Goal: Task Accomplishment & Management: Complete application form

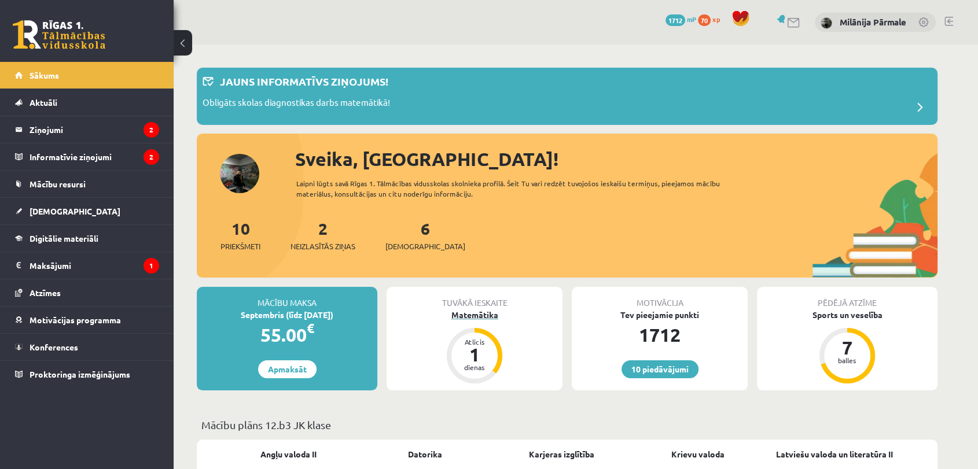
click at [492, 318] on div "Matemātika" at bounding box center [474, 315] width 176 height 12
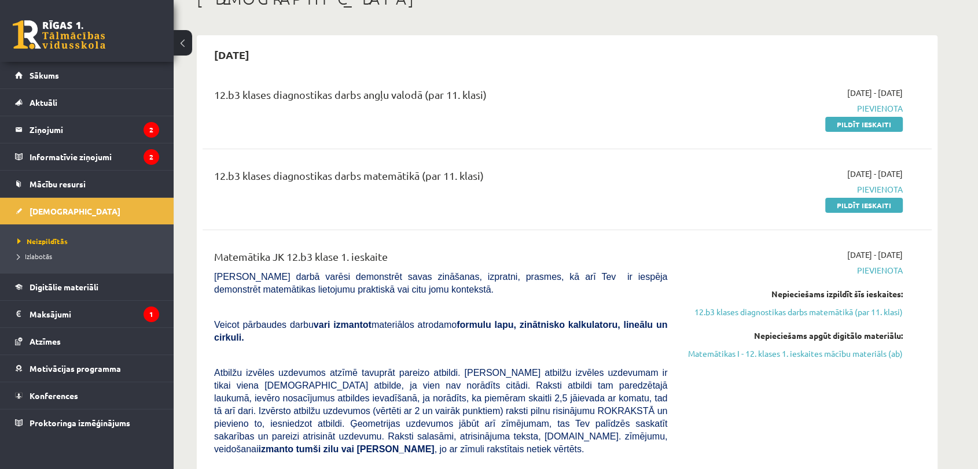
scroll to position [77, 0]
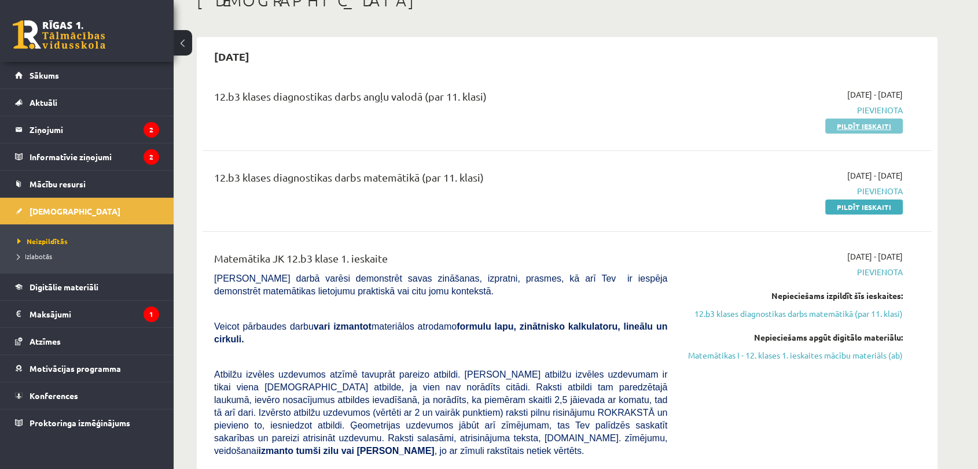
click at [838, 121] on link "Pildīt ieskaiti" at bounding box center [864, 126] width 78 height 15
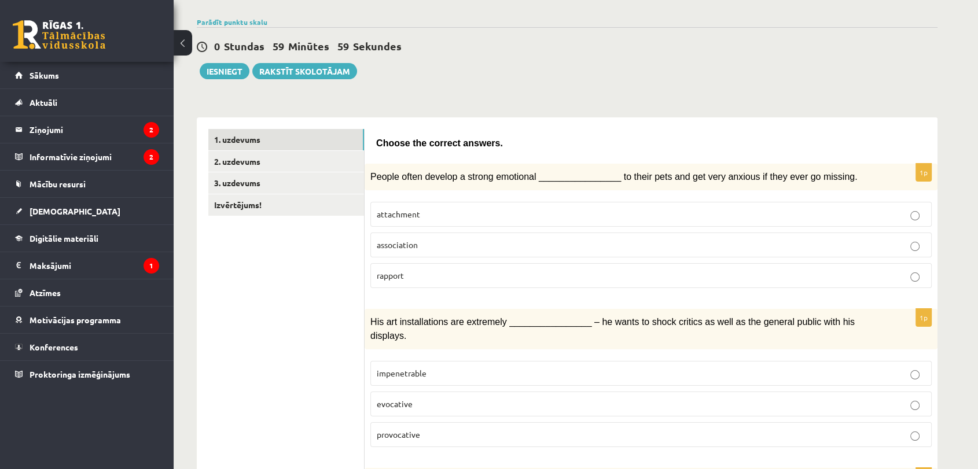
scroll to position [80, 0]
click at [500, 208] on p "attachment" at bounding box center [651, 213] width 548 height 12
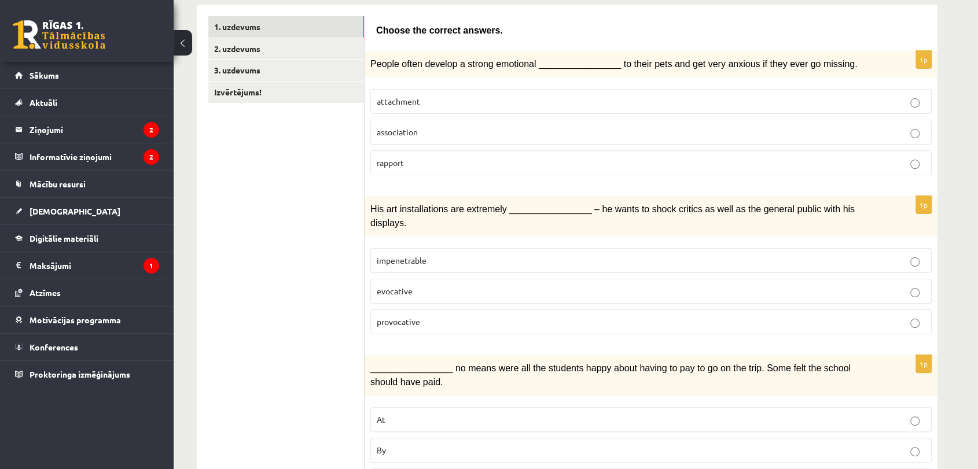
scroll to position [198, 0]
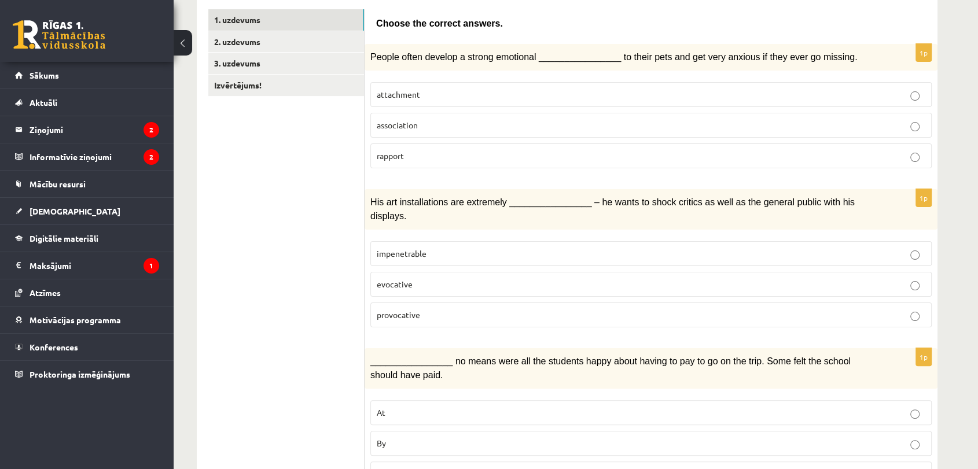
click at [453, 309] on p "provocative" at bounding box center [651, 315] width 548 height 12
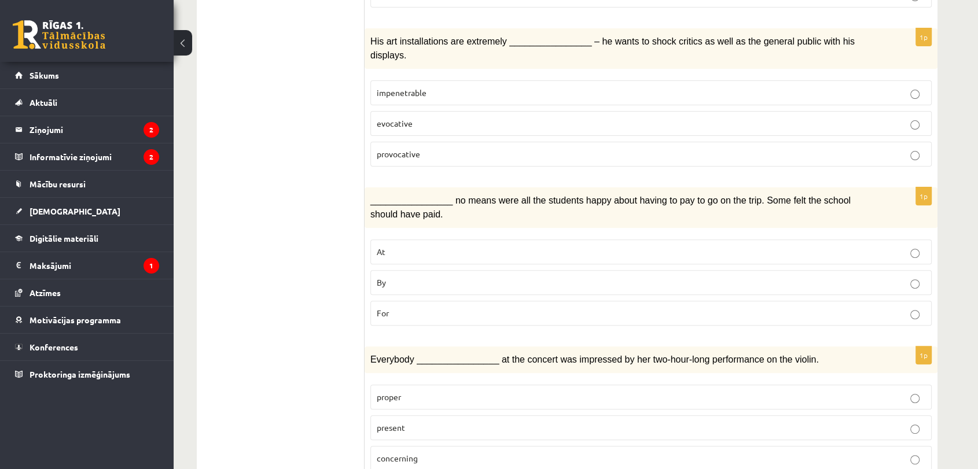
scroll to position [361, 0]
click at [518, 275] on p "By" at bounding box center [651, 281] width 548 height 12
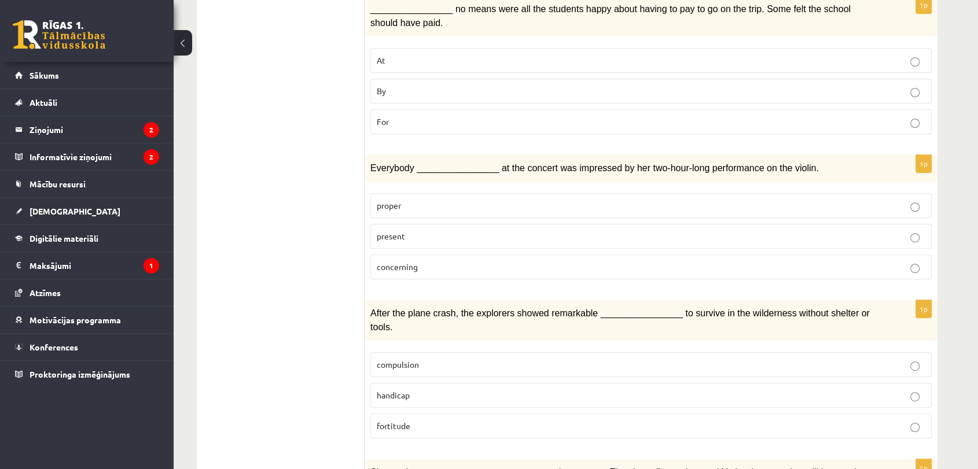
scroll to position [551, 0]
click at [552, 230] on p "present" at bounding box center [651, 236] width 548 height 12
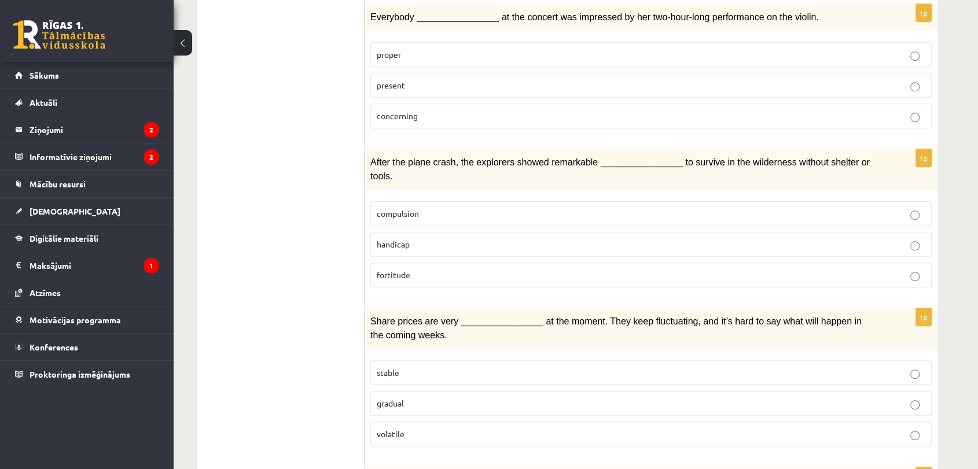
scroll to position [711, 0]
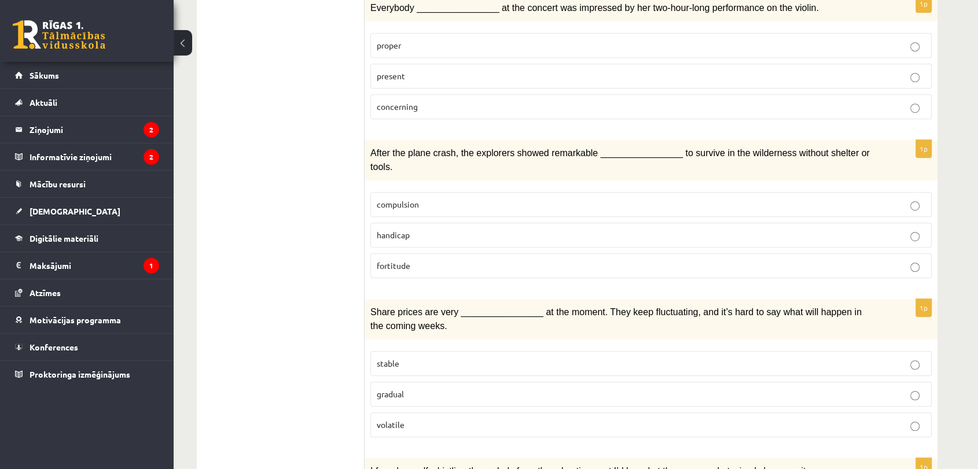
click at [458, 260] on p "fortitude" at bounding box center [651, 266] width 548 height 12
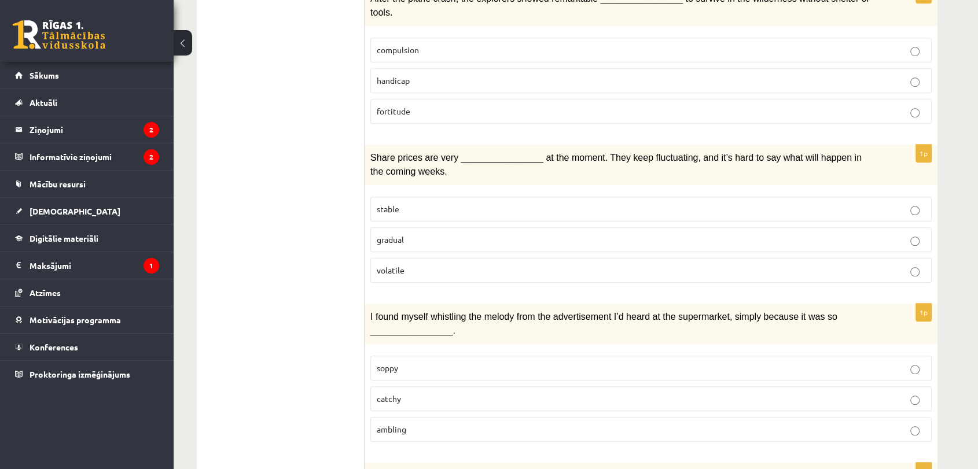
scroll to position [865, 0]
click at [433, 264] on p "volatile" at bounding box center [651, 270] width 548 height 12
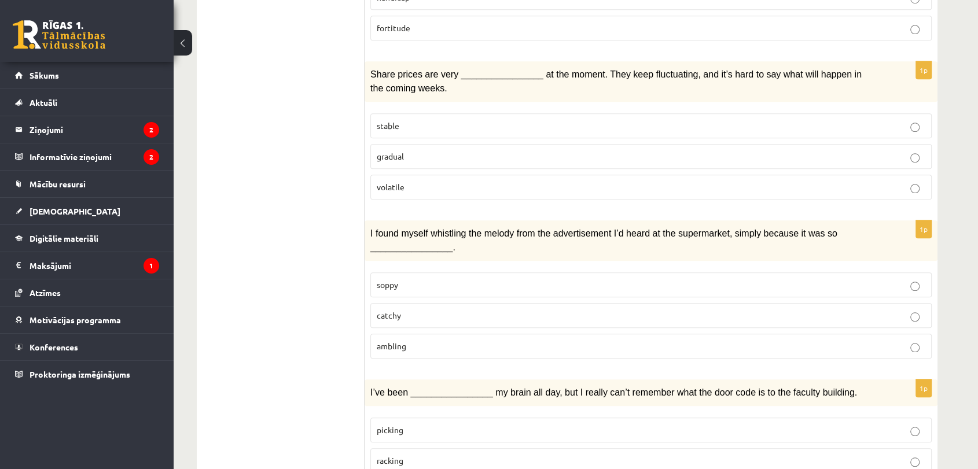
scroll to position [971, 0]
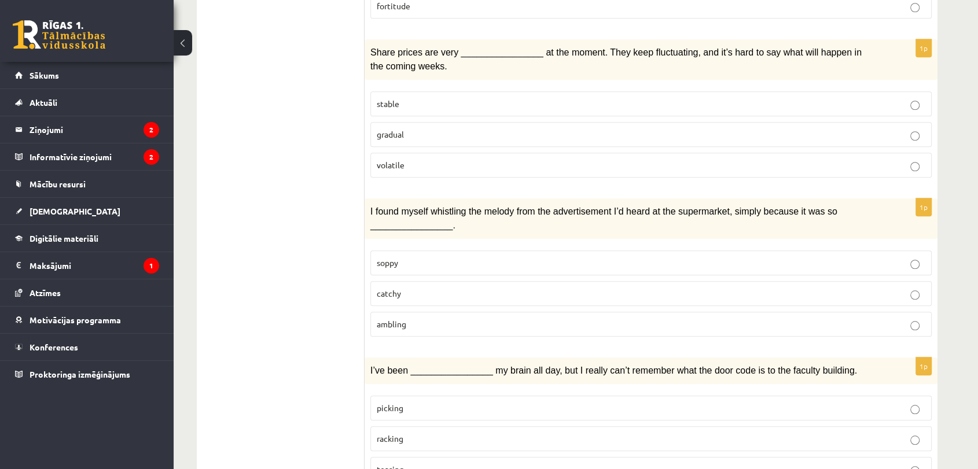
click at [447, 288] on p "catchy" at bounding box center [651, 294] width 548 height 12
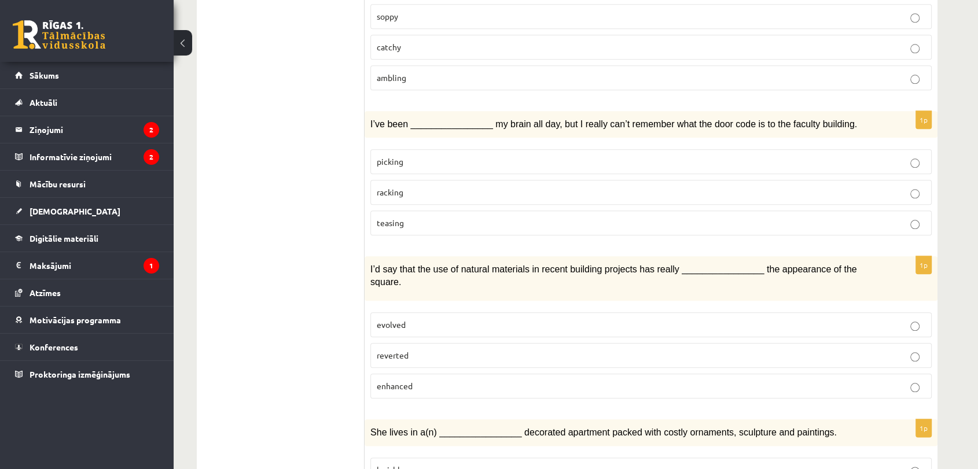
scroll to position [1213, 0]
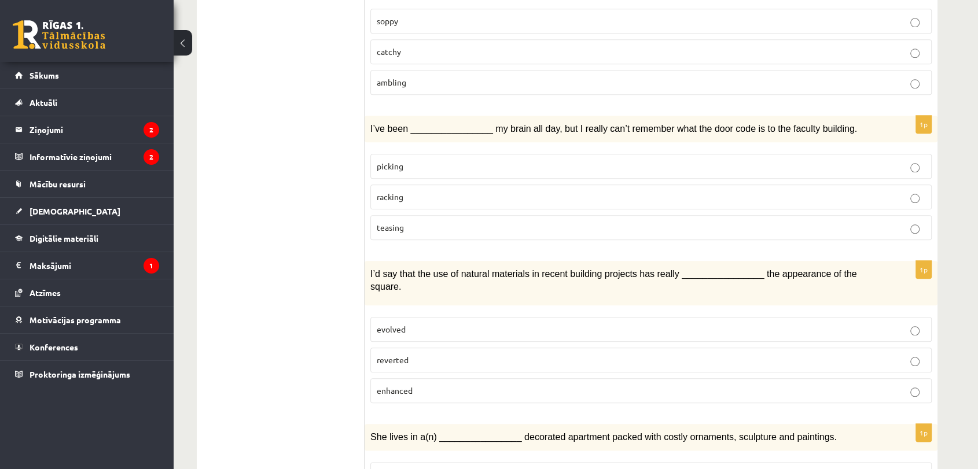
click at [449, 325] on fieldset "evolved reverted enhanced" at bounding box center [650, 358] width 561 height 95
click at [506, 160] on p "picking" at bounding box center [651, 166] width 548 height 12
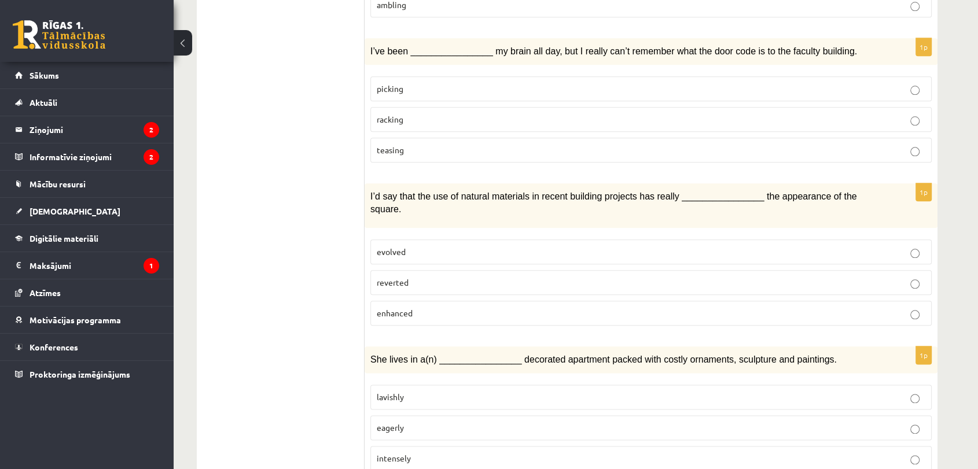
scroll to position [1292, 0]
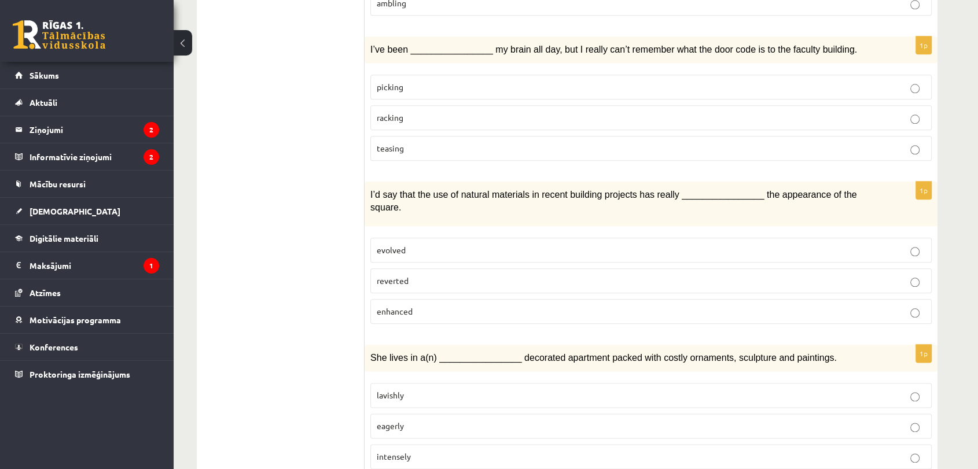
click at [511, 305] on p "enhanced" at bounding box center [651, 311] width 548 height 12
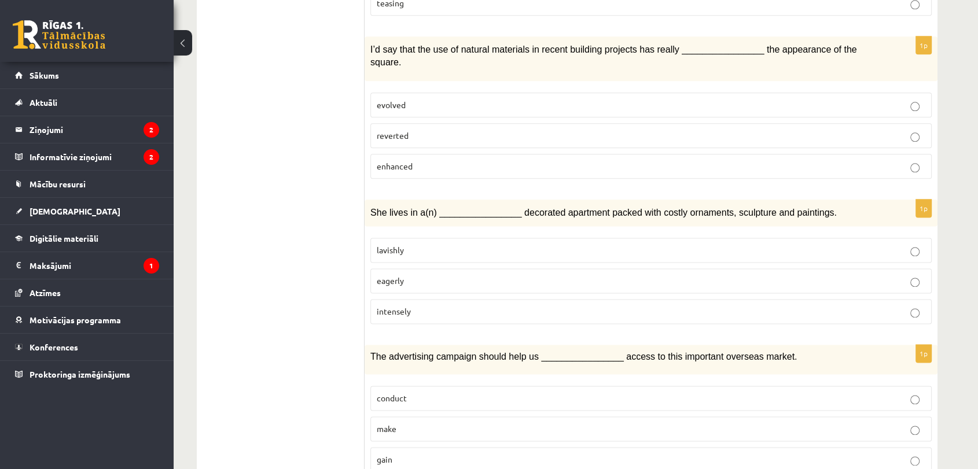
scroll to position [1439, 0]
click at [514, 236] on label "lavishly" at bounding box center [650, 248] width 561 height 25
click at [496, 304] on p "intensely" at bounding box center [651, 310] width 548 height 12
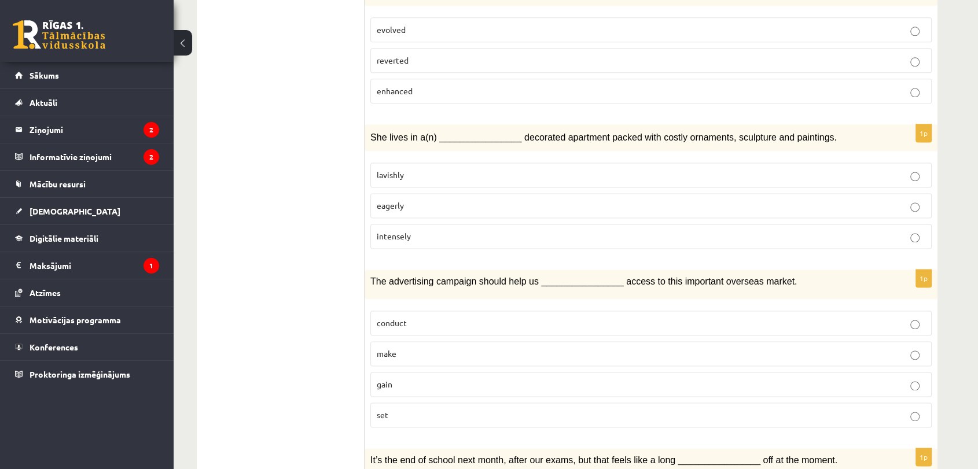
scroll to position [1515, 0]
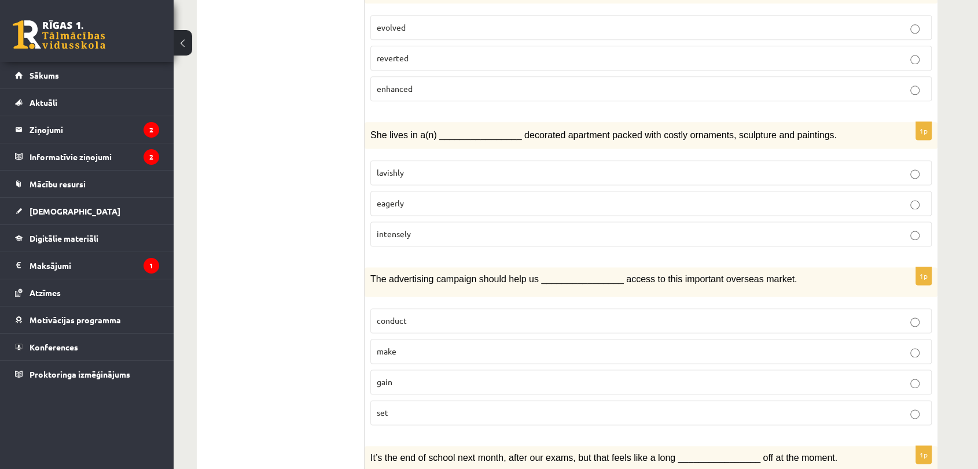
click at [450, 376] on p "gain" at bounding box center [651, 382] width 548 height 12
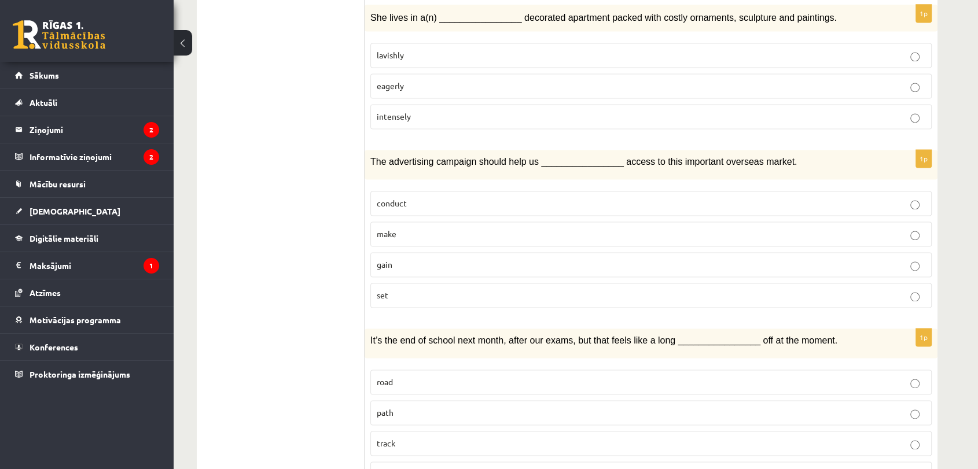
scroll to position [1639, 0]
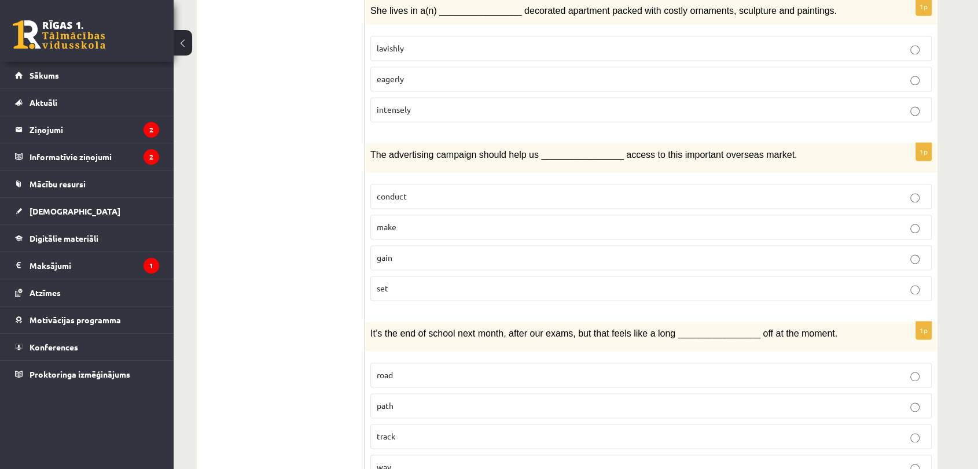
click at [514, 369] on p "road" at bounding box center [651, 375] width 548 height 12
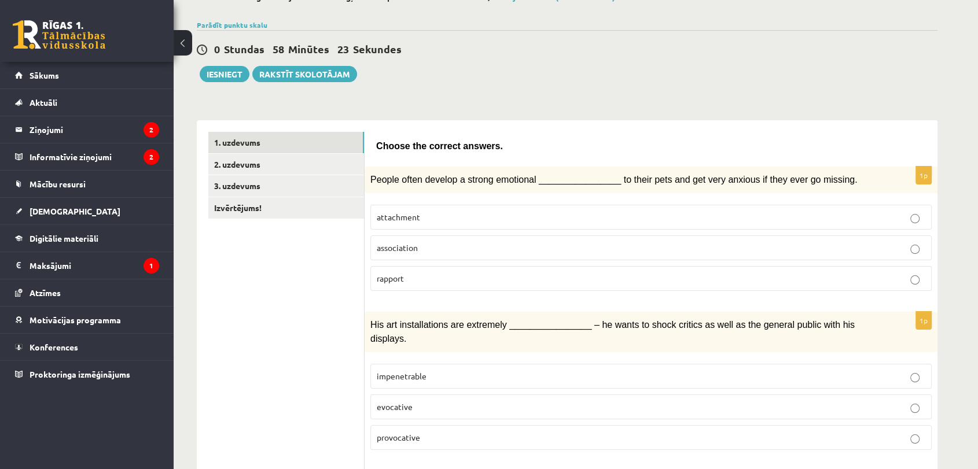
scroll to position [0, 0]
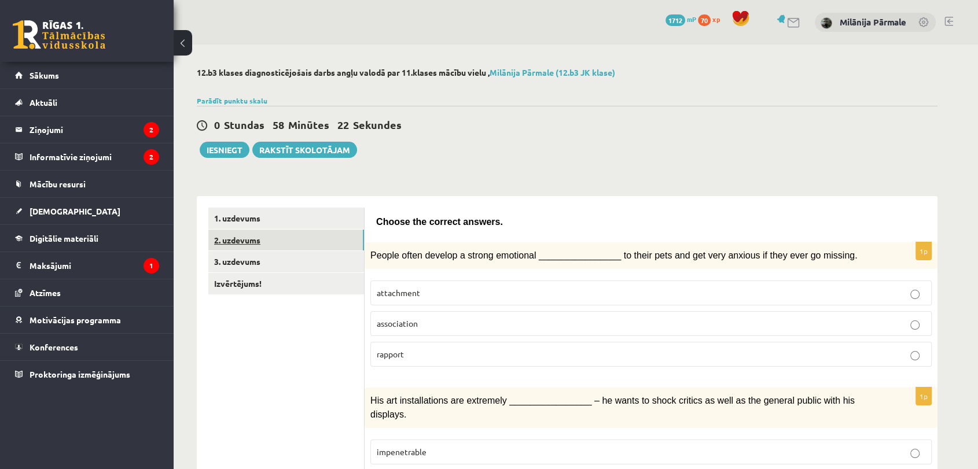
click at [299, 243] on link "2. uzdevums" at bounding box center [286, 240] width 156 height 21
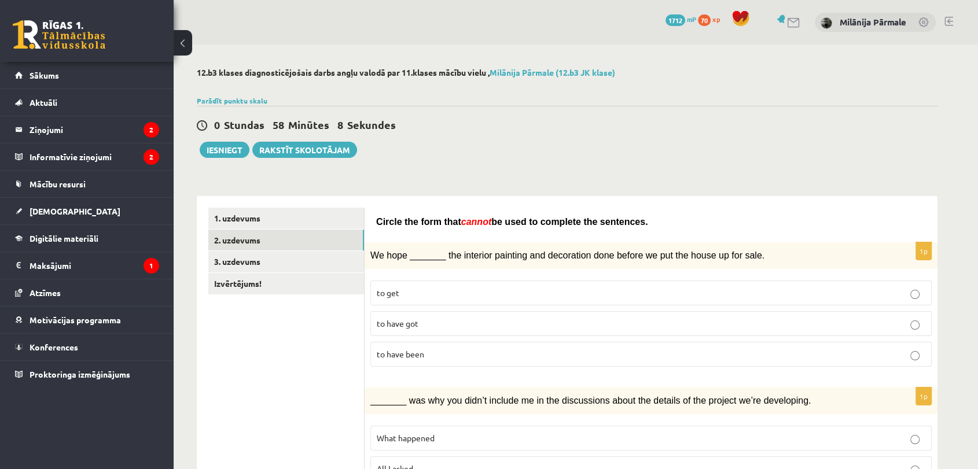
click at [426, 355] on p "to have been" at bounding box center [651, 354] width 548 height 12
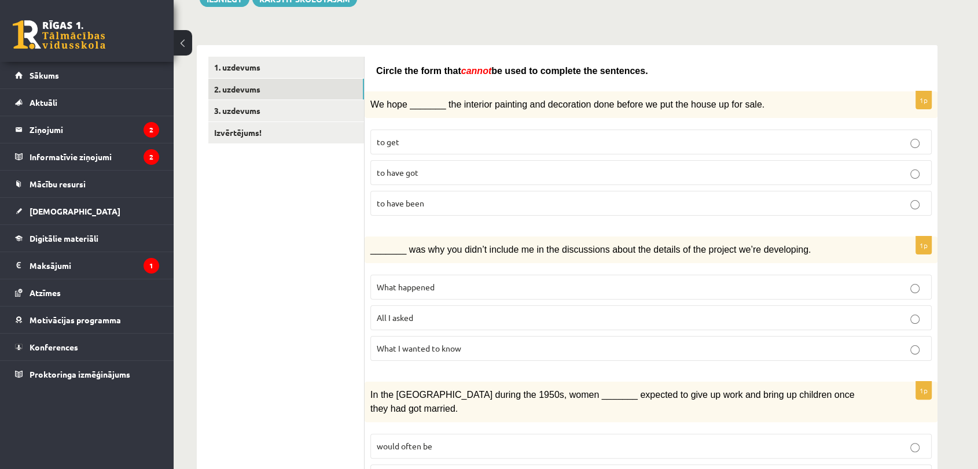
scroll to position [152, 0]
drag, startPoint x: 499, startPoint y: 274, endPoint x: 502, endPoint y: 279, distance: 6.0
click at [502, 279] on label "What happened" at bounding box center [650, 286] width 561 height 25
click at [502, 281] on p "What happened" at bounding box center [651, 287] width 548 height 12
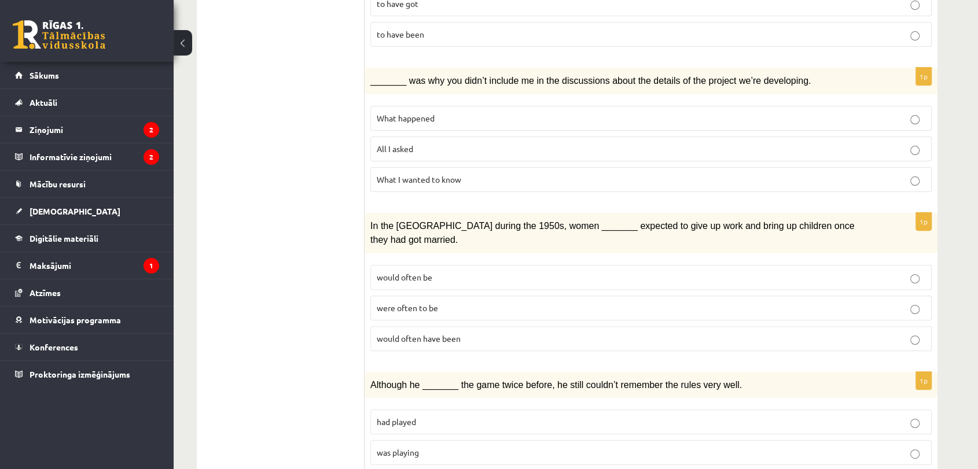
scroll to position [321, 0]
click at [486, 332] on p "would often have been" at bounding box center [651, 338] width 548 height 12
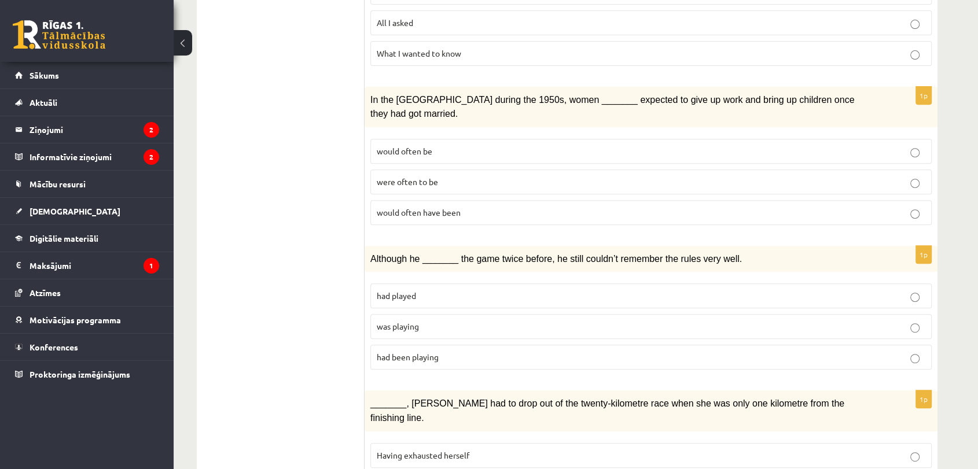
scroll to position [447, 0]
click at [521, 320] on p "was playing" at bounding box center [651, 326] width 548 height 12
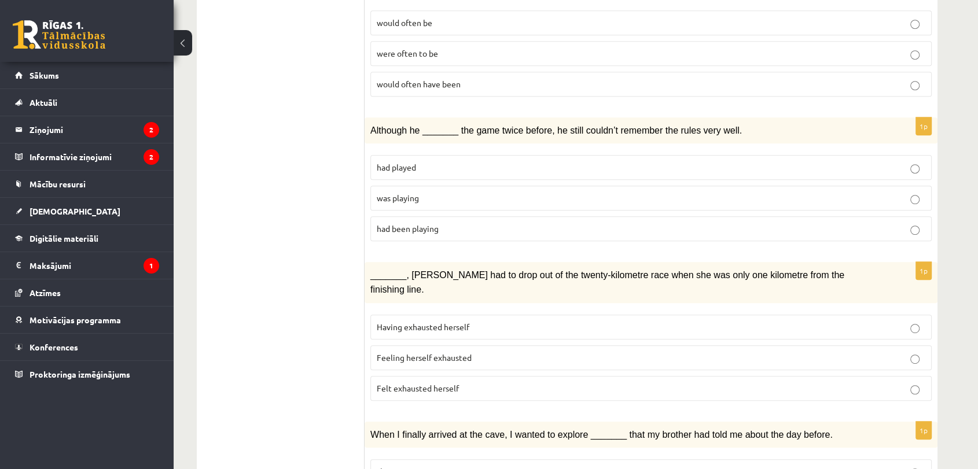
scroll to position [575, 0]
click at [467, 345] on label "Feeling herself exhausted" at bounding box center [650, 357] width 561 height 25
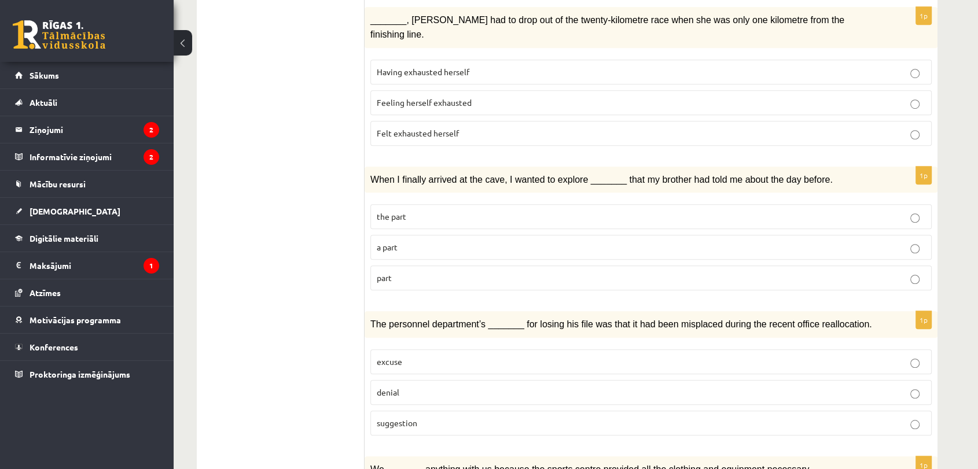
scroll to position [827, 0]
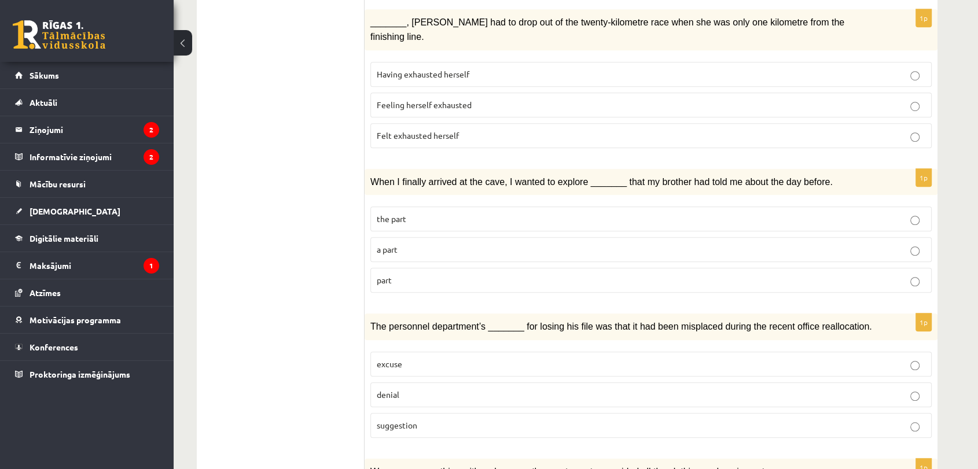
click at [464, 274] on p "part" at bounding box center [651, 280] width 548 height 12
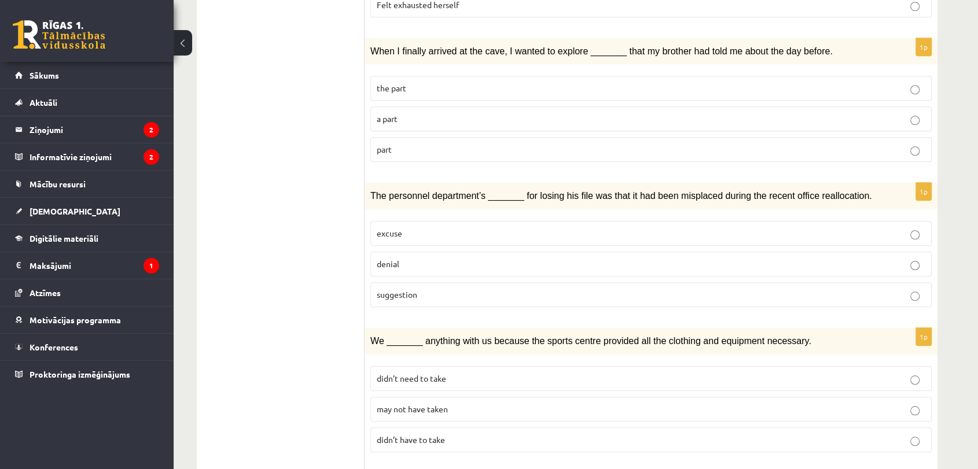
scroll to position [959, 0]
click at [467, 282] on label "suggestion" at bounding box center [650, 294] width 561 height 25
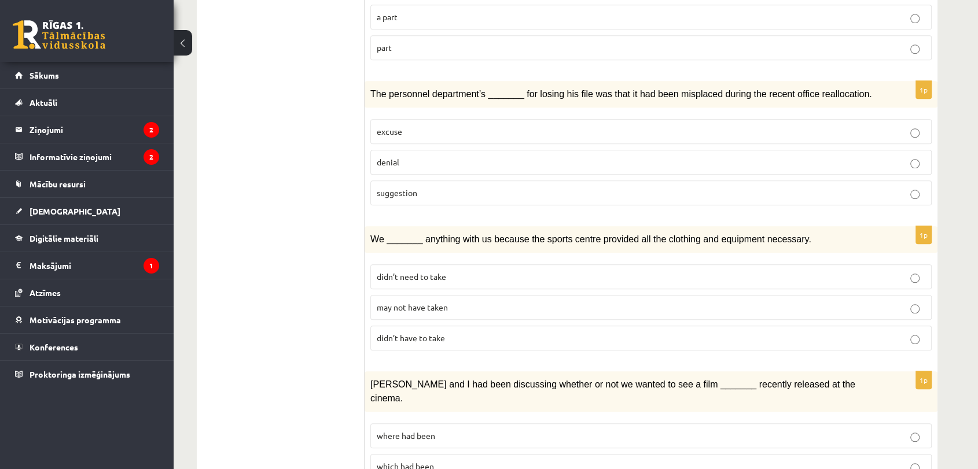
scroll to position [1062, 0]
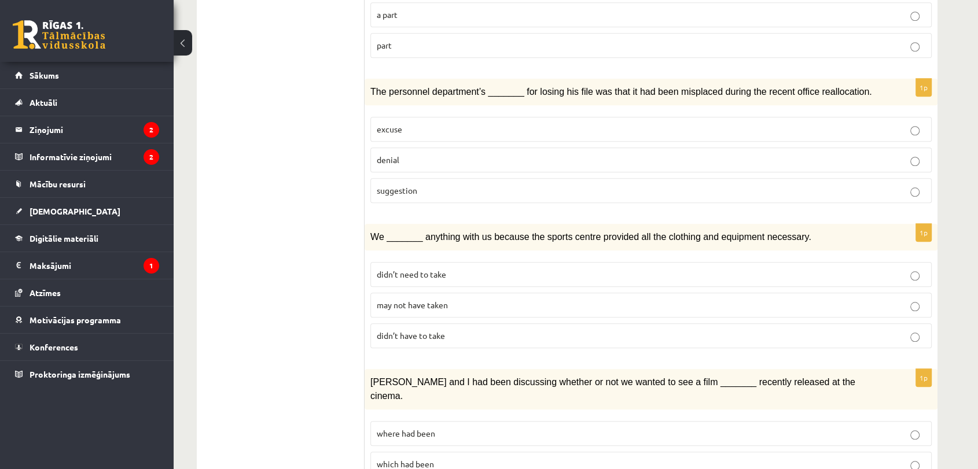
click at [462, 330] on p "didn’t have to take" at bounding box center [651, 336] width 548 height 12
click at [463, 299] on p "may not have taken" at bounding box center [651, 305] width 548 height 12
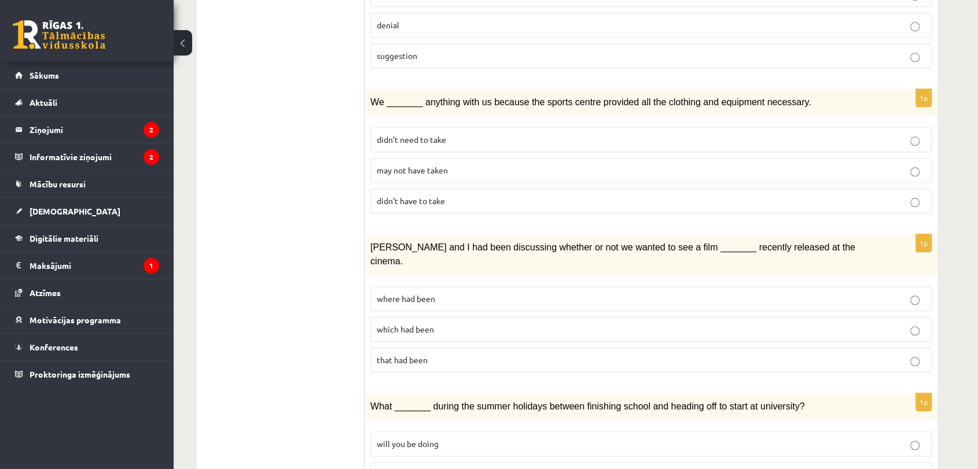
scroll to position [1198, 0]
click at [495, 292] on p "where had been" at bounding box center [651, 298] width 548 height 12
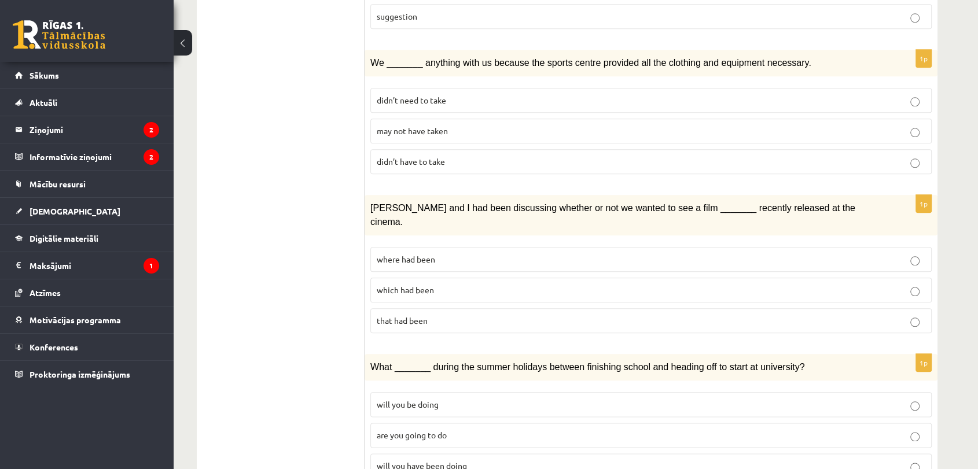
click at [448, 454] on label "will you have been doing" at bounding box center [650, 466] width 561 height 25
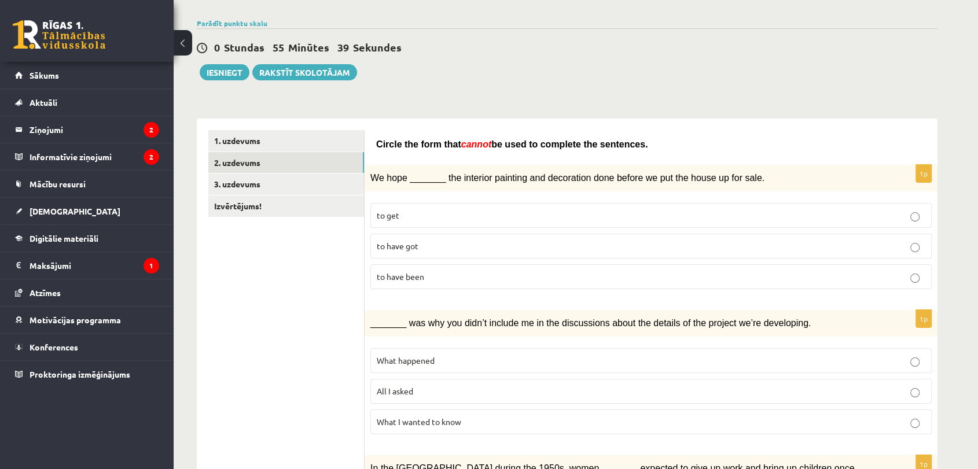
scroll to position [0, 0]
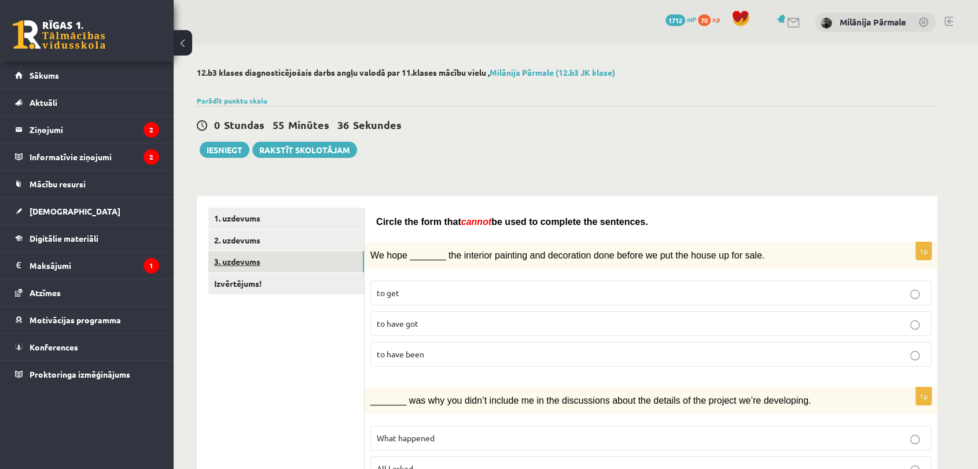
click at [281, 256] on link "3. uzdevums" at bounding box center [286, 261] width 156 height 21
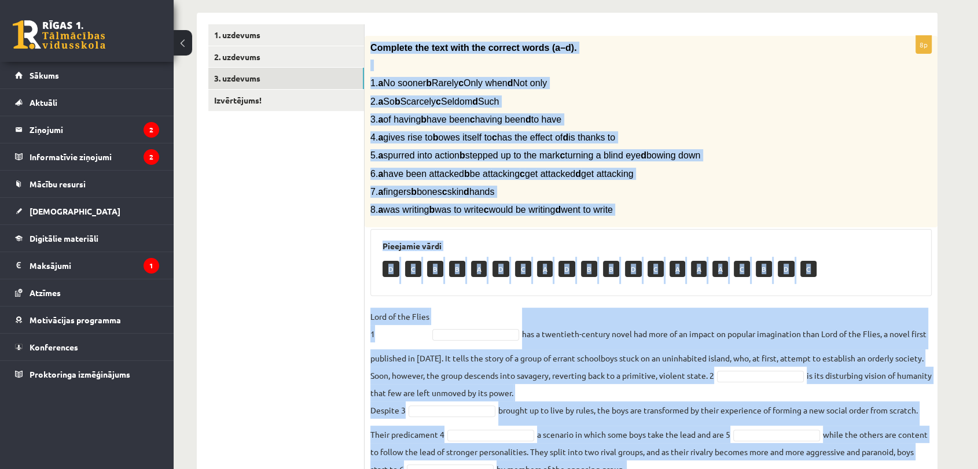
scroll to position [292, 0]
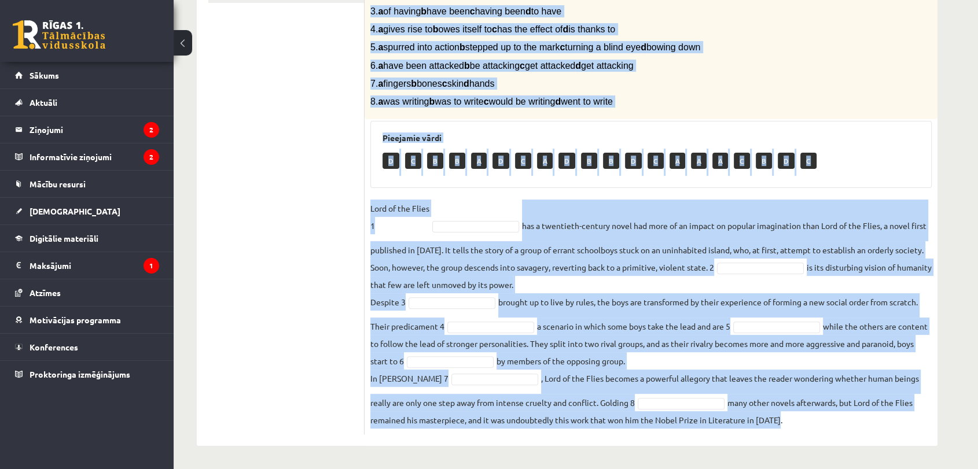
drag, startPoint x: 371, startPoint y: 45, endPoint x: 921, endPoint y: 499, distance: 713.4
copy div "Complete the text with the correct words (a–d). 1. a No sooner b Rarely c Only …"
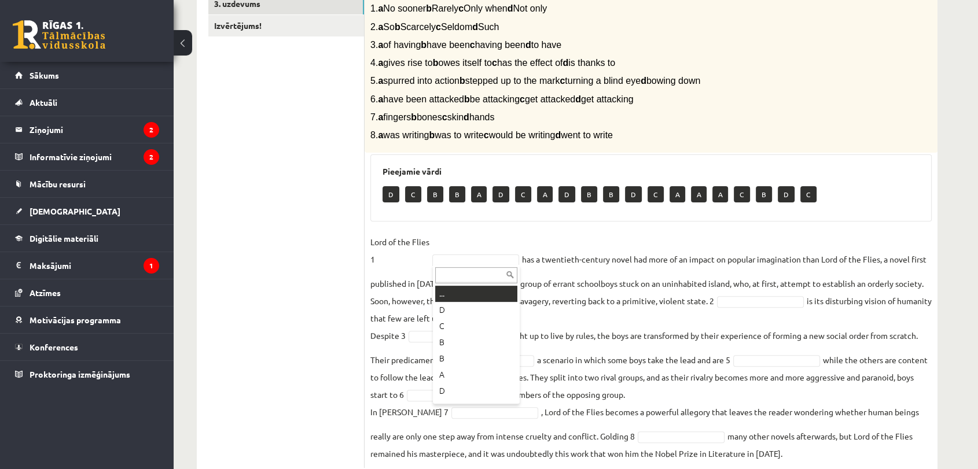
scroll to position [259, 0]
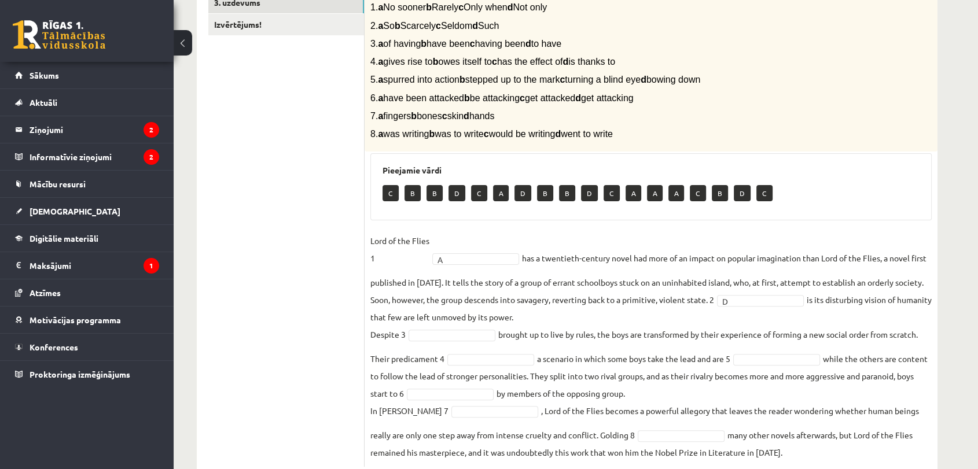
click at [428, 340] on div at bounding box center [451, 336] width 87 height 12
drag, startPoint x: 497, startPoint y: 365, endPoint x: 497, endPoint y: 358, distance: 6.9
click at [497, 358] on fieldset "Lord of the Flies 1 A * has a twentieth-century novel had more of an impact on …" at bounding box center [650, 346] width 561 height 229
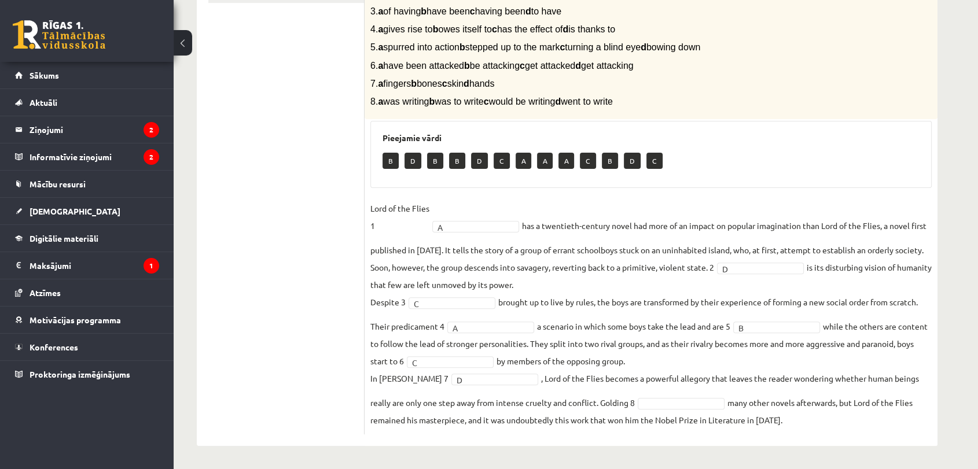
click at [651, 251] on fieldset "Lord of the Flies 1 A * has a twentieth-century novel had more of an impact on …" at bounding box center [650, 314] width 561 height 229
click at [684, 400] on fieldset "Lord of the Flies 1 A * has a twentieth-century novel had more of an impact on …" at bounding box center [650, 314] width 561 height 229
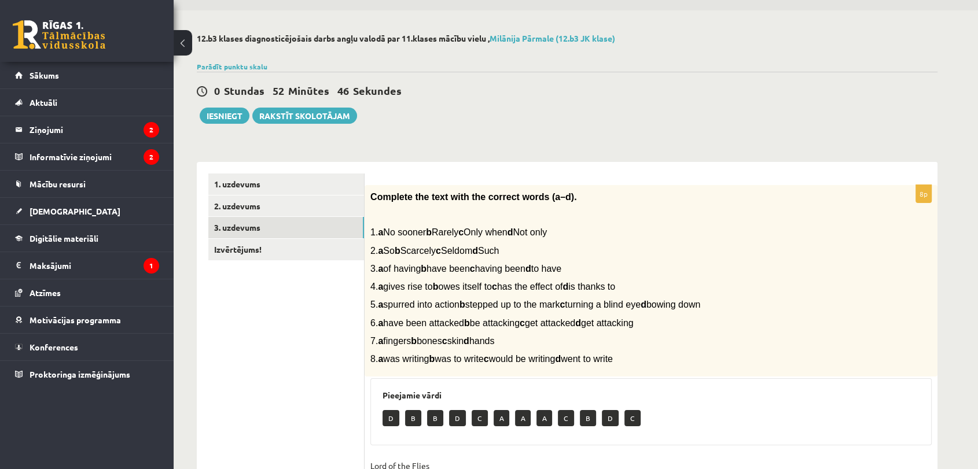
scroll to position [32, 0]
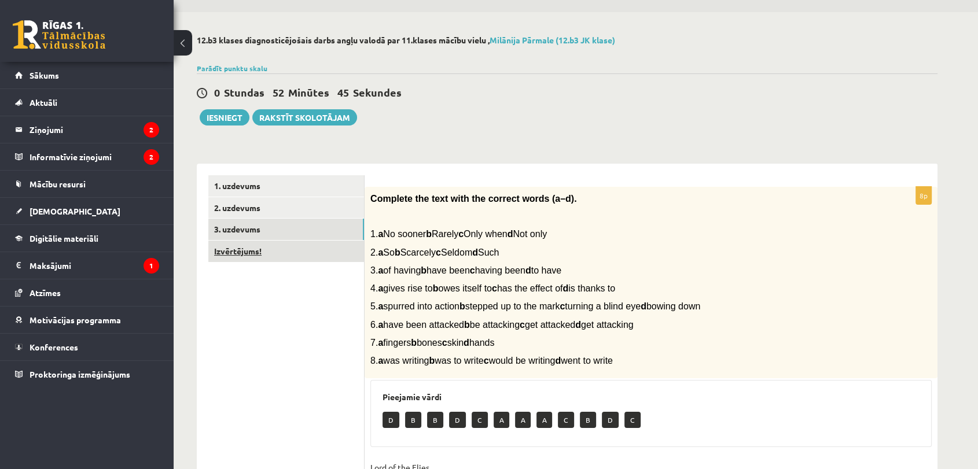
click at [312, 249] on link "Izvērtējums!" at bounding box center [286, 251] width 156 height 21
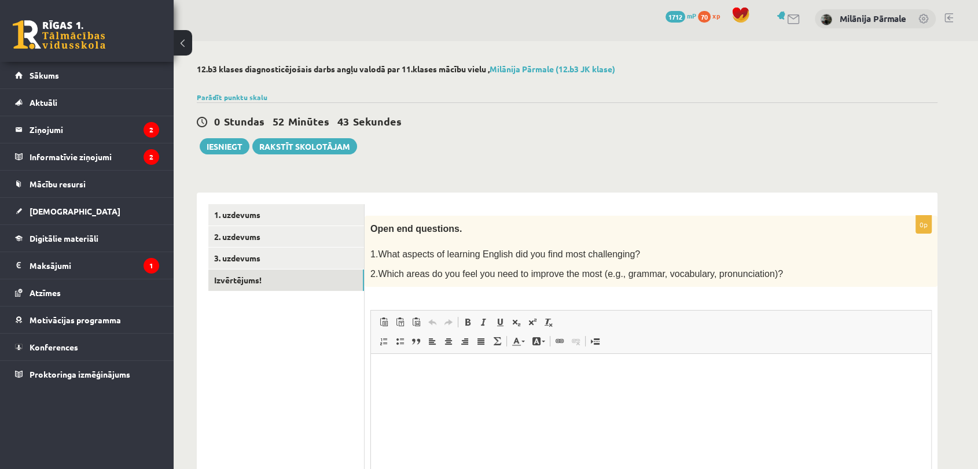
scroll to position [0, 0]
click at [421, 388] on html at bounding box center [651, 371] width 560 height 35
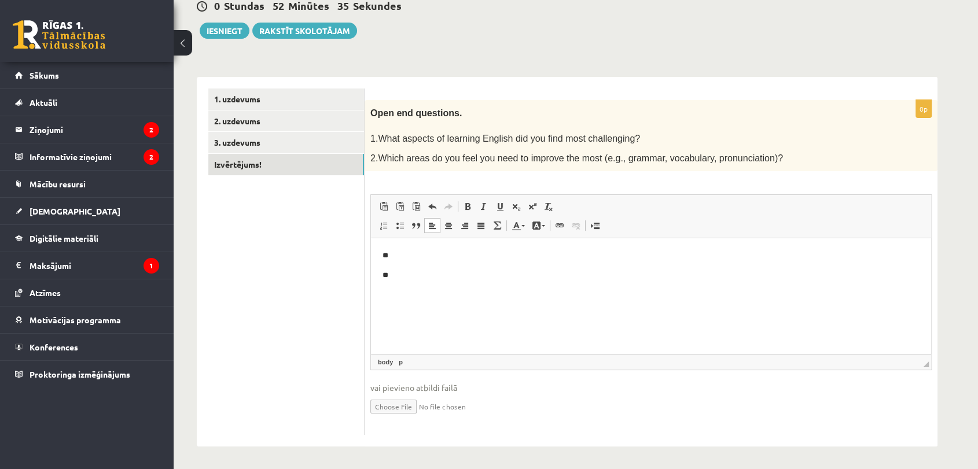
scroll to position [119, 0]
click at [231, 31] on button "Iesniegt" at bounding box center [225, 31] width 50 height 16
click at [255, 144] on link "3. uzdevums" at bounding box center [286, 142] width 156 height 21
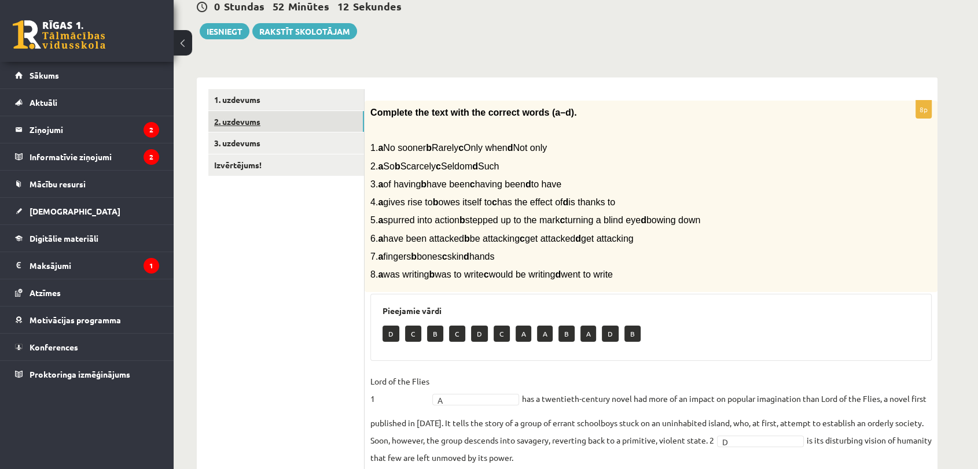
click at [259, 117] on link "2. uzdevums" at bounding box center [286, 121] width 156 height 21
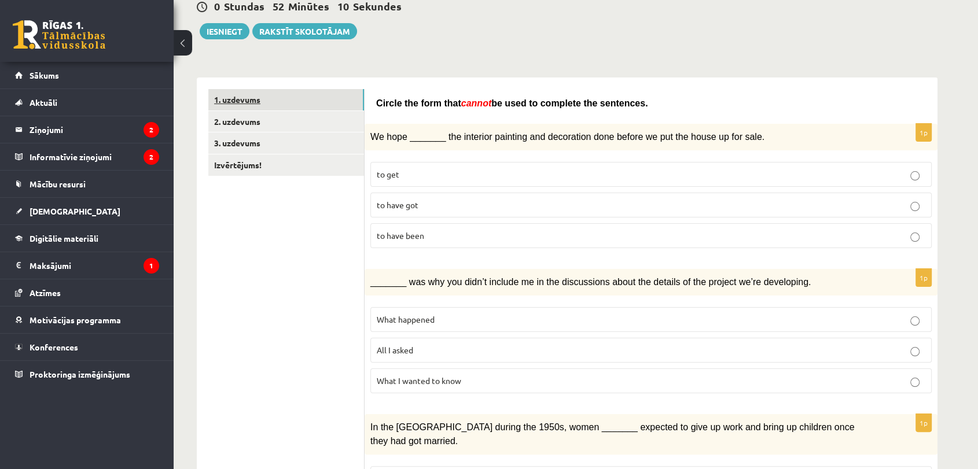
click at [267, 98] on link "1. uzdevums" at bounding box center [286, 99] width 156 height 21
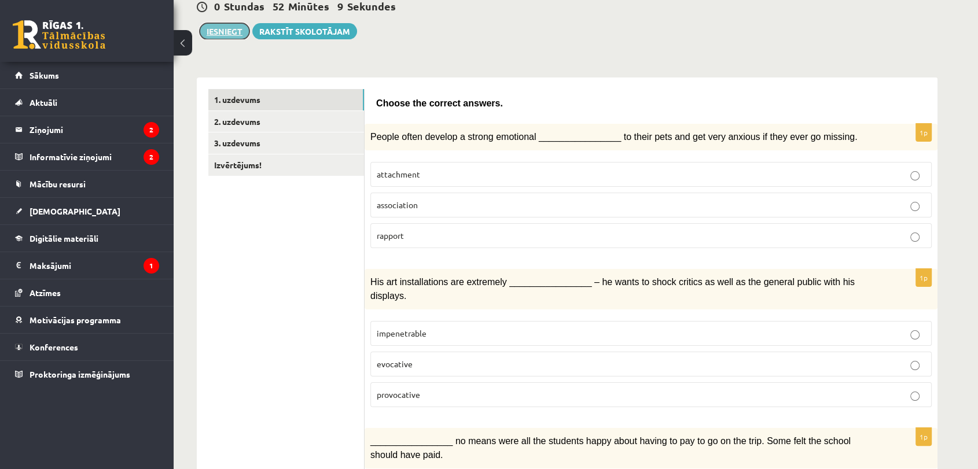
click at [220, 24] on button "Iesniegt" at bounding box center [225, 31] width 50 height 16
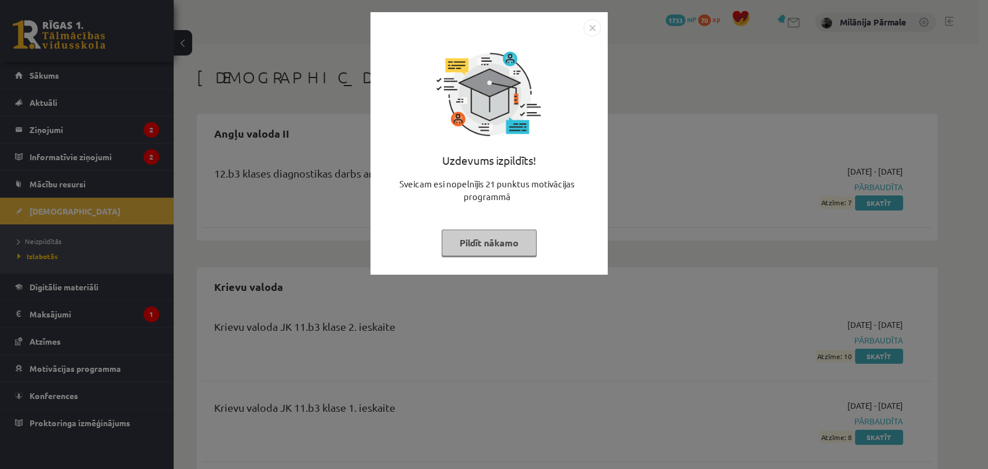
click at [588, 31] on img "Close" at bounding box center [591, 27] width 17 height 17
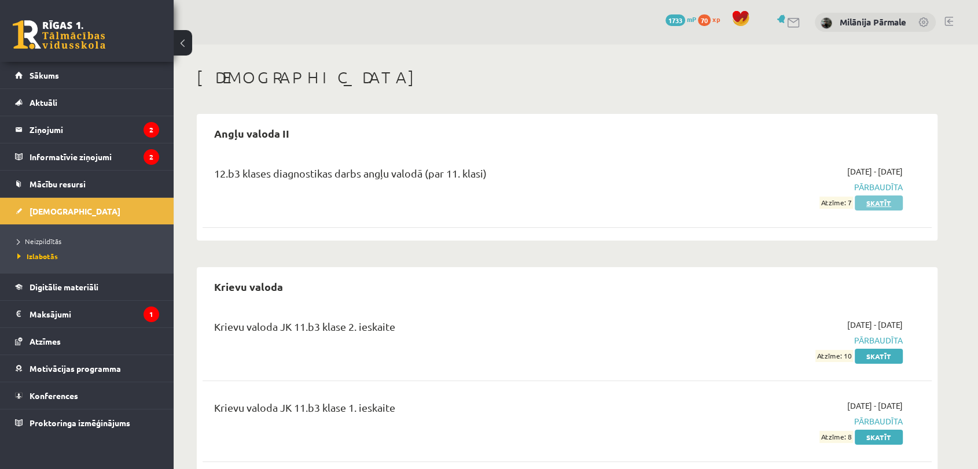
click at [869, 204] on link "Skatīt" at bounding box center [879, 203] width 48 height 15
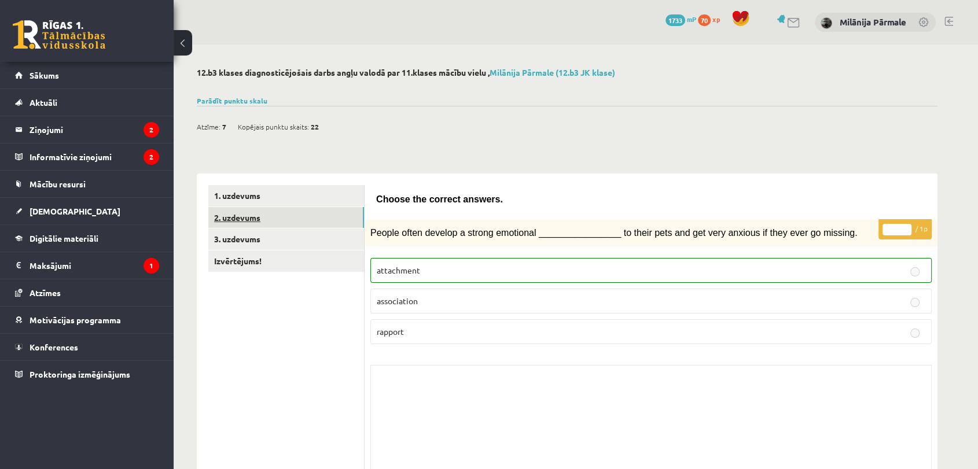
click at [320, 219] on link "2. uzdevums" at bounding box center [286, 217] width 156 height 21
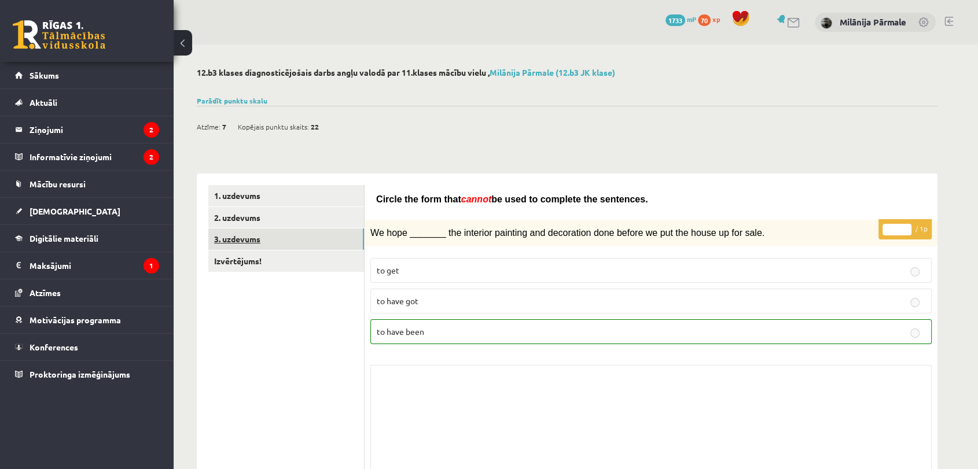
click at [273, 244] on link "3. uzdevums" at bounding box center [286, 239] width 156 height 21
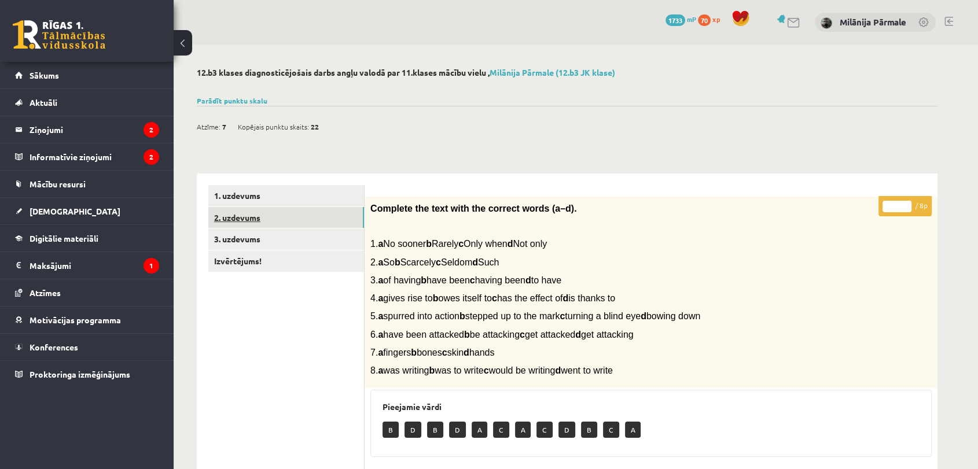
click at [342, 220] on link "2. uzdevums" at bounding box center [286, 217] width 156 height 21
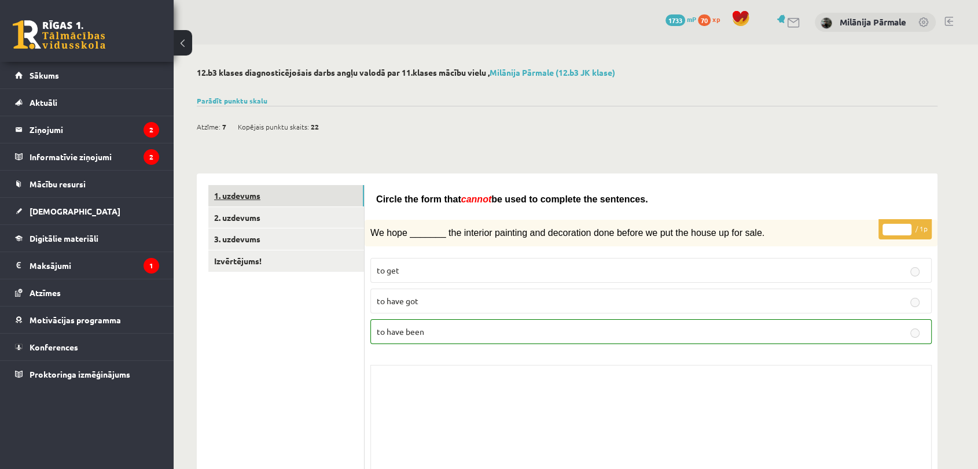
click at [282, 192] on link "1. uzdevums" at bounding box center [286, 195] width 156 height 21
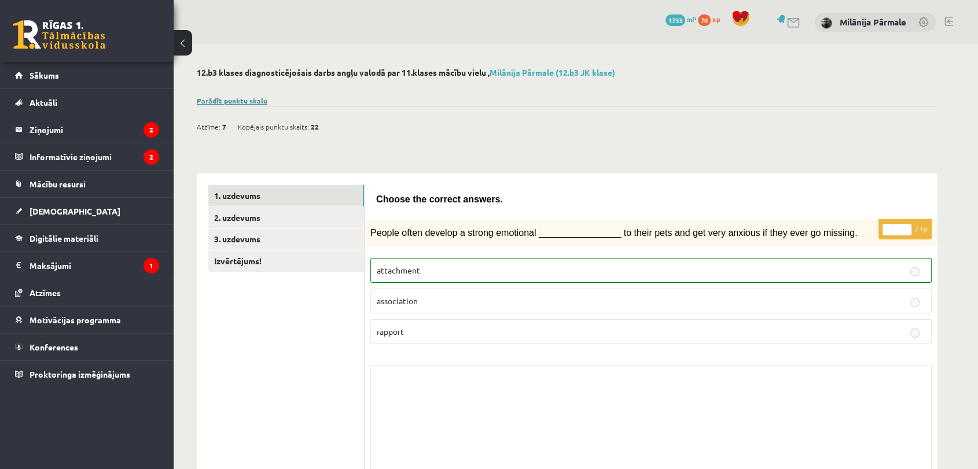
click at [231, 103] on link "Parādīt punktu skalu" at bounding box center [232, 100] width 71 height 9
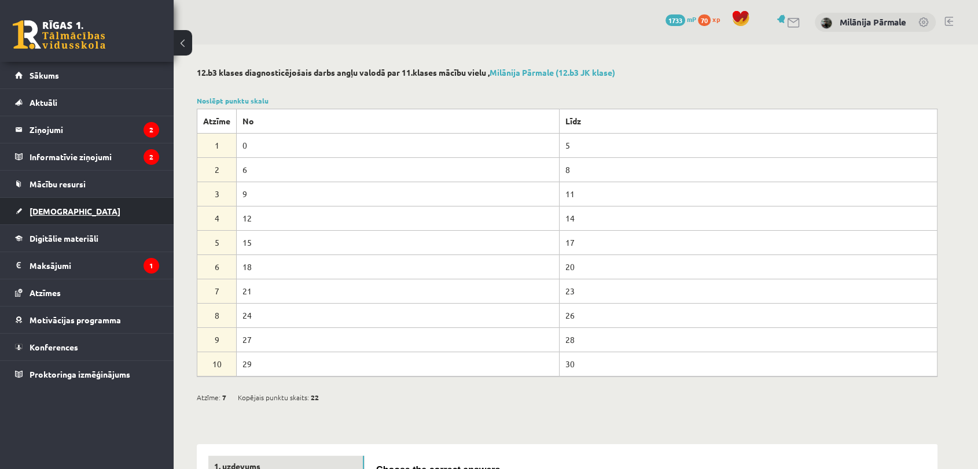
click at [102, 201] on link "[DEMOGRAPHIC_DATA]" at bounding box center [87, 211] width 144 height 27
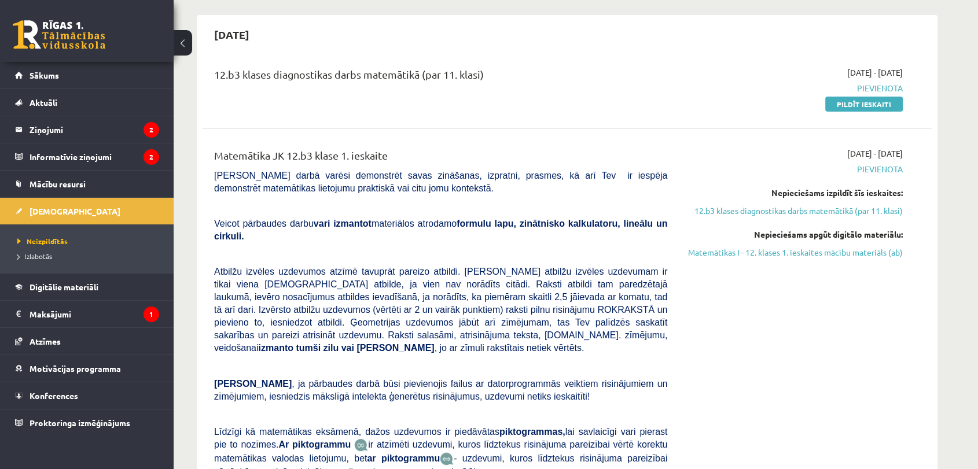
scroll to position [104, 0]
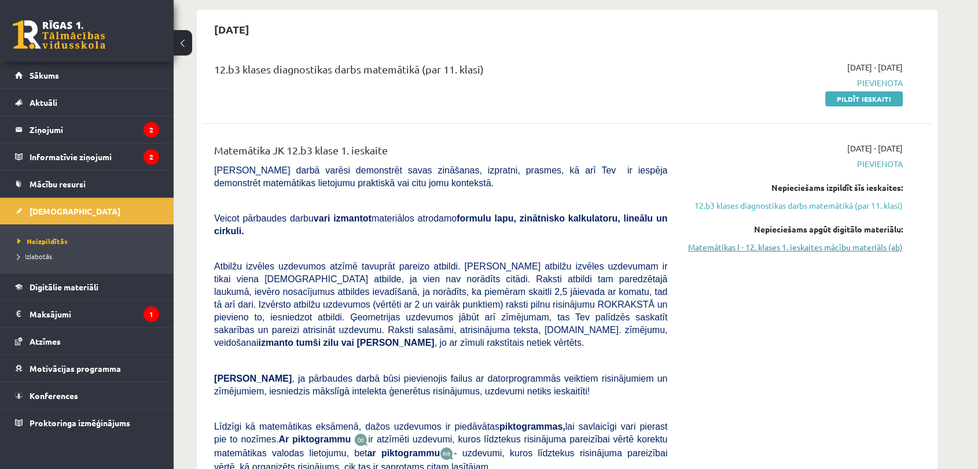
click at [703, 245] on link "Matemātikas I - 12. klases 1. ieskaites mācību materiāls (ab)" at bounding box center [793, 247] width 218 height 12
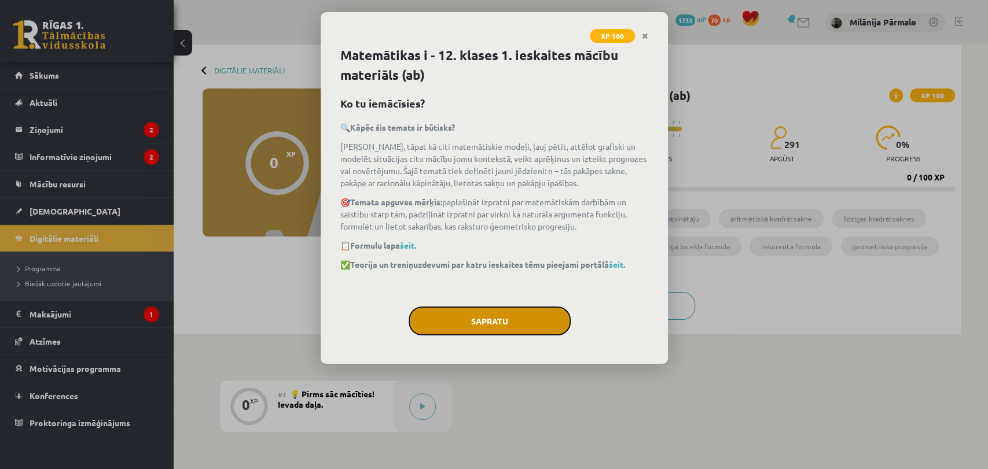
click at [476, 326] on button "Sapratu" at bounding box center [489, 321] width 162 height 29
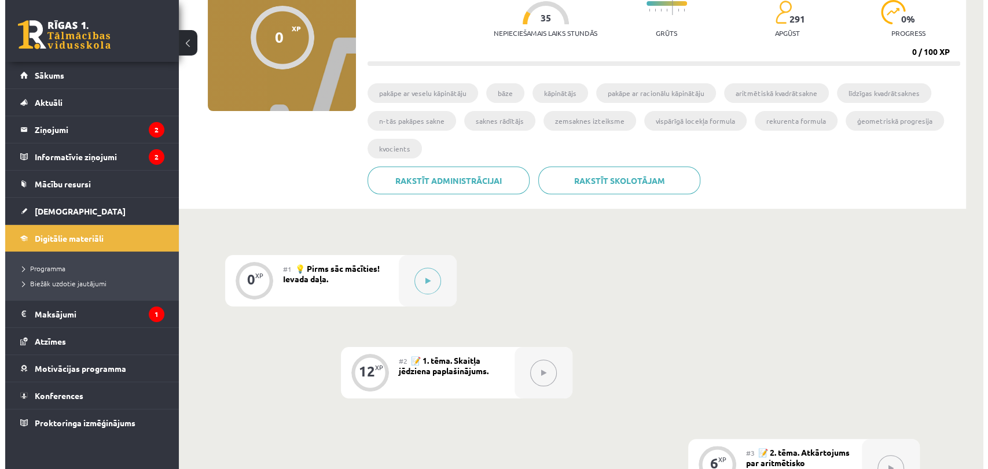
scroll to position [134, 0]
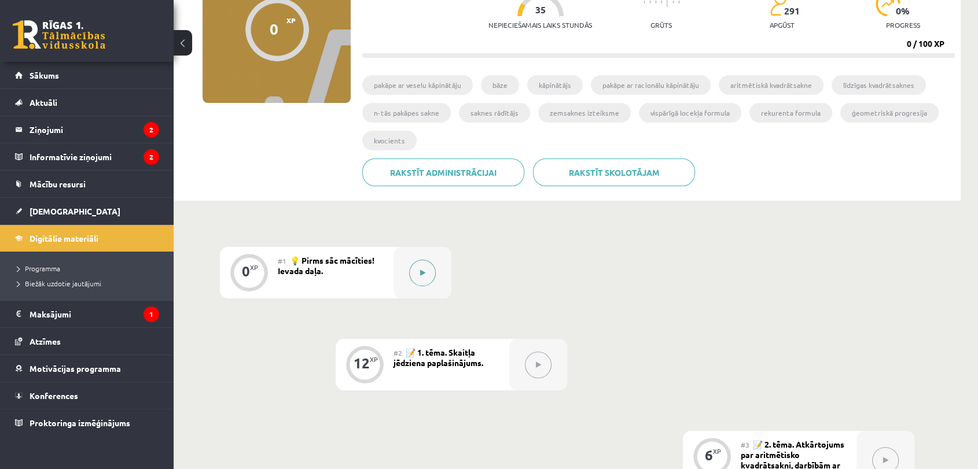
click at [418, 276] on button at bounding box center [422, 273] width 27 height 27
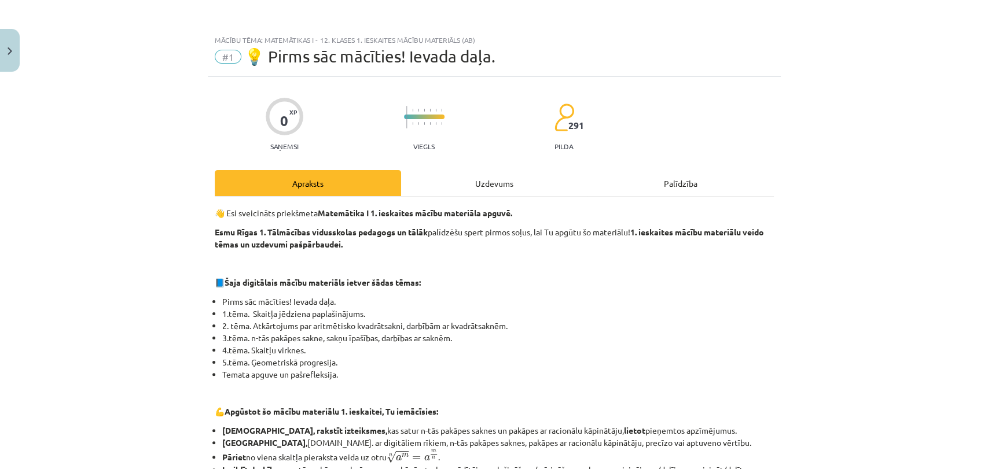
click at [518, 175] on div "Uzdevums" at bounding box center [494, 183] width 186 height 26
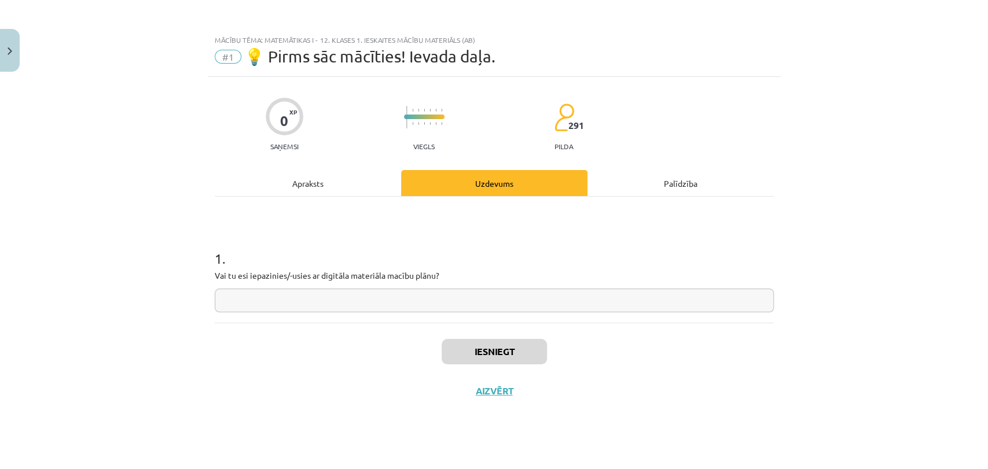
click at [406, 289] on input "text" at bounding box center [494, 301] width 559 height 24
type input "**"
click at [444, 348] on button "Iesniegt" at bounding box center [493, 351] width 105 height 25
click at [443, 395] on button "Nākamā nodarbība" at bounding box center [493, 398] width 113 height 27
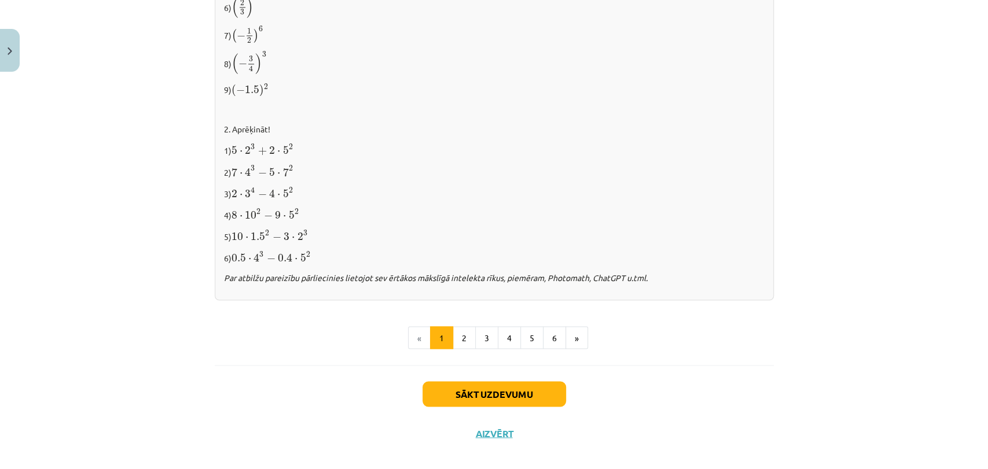
scroll to position [1176, 0]
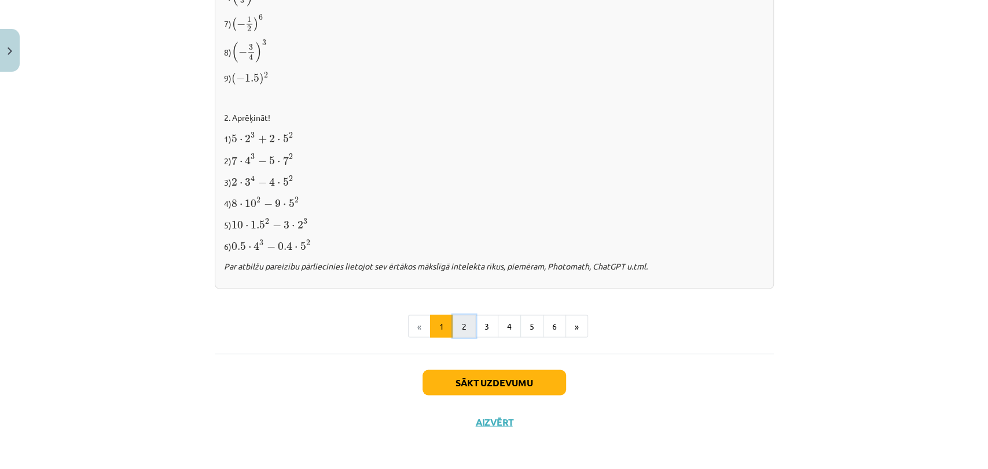
click at [461, 328] on button "2" at bounding box center [463, 326] width 23 height 23
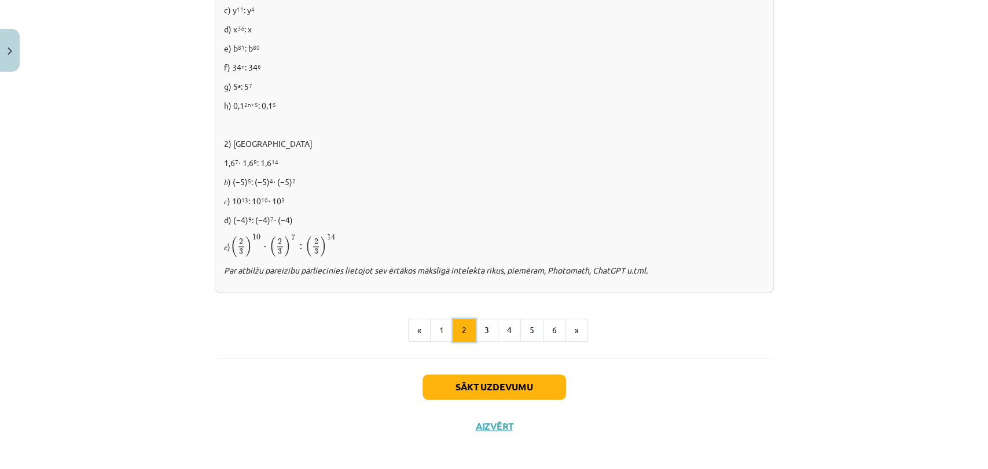
scroll to position [754, 0]
click at [480, 325] on button "3" at bounding box center [486, 329] width 23 height 23
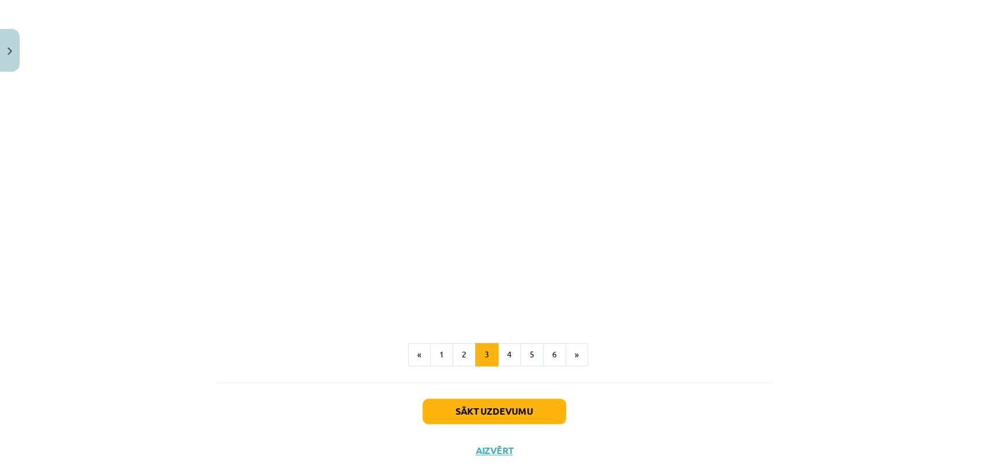
scroll to position [990, 0]
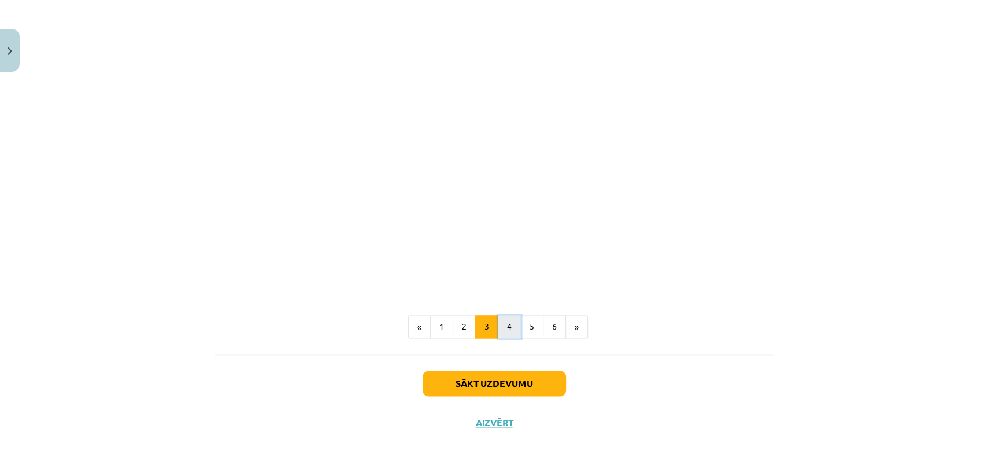
click at [505, 333] on button "4" at bounding box center [509, 326] width 23 height 23
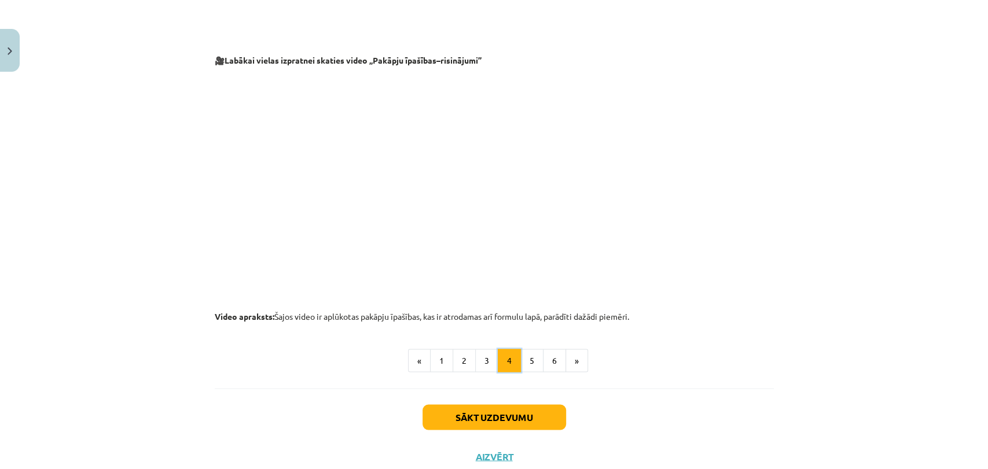
scroll to position [1170, 0]
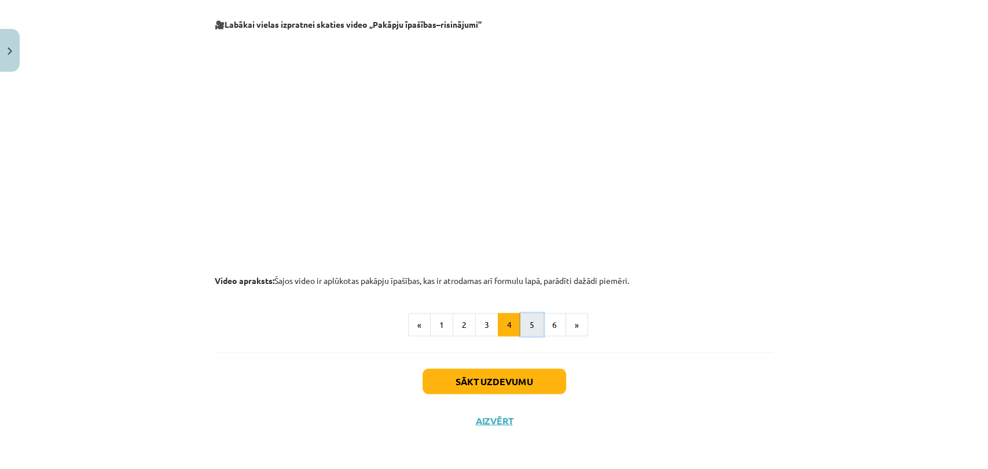
click at [522, 323] on button "5" at bounding box center [531, 324] width 23 height 23
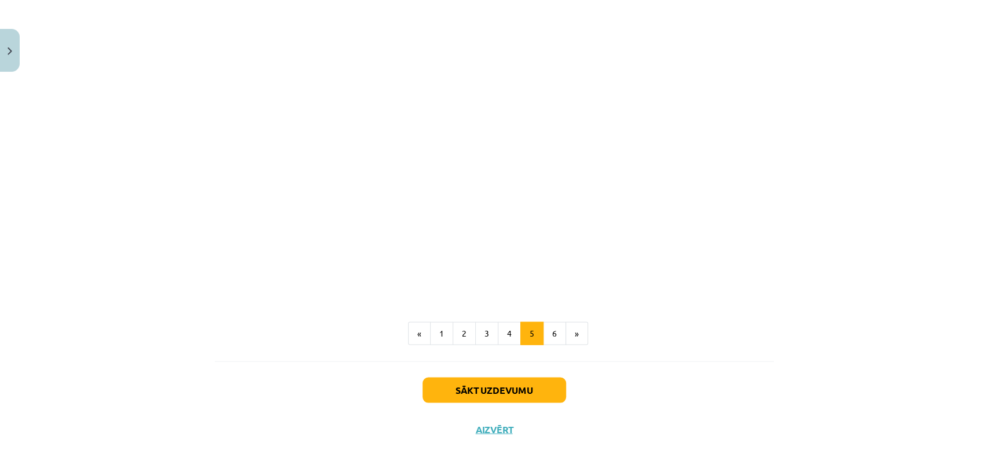
scroll to position [1329, 0]
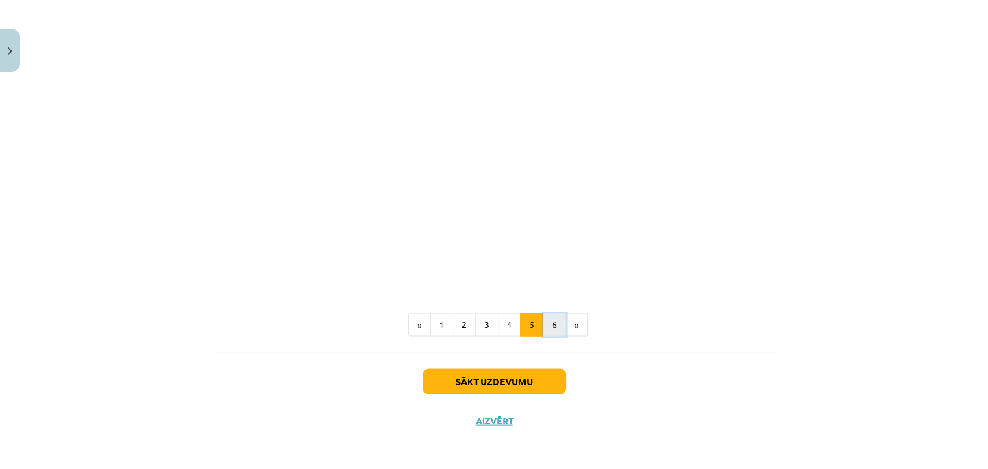
click at [543, 322] on button "6" at bounding box center [554, 324] width 23 height 23
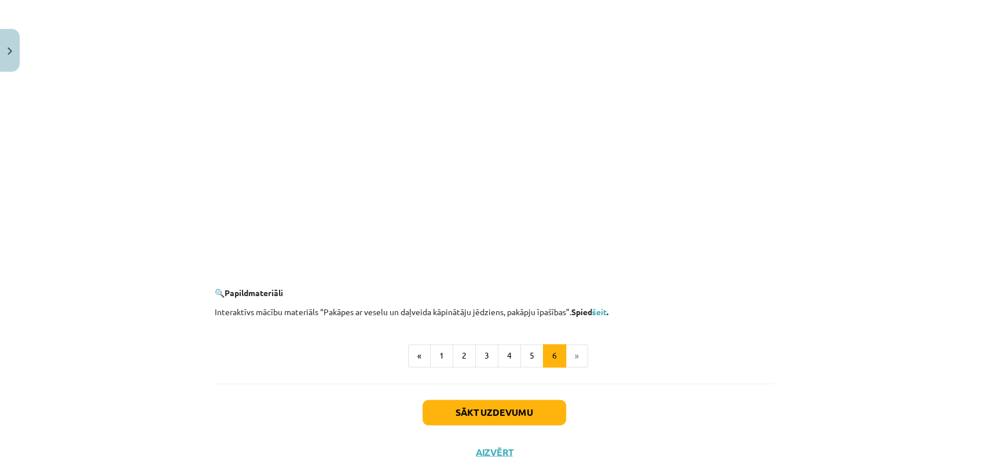
scroll to position [1066, 0]
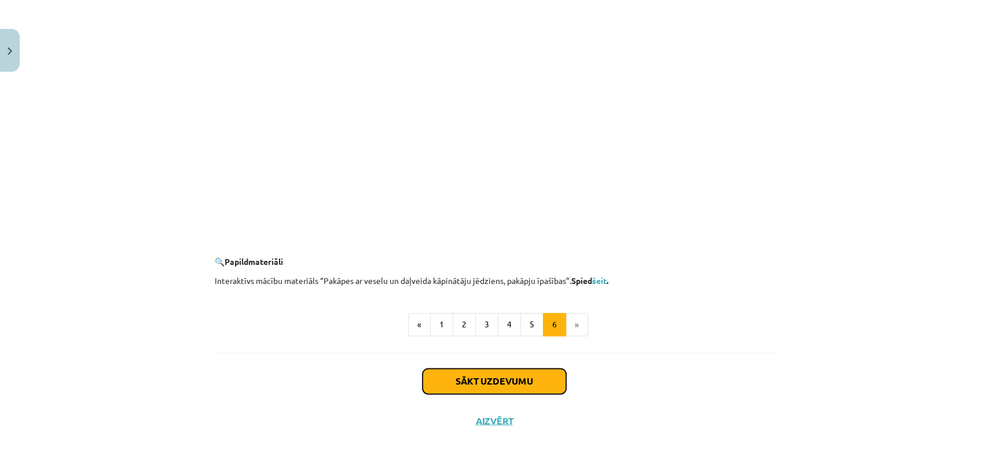
click at [513, 376] on button "Sākt uzdevumu" at bounding box center [493, 381] width 143 height 25
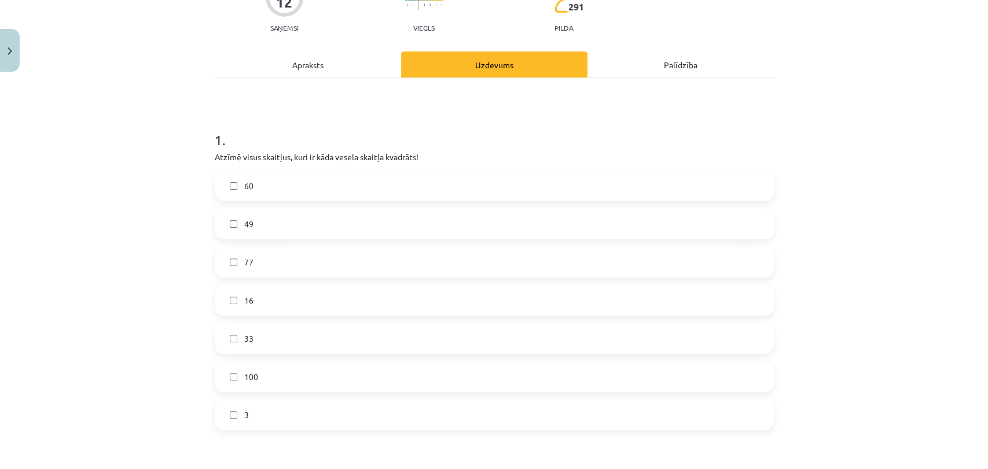
scroll to position [119, 0]
click at [208, 156] on div "12 XP Saņemsi Viegls 291 pilda Apraksts Uzdevums Palīdzība 1 . Atzīmē visus ska…" at bounding box center [494, 460] width 573 height 1004
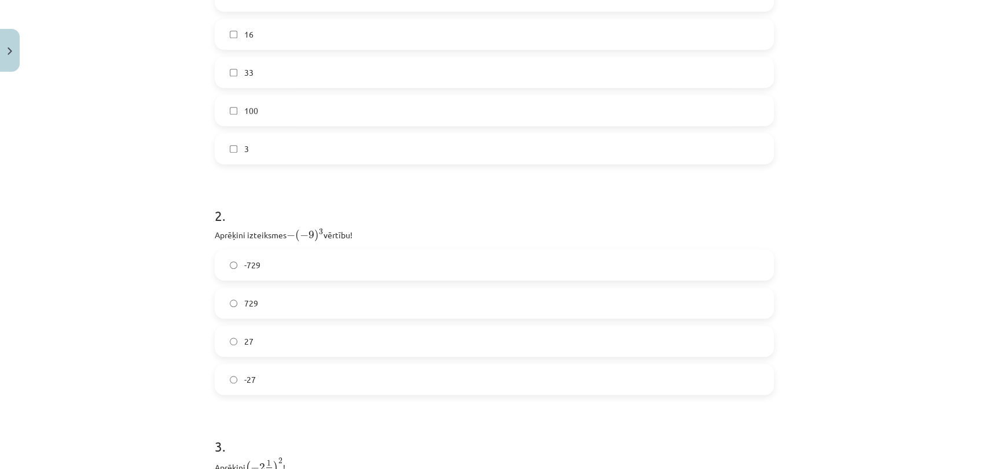
scroll to position [639, 0]
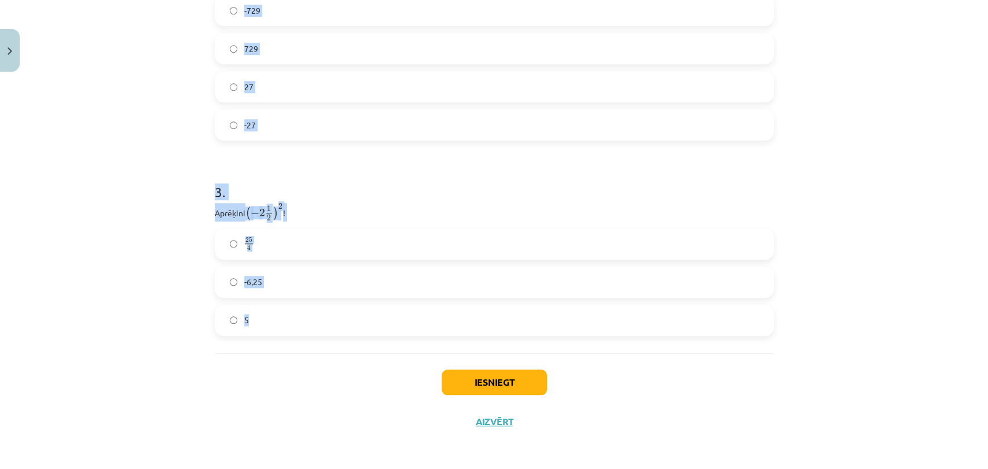
drag, startPoint x: 211, startPoint y: 156, endPoint x: 641, endPoint y: 316, distance: 459.0
click at [273, 211] on span ")" at bounding box center [275, 214] width 5 height 14
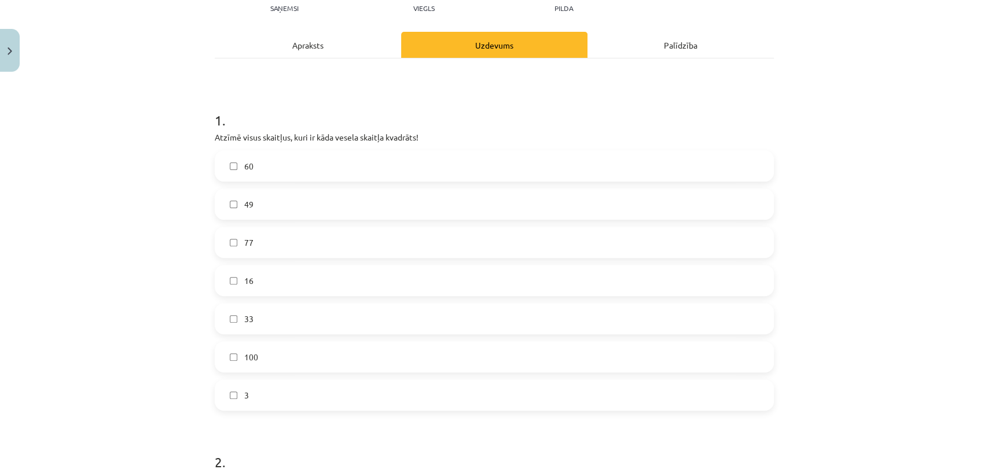
scroll to position [139, 0]
click at [254, 281] on label "16" at bounding box center [494, 280] width 557 height 29
click at [235, 362] on label "100" at bounding box center [494, 356] width 557 height 29
click at [244, 392] on span "3" at bounding box center [246, 395] width 5 height 12
click at [244, 165] on span "60" at bounding box center [248, 166] width 9 height 12
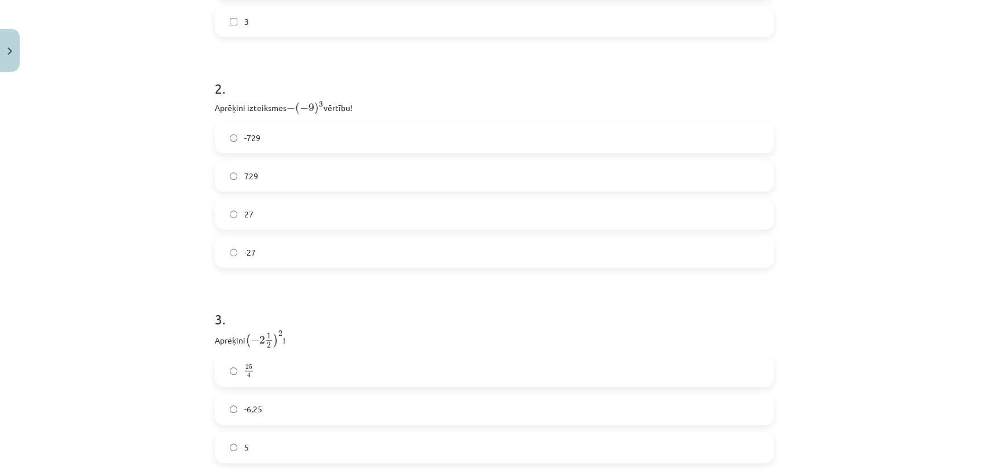
scroll to position [515, 0]
click at [244, 172] on span "729" at bounding box center [251, 173] width 14 height 12
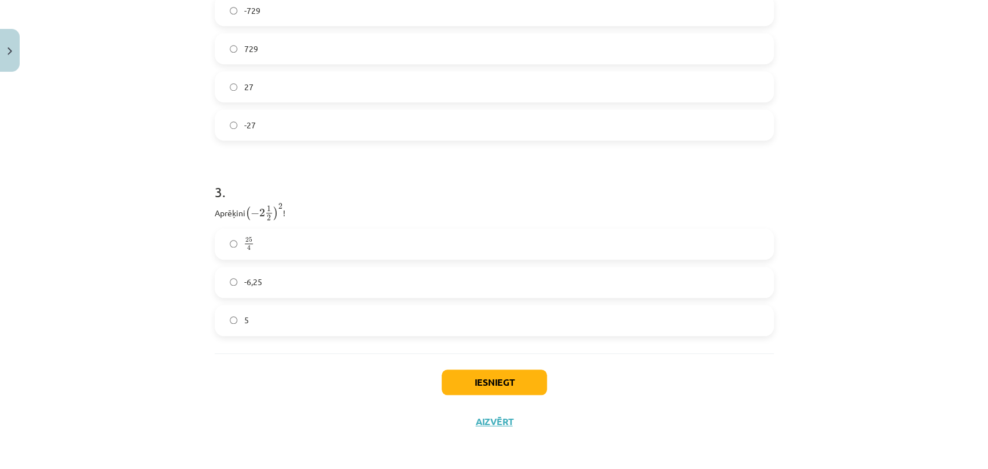
click at [251, 278] on span "-6,25" at bounding box center [253, 282] width 18 height 12
click at [474, 376] on button "Iesniegt" at bounding box center [493, 382] width 105 height 25
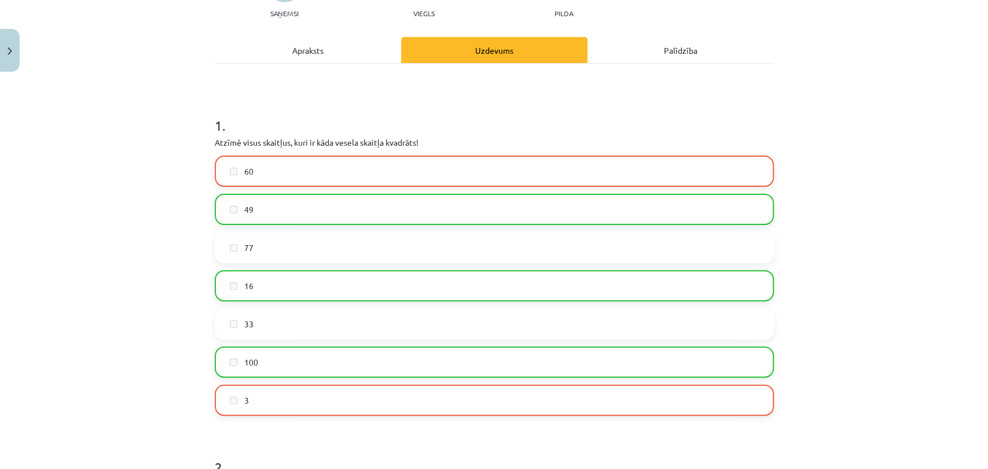
scroll to position [676, 0]
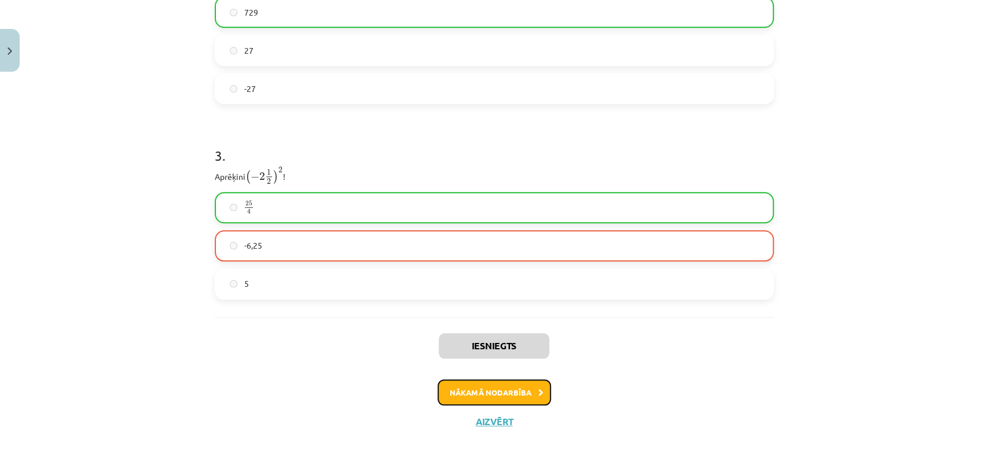
click at [474, 389] on button "Nākamā nodarbība" at bounding box center [493, 393] width 113 height 27
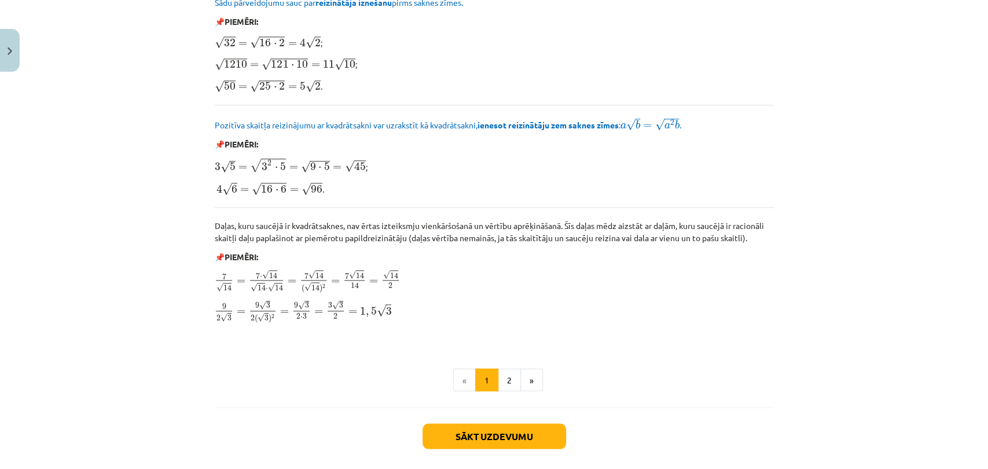
scroll to position [1345, 0]
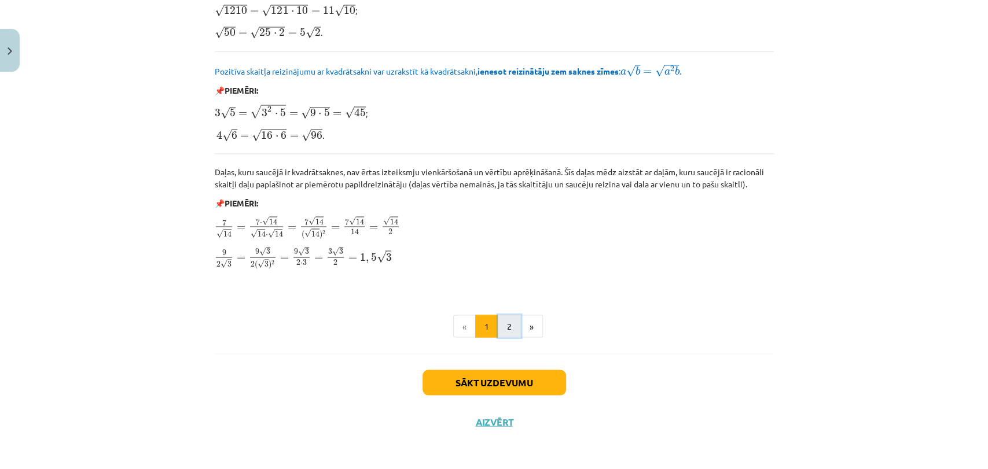
click at [502, 315] on button "2" at bounding box center [509, 326] width 23 height 23
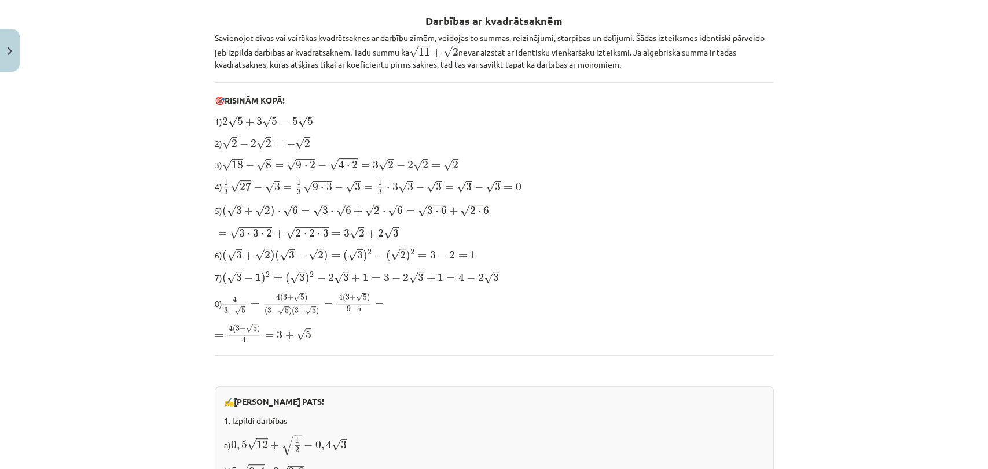
scroll to position [713, 0]
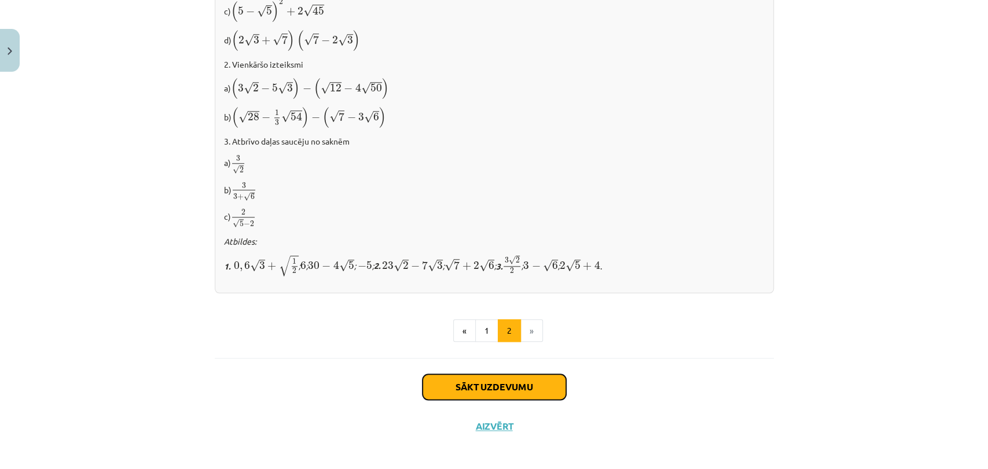
click at [472, 391] on button "Sākt uzdevumu" at bounding box center [493, 386] width 143 height 25
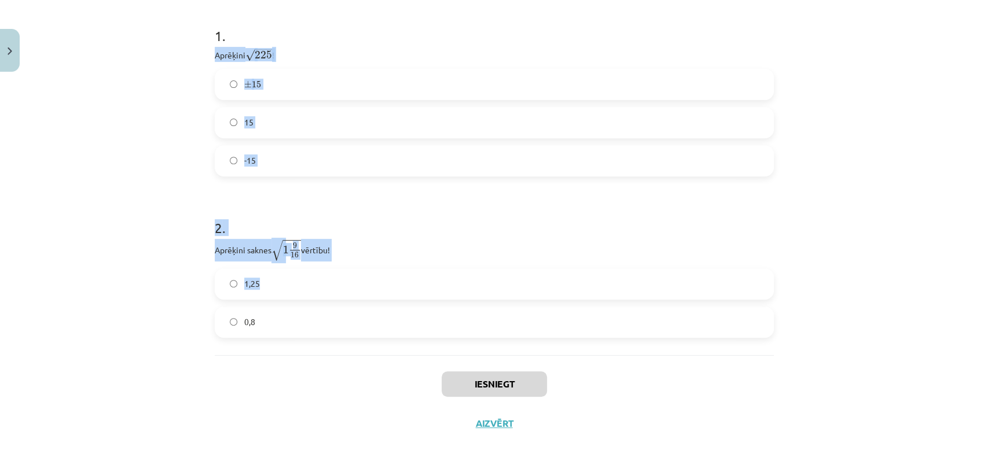
scroll to position [244, 0]
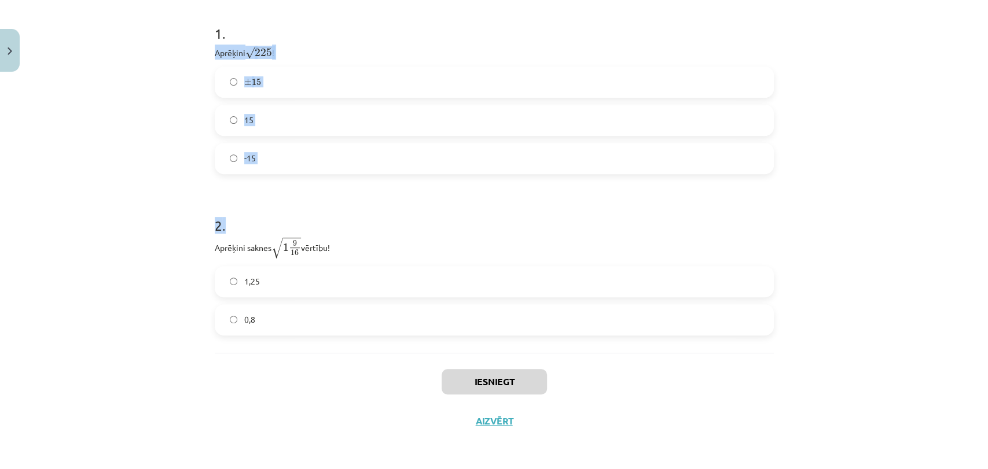
drag, startPoint x: 209, startPoint y: 221, endPoint x: 433, endPoint y: 204, distance: 224.5
click at [433, 204] on form "1 . Aprēķini √ 225 225 ! ± 15 ± 15 15 -15 2 . Aprēķini saknes √ 1 9 16 1 9 16 v…" at bounding box center [494, 170] width 559 height 330
click at [433, 204] on h1 "2 ." at bounding box center [494, 215] width 559 height 36
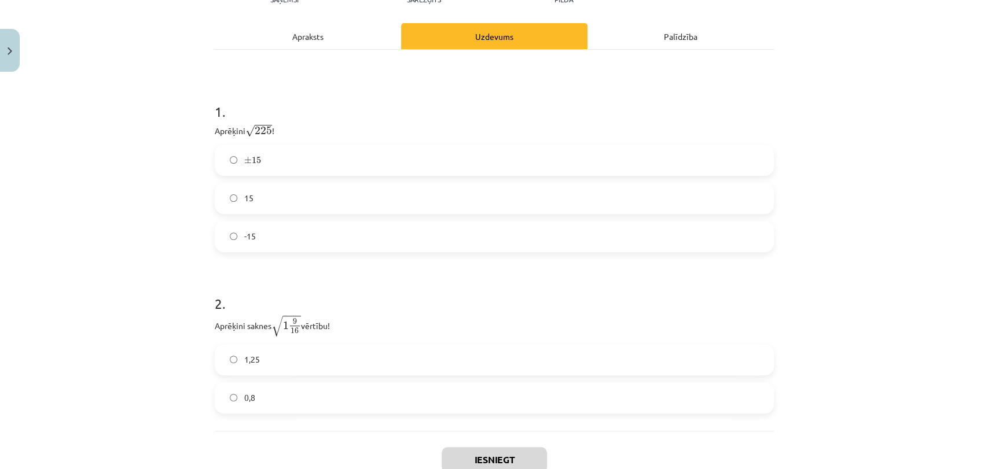
scroll to position [193, 0]
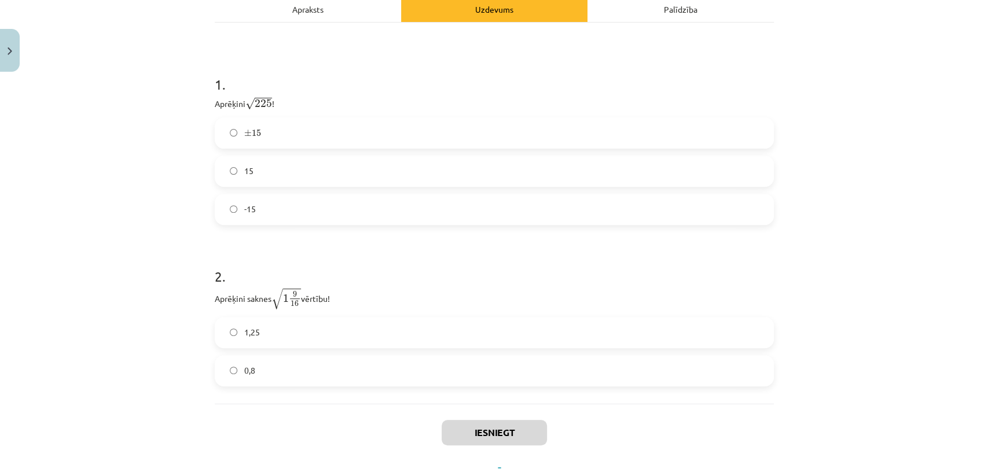
click at [264, 139] on label "± 15 ± 15" at bounding box center [494, 133] width 557 height 29
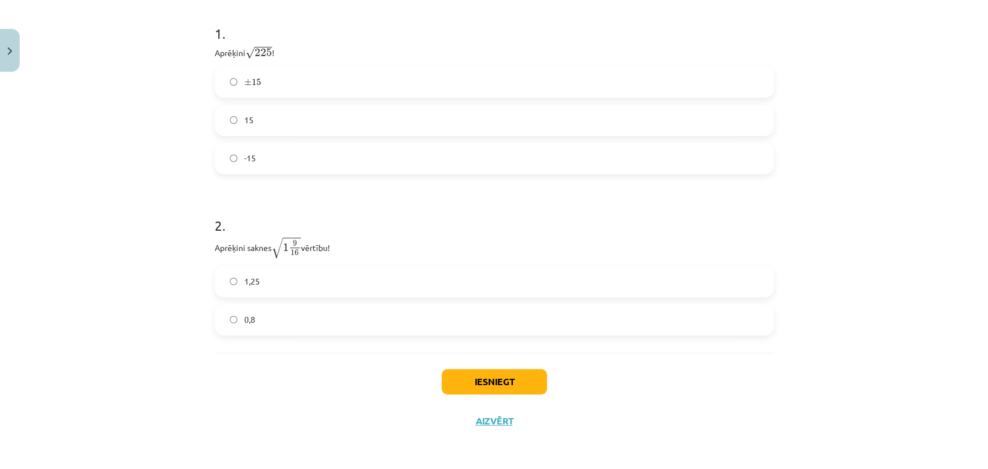
click at [251, 314] on label "0,8" at bounding box center [494, 319] width 557 height 29
click at [462, 386] on button "Iesniegt" at bounding box center [493, 381] width 105 height 25
click at [456, 383] on button "Iesniegt" at bounding box center [493, 381] width 105 height 25
click at [709, 337] on div "1 . Aprēķini √ 225 225 ! ± 15 ± 15 15 -15 2 . Aprēķini saknes √ 1 9 16 1 9 16 v…" at bounding box center [494, 162] width 559 height 381
click at [810, 303] on div "Mācību tēma: Matemātikas i - 12. klases 1. ieskaites mācību materiāls (ab) #3 📝…" at bounding box center [494, 234] width 988 height 469
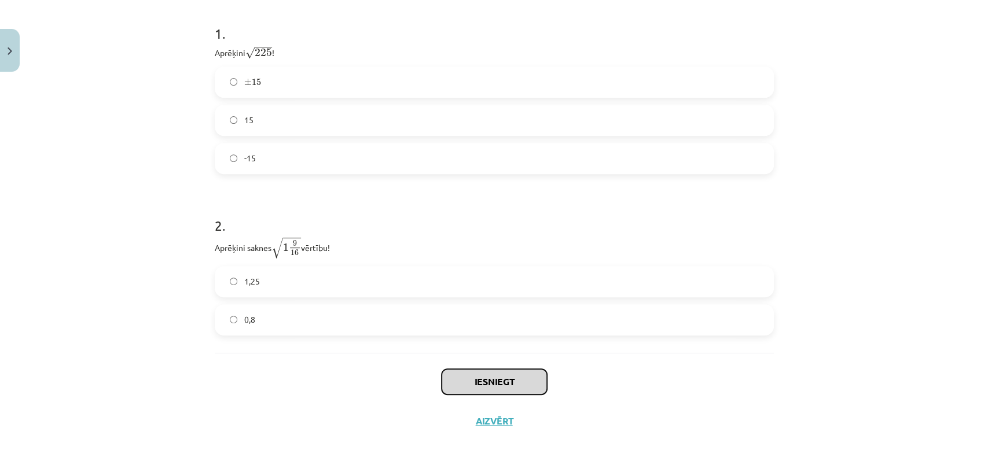
click at [477, 388] on button "Iesniegt" at bounding box center [493, 381] width 105 height 25
click at [481, 390] on button "Iesniegt" at bounding box center [493, 381] width 105 height 25
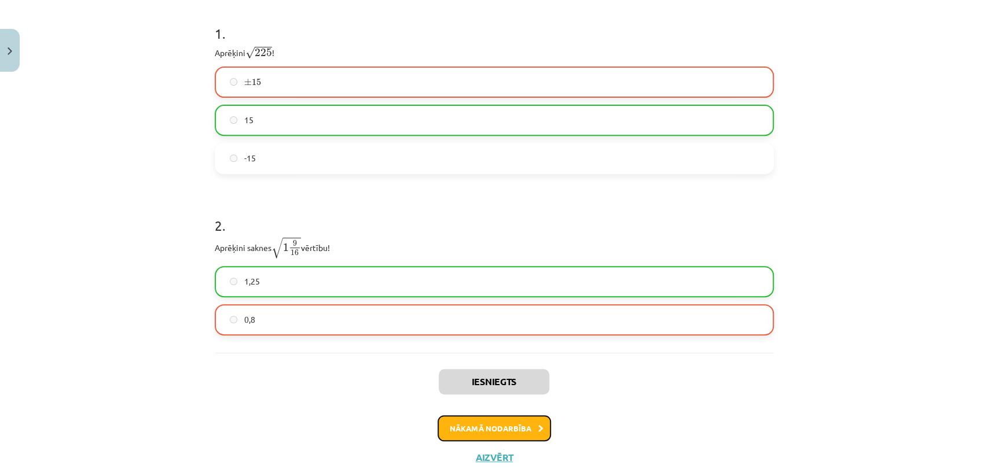
click at [454, 434] on button "Nākamā nodarbība" at bounding box center [493, 428] width 113 height 27
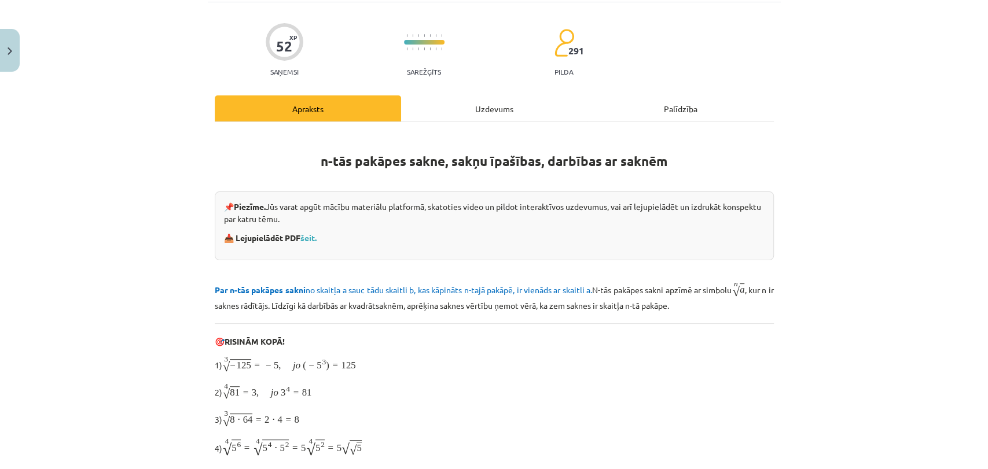
scroll to position [28, 0]
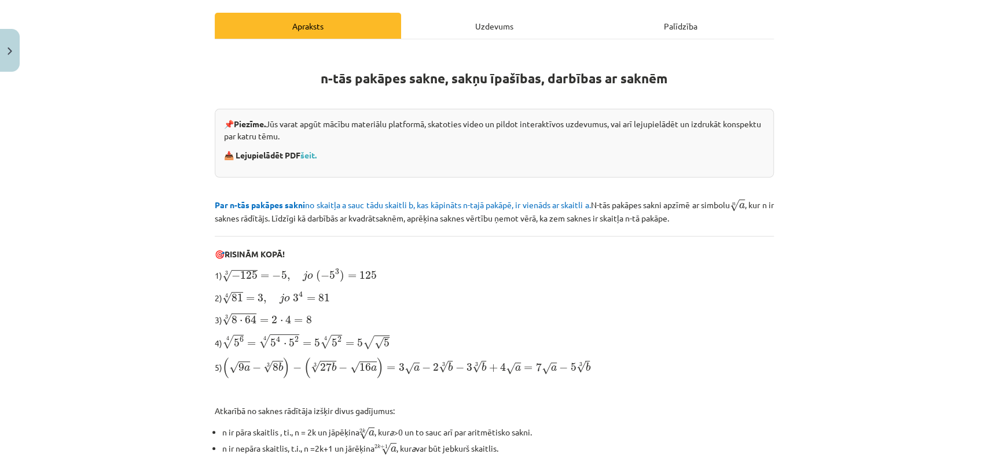
click at [452, 29] on div "Uzdevums" at bounding box center [494, 26] width 186 height 26
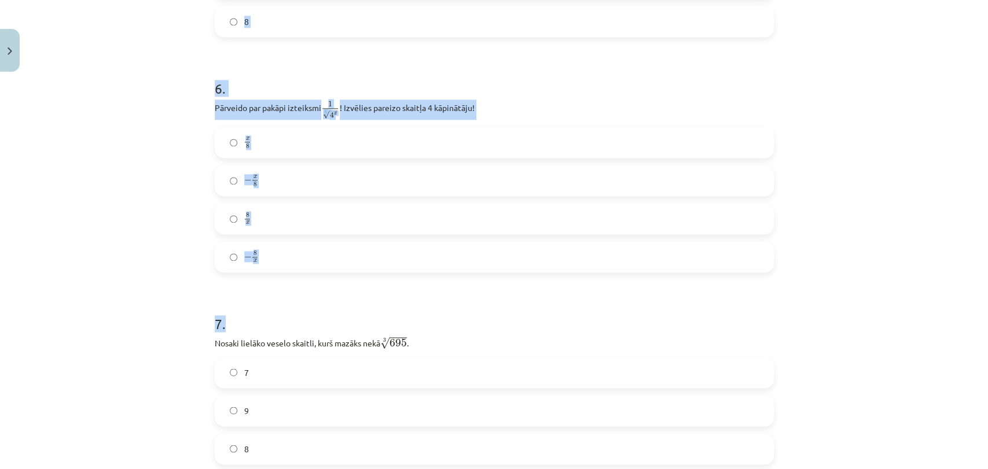
drag, startPoint x: 211, startPoint y: 252, endPoint x: 426, endPoint y: 359, distance: 240.6
click at [426, 359] on form "1 . Kura izteiksme jāizvēlas vienādības a m n a m n = ⋯ labajā pusē, lai būtu p…" at bounding box center [494, 419] width 559 height 2645
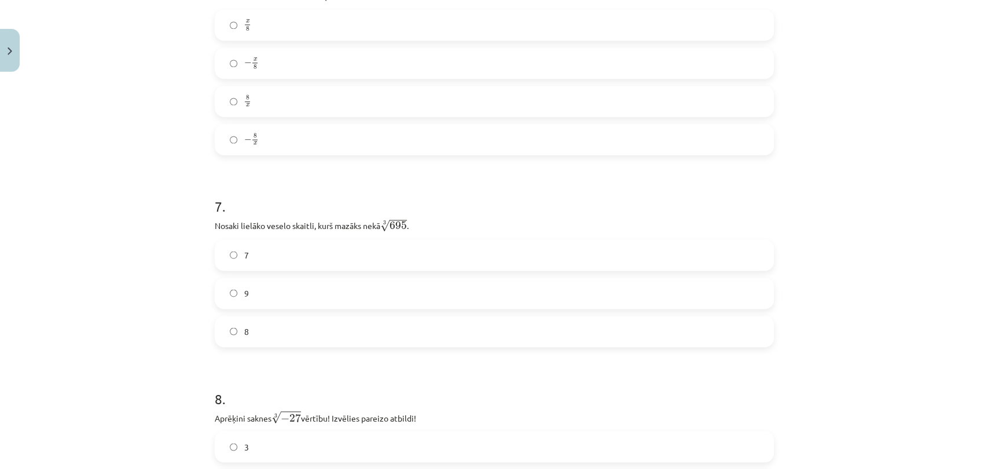
drag, startPoint x: 426, startPoint y: 359, endPoint x: 417, endPoint y: 298, distance: 62.0
click at [428, 353] on form "1 . Kura izteiksme jāizvēlas vienādības a m n a m n = ⋯ labajā pusē, lai būtu p…" at bounding box center [494, 303] width 559 height 2645
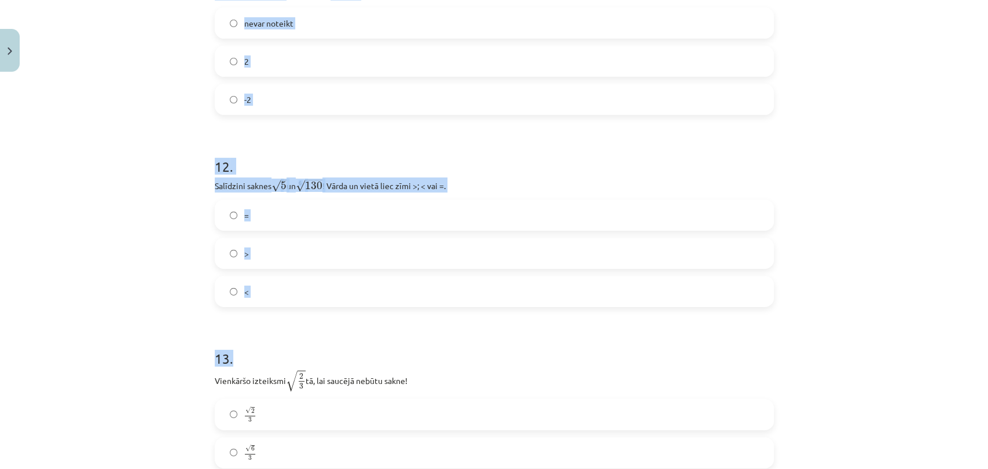
scroll to position [2541, 0]
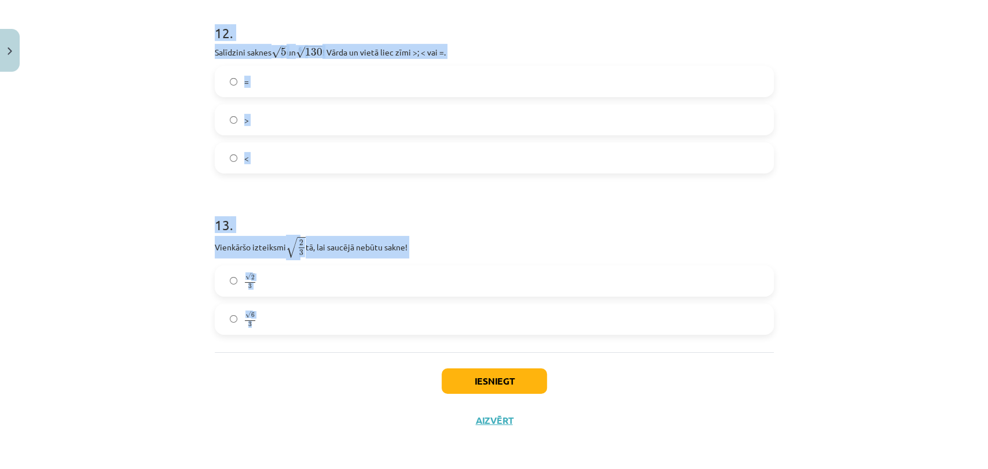
drag, startPoint x: 211, startPoint y: 249, endPoint x: 417, endPoint y: 348, distance: 228.7
copy form "Kura izteiksme jāizvēlas vienādības a m n a m n = ⋯ labajā pusē, lai būtu parei…"
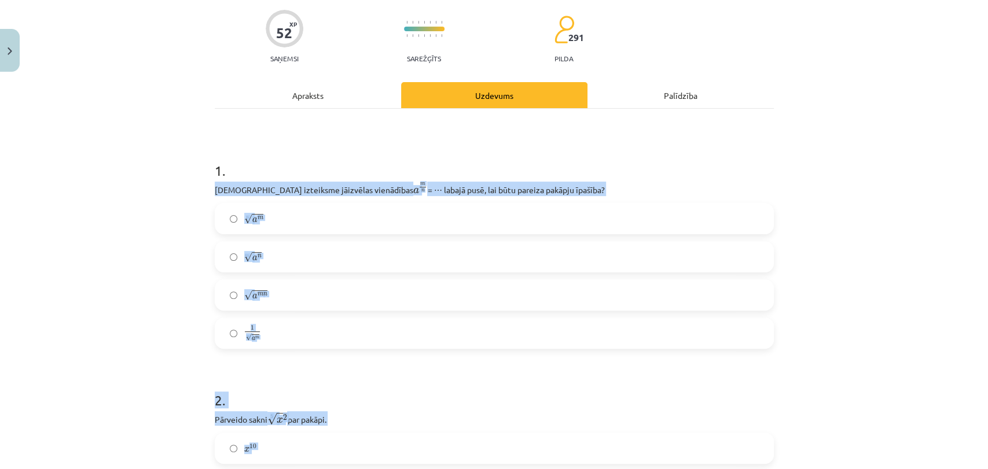
scroll to position [193, 0]
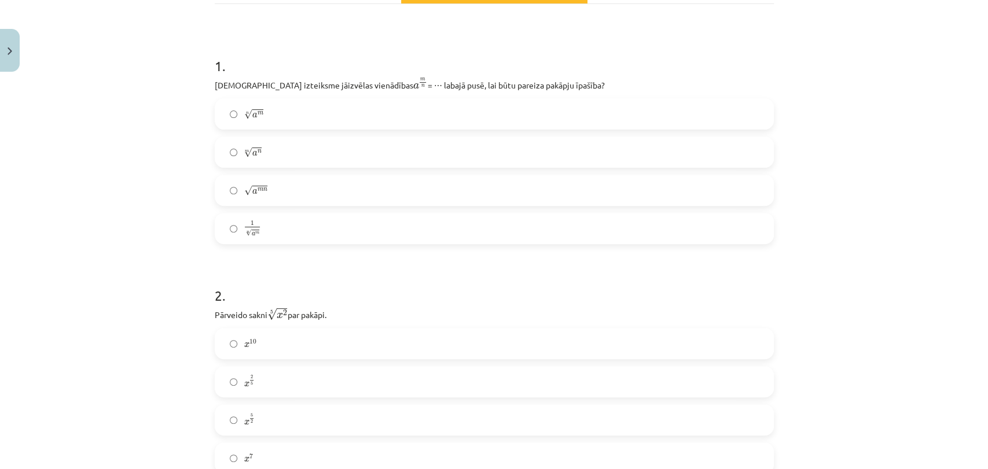
click at [301, 73] on div "1 . Kura izteiksme jāizvēlas vienādības a m n a m n = ⋯ labajā pusē, lai būtu p…" at bounding box center [494, 141] width 559 height 207
click at [279, 184] on label "√ a m n a m n" at bounding box center [494, 190] width 557 height 29
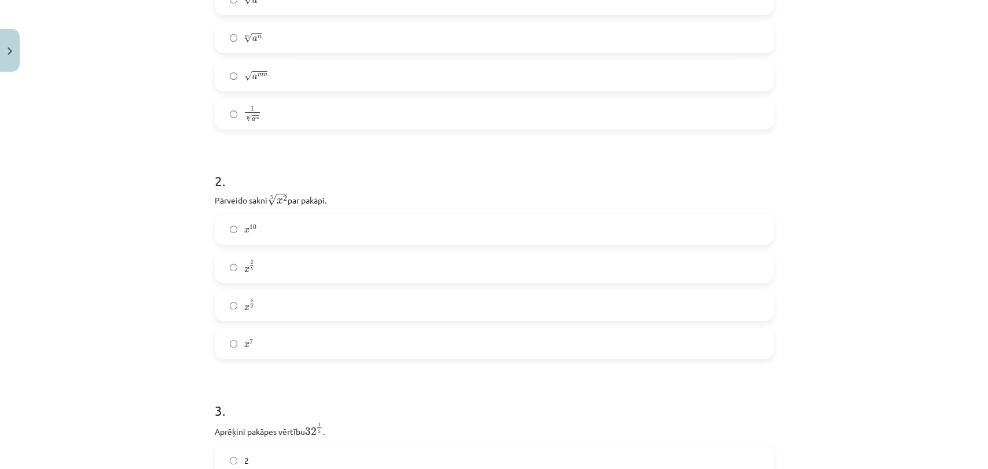
scroll to position [321, 0]
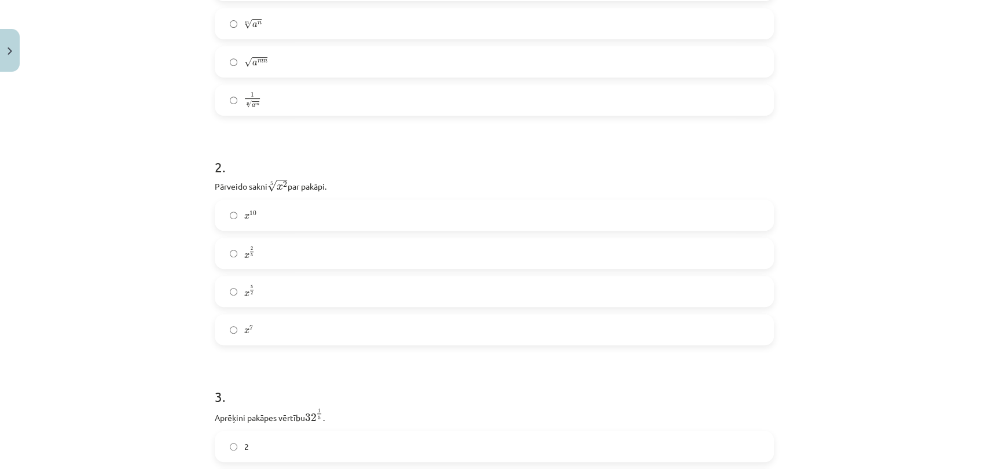
click at [249, 256] on span "2 5" at bounding box center [251, 252] width 5 height 10
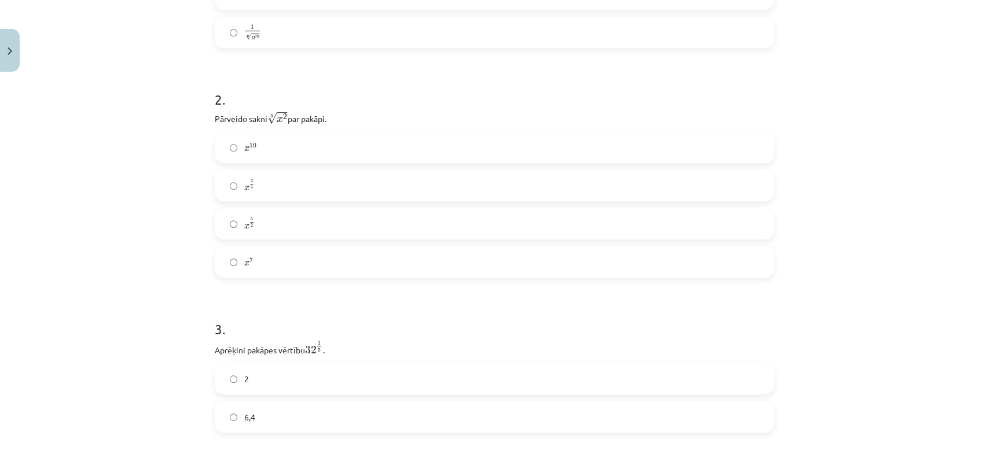
scroll to position [514, 0]
click at [271, 256] on label "2" at bounding box center [494, 254] width 557 height 29
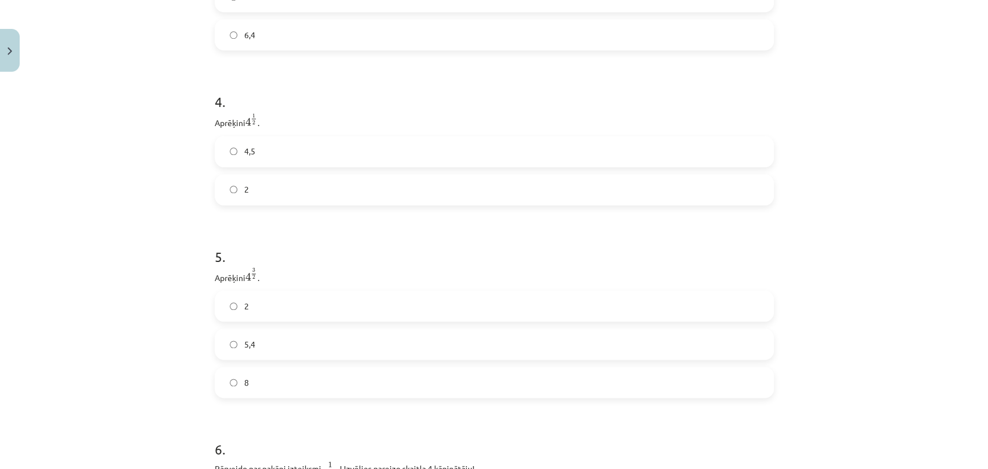
click at [244, 306] on label "2" at bounding box center [494, 306] width 557 height 29
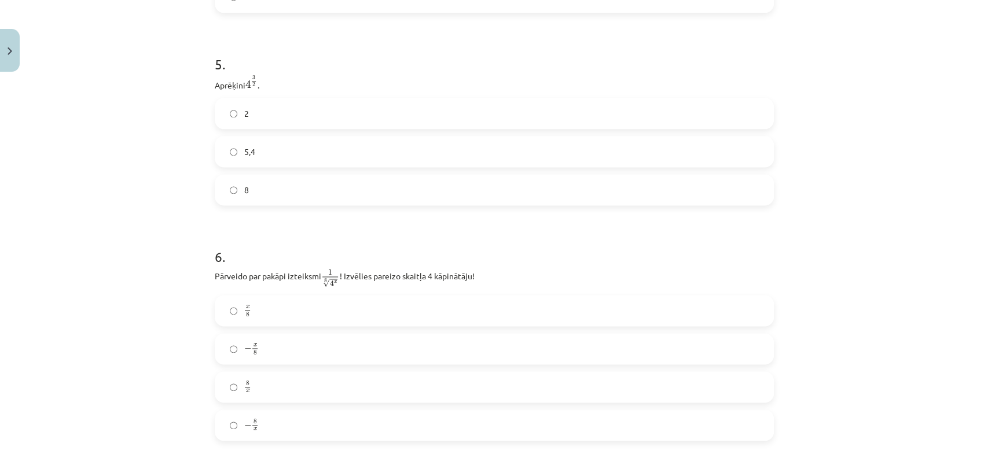
click at [288, 415] on label "− 8 x − 8 x" at bounding box center [494, 425] width 557 height 29
click at [310, 352] on label "− x 8 − x 8" at bounding box center [494, 348] width 557 height 29
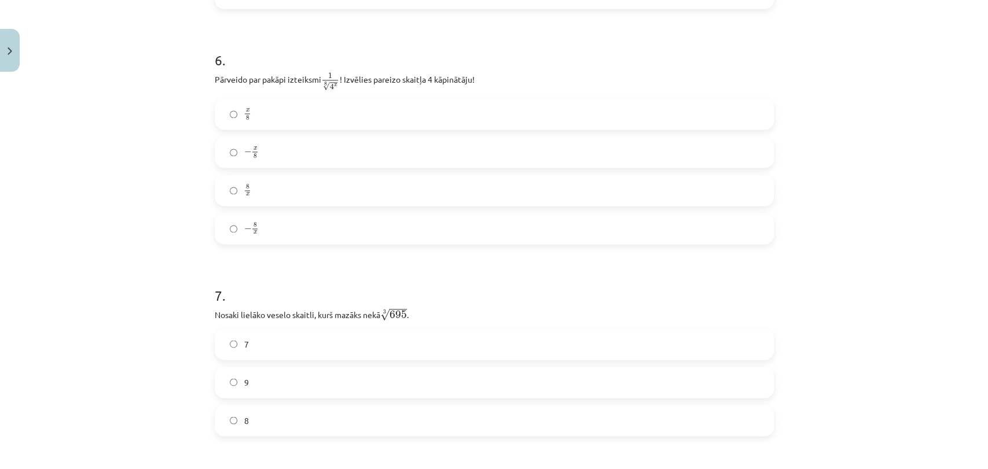
scroll to position [1221, 0]
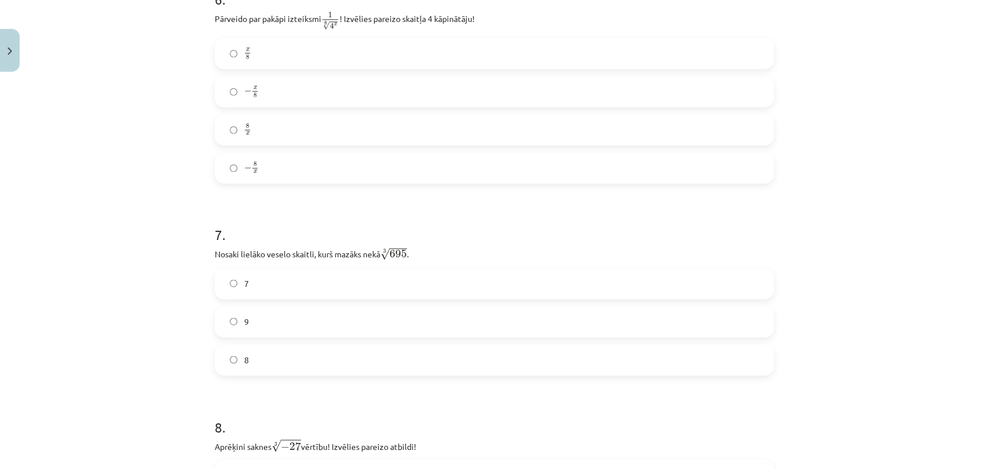
click at [267, 362] on label "8" at bounding box center [494, 359] width 557 height 29
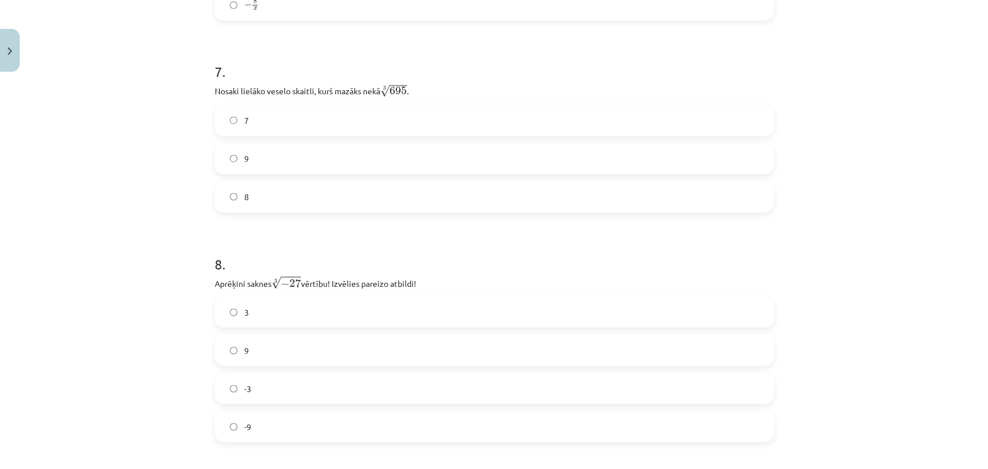
scroll to position [1414, 0]
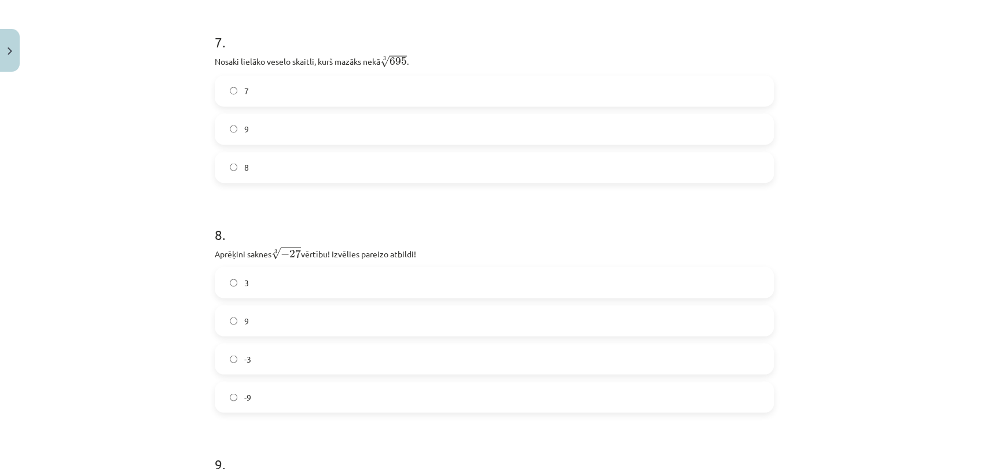
click at [254, 360] on label "-3" at bounding box center [494, 358] width 557 height 29
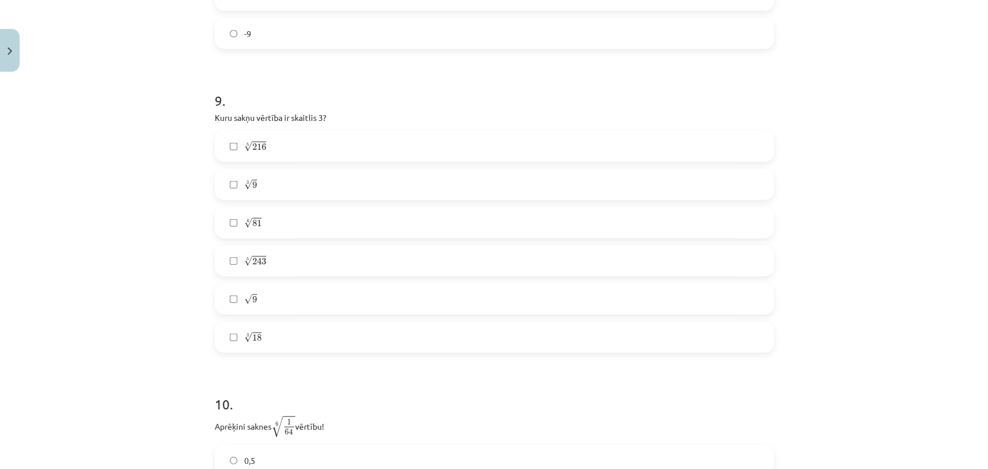
scroll to position [1800, 0]
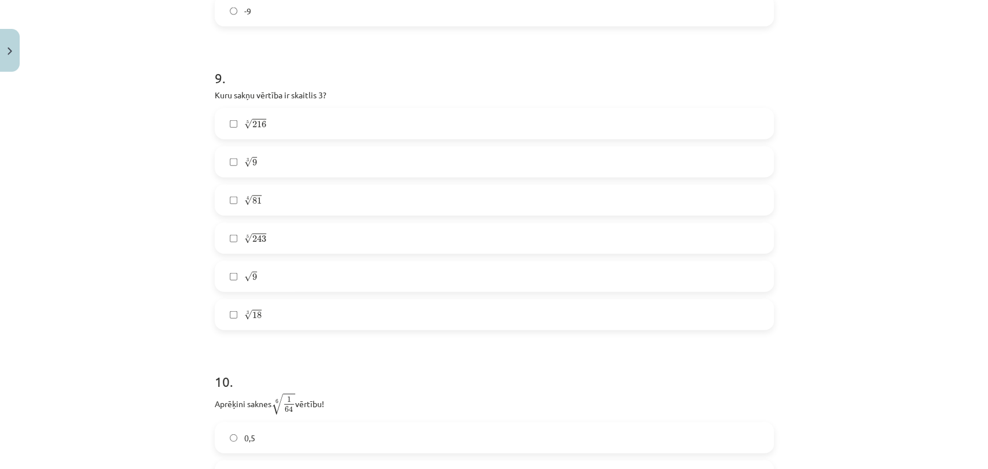
click at [298, 241] on label "5 √ 243 243 5" at bounding box center [494, 238] width 557 height 29
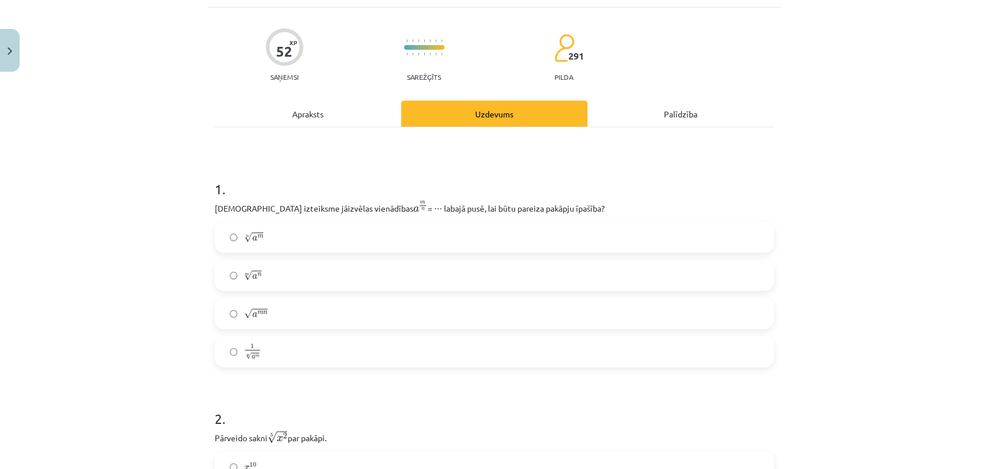
scroll to position [193, 0]
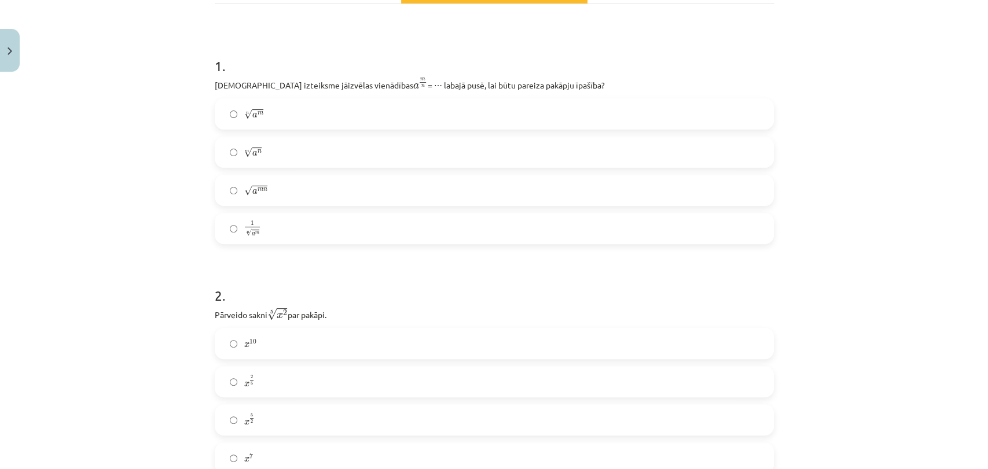
click at [412, 117] on label "n √ a m a m n" at bounding box center [494, 114] width 557 height 29
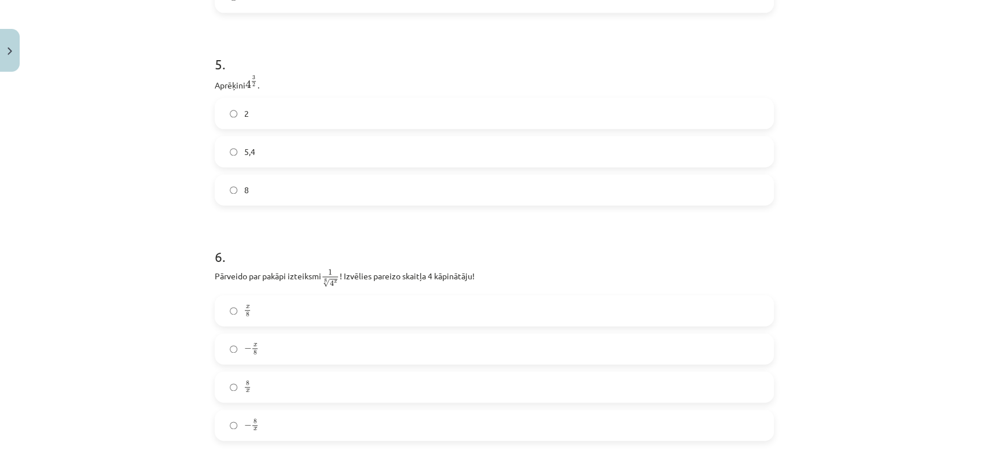
scroll to position [1028, 0]
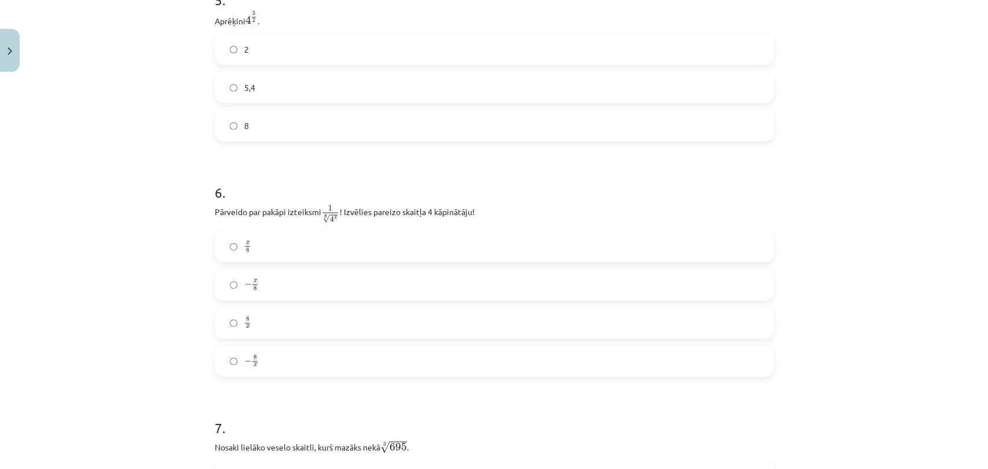
click at [295, 251] on label "x 8 x 8" at bounding box center [494, 246] width 557 height 29
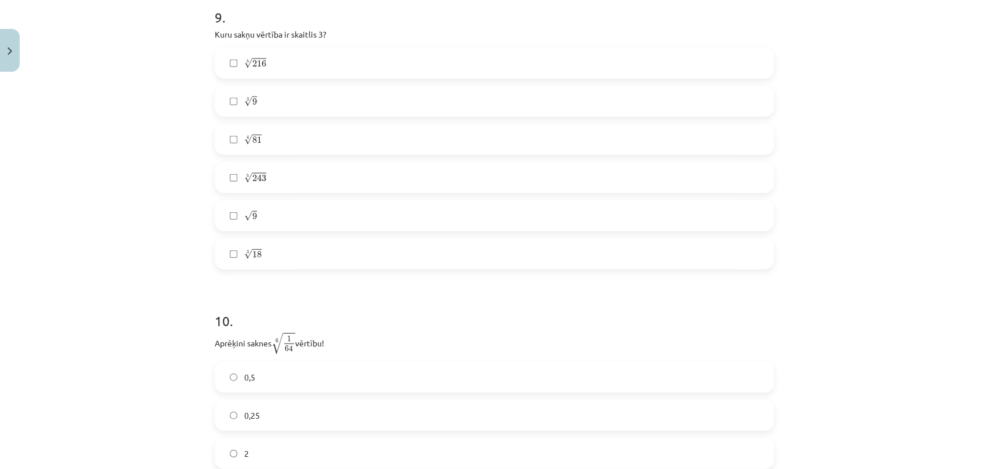
scroll to position [1864, 0]
click at [252, 211] on span "9" at bounding box center [254, 212] width 5 height 7
click at [267, 135] on label "4 √ 81 81 4" at bounding box center [494, 135] width 557 height 29
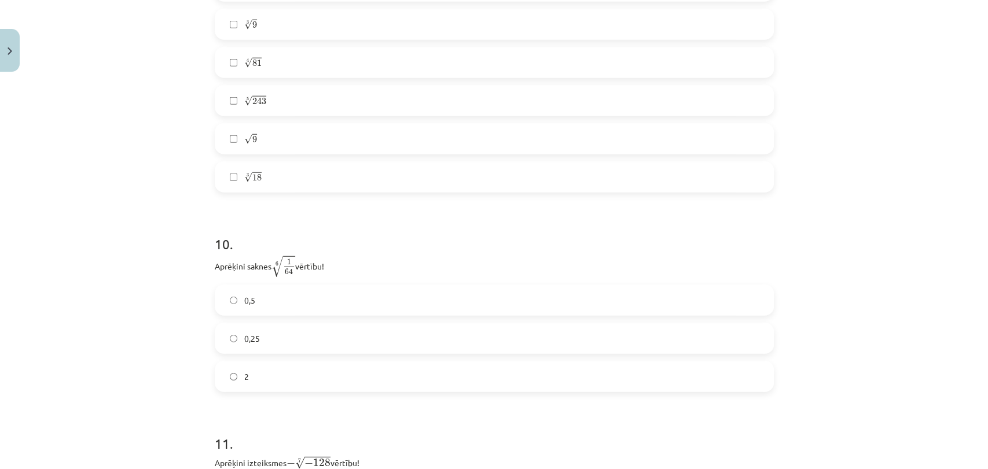
scroll to position [1992, 0]
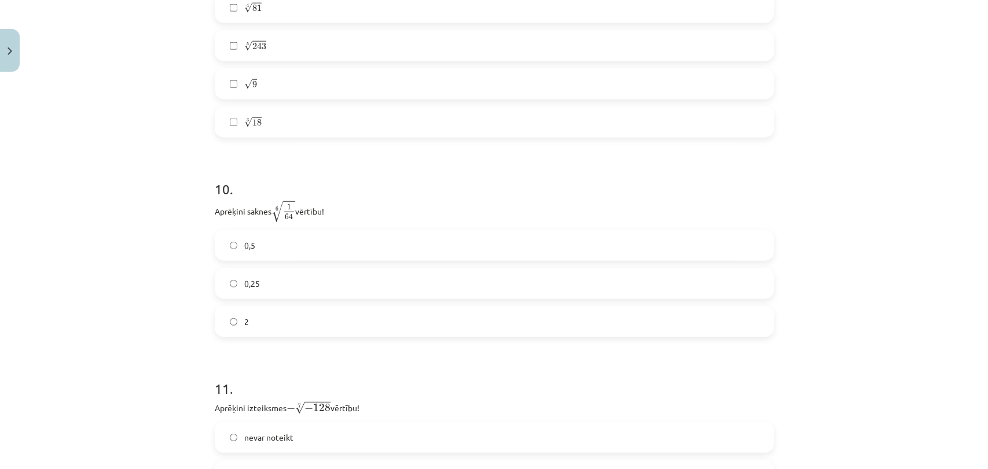
click at [235, 241] on label "0,5" at bounding box center [494, 245] width 557 height 29
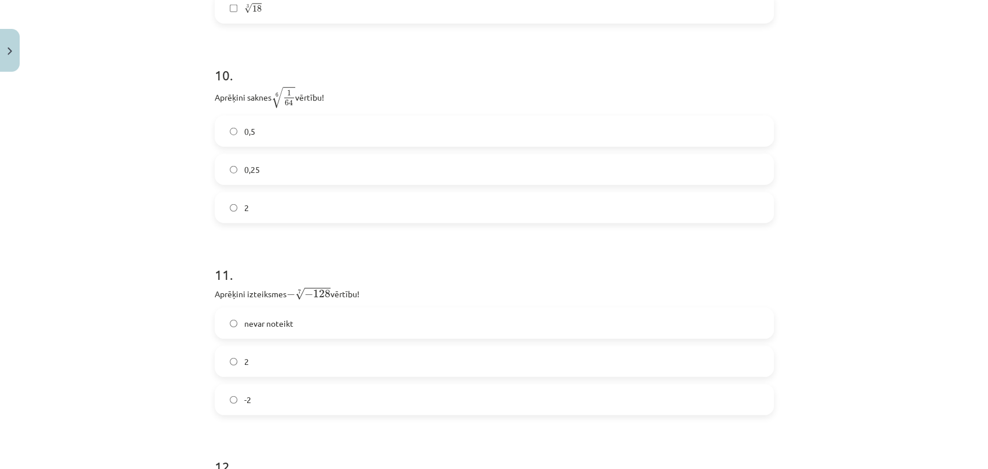
scroll to position [2185, 0]
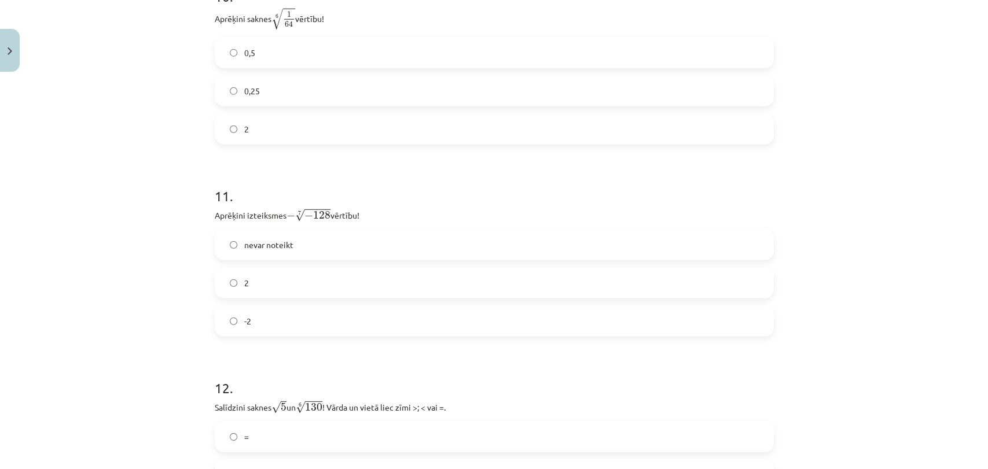
click at [222, 288] on label "2" at bounding box center [494, 282] width 557 height 29
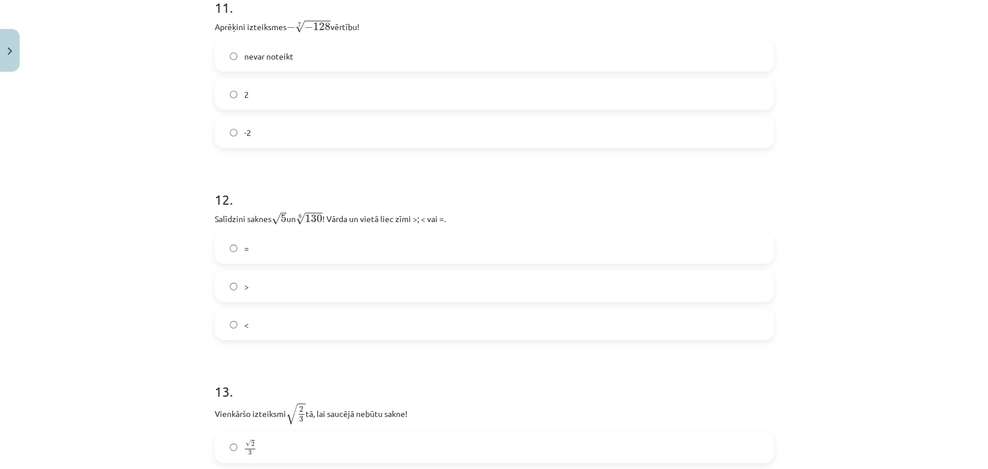
scroll to position [2378, 0]
click at [289, 279] on label ">" at bounding box center [494, 281] width 557 height 29
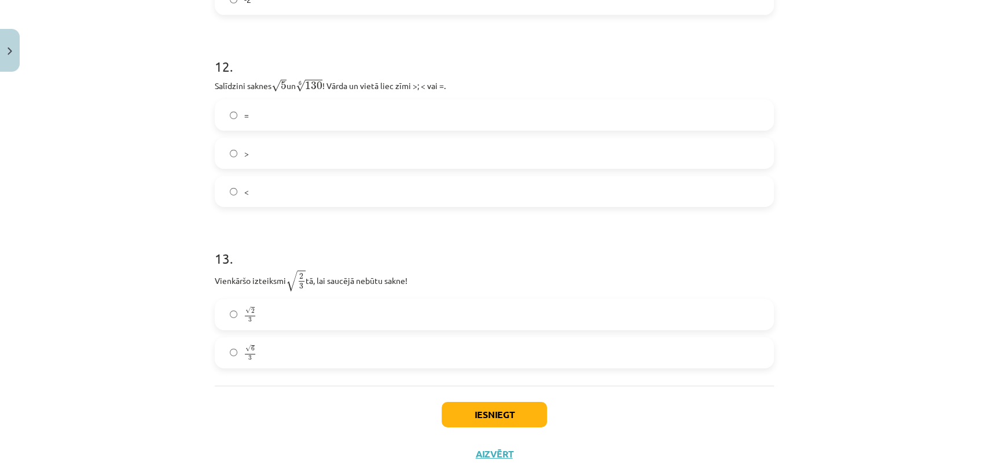
scroll to position [2541, 0]
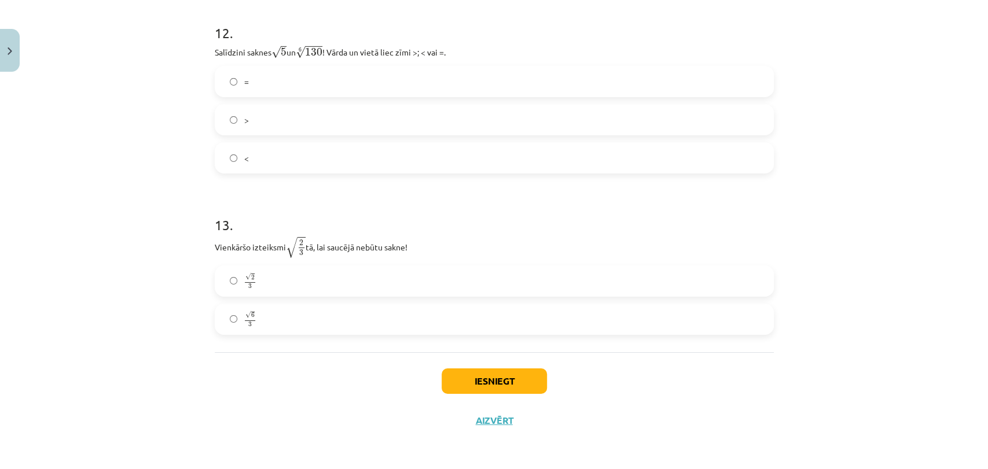
click at [282, 278] on label "√ 2 3 2 3" at bounding box center [494, 281] width 557 height 29
click at [485, 388] on button "Iesniegt" at bounding box center [493, 381] width 105 height 25
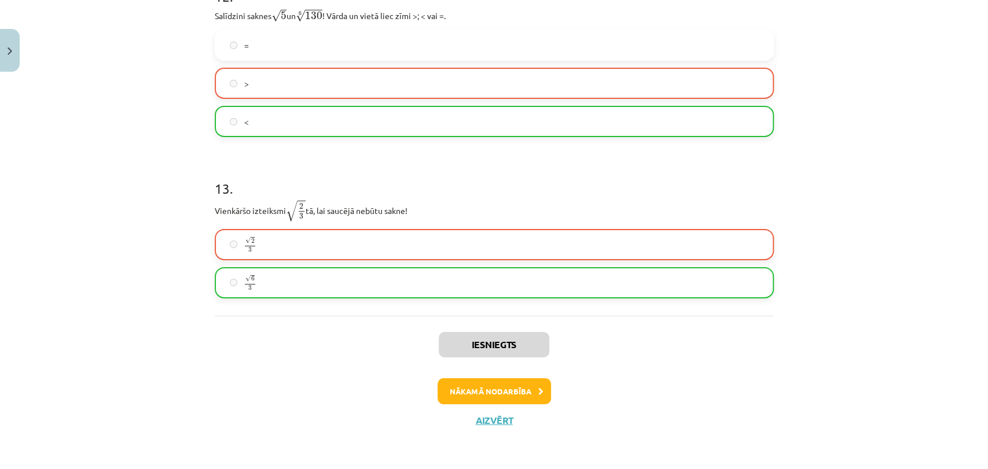
scroll to position [2578, 0]
click at [495, 384] on button "Nākamā nodarbība" at bounding box center [493, 391] width 113 height 27
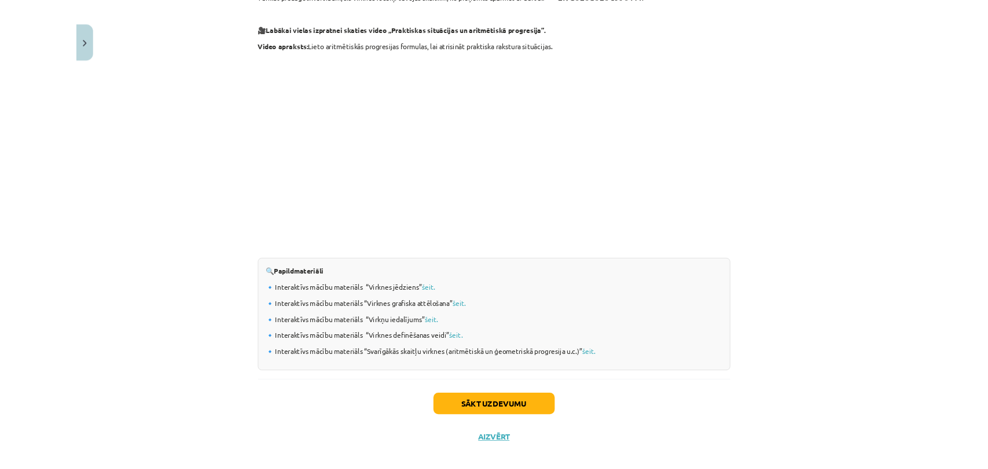
scroll to position [848, 0]
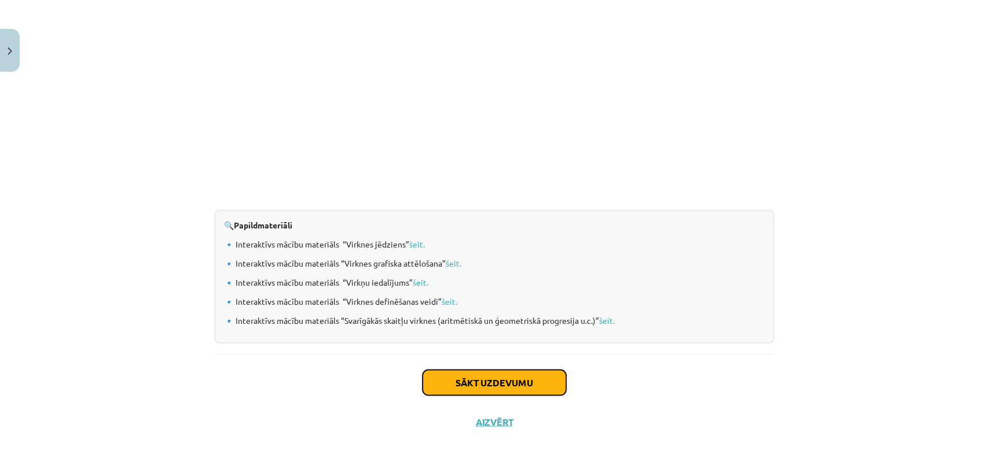
click at [459, 376] on button "Sākt uzdevumu" at bounding box center [493, 382] width 143 height 25
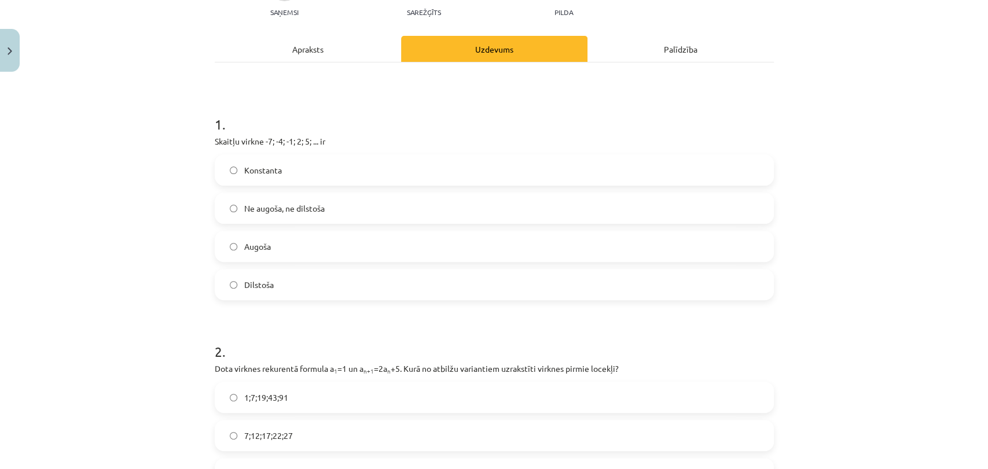
scroll to position [28, 0]
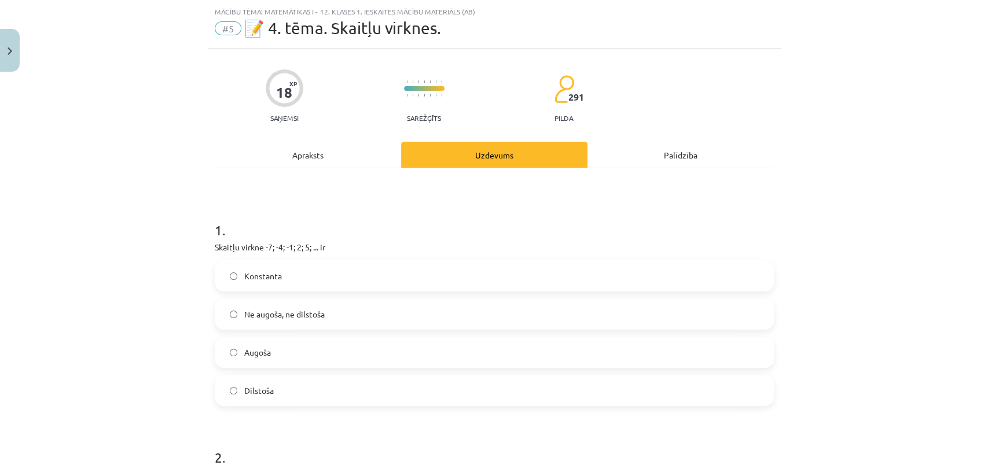
click at [290, 311] on span "Ne augoša, ne dilstoša" at bounding box center [284, 314] width 80 height 12
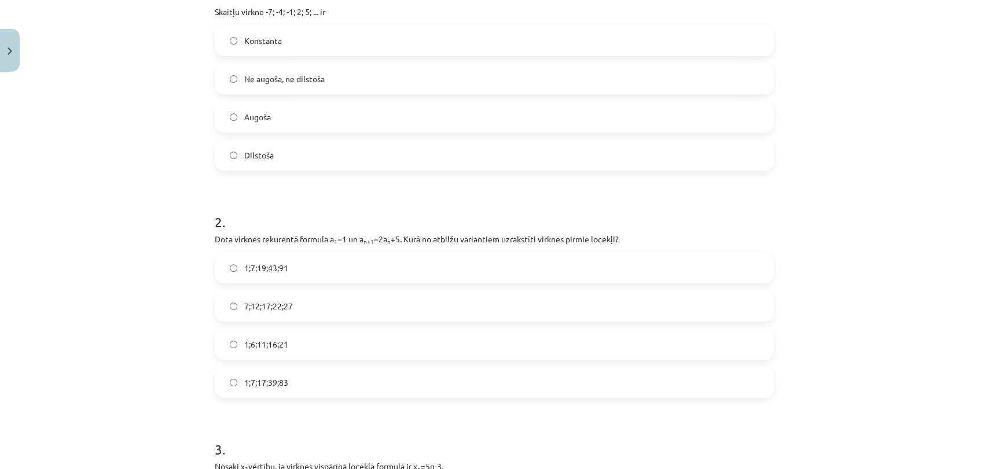
scroll to position [286, 0]
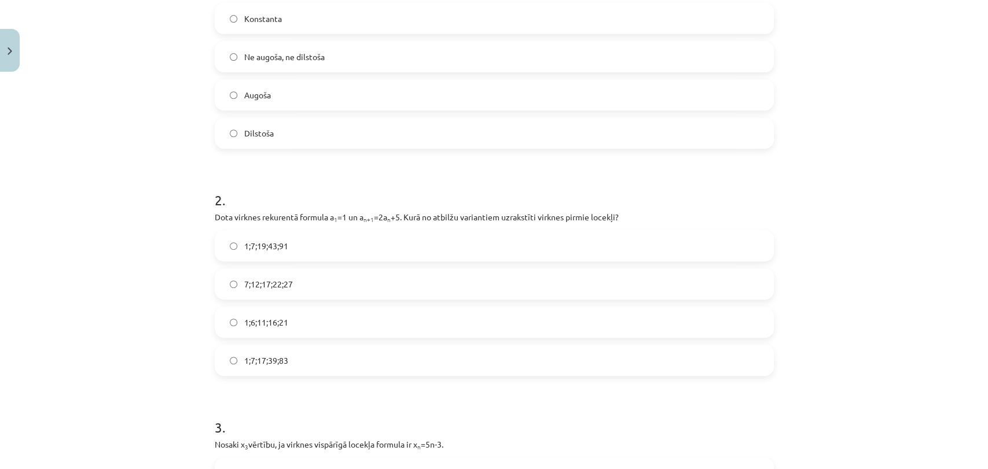
click at [304, 241] on label "1;7;19;43;91" at bounding box center [494, 245] width 557 height 29
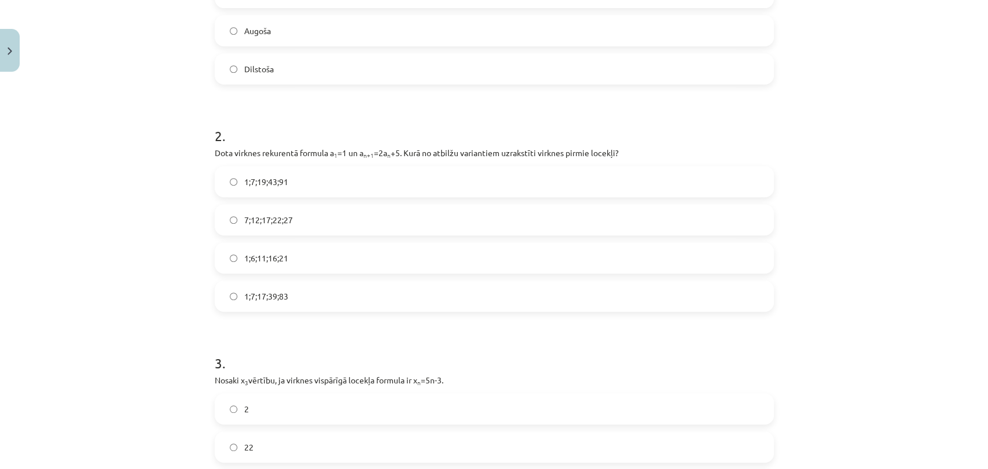
scroll to position [478, 0]
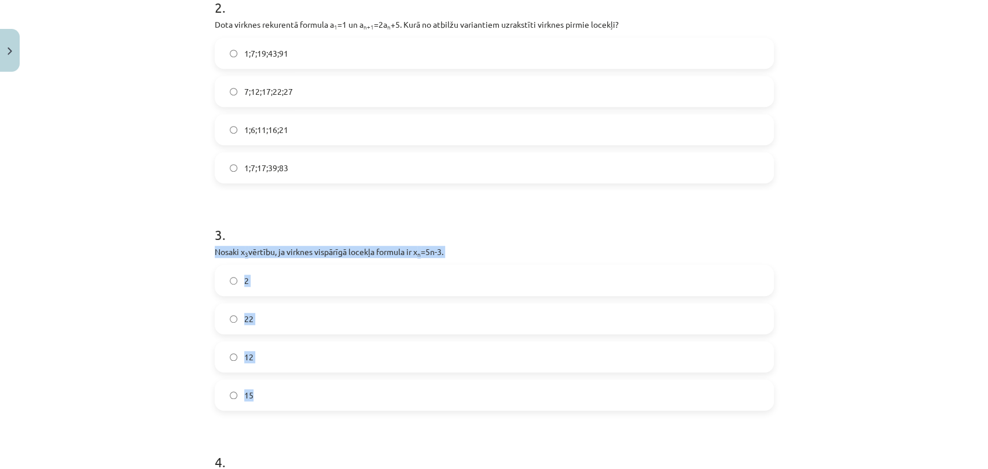
drag, startPoint x: 209, startPoint y: 255, endPoint x: 437, endPoint y: 383, distance: 261.6
click at [437, 383] on div "3 . Nosaki x 3 vērtību, ja virknes vispārīgā locekļa formula ir x n =5n-3. 2 22…" at bounding box center [494, 309] width 559 height 204
drag, startPoint x: 411, startPoint y: 254, endPoint x: 399, endPoint y: 264, distance: 16.0
drag, startPoint x: 399, startPoint y: 264, endPoint x: 406, endPoint y: 266, distance: 7.0
drag, startPoint x: 406, startPoint y: 266, endPoint x: 419, endPoint y: 256, distance: 16.1
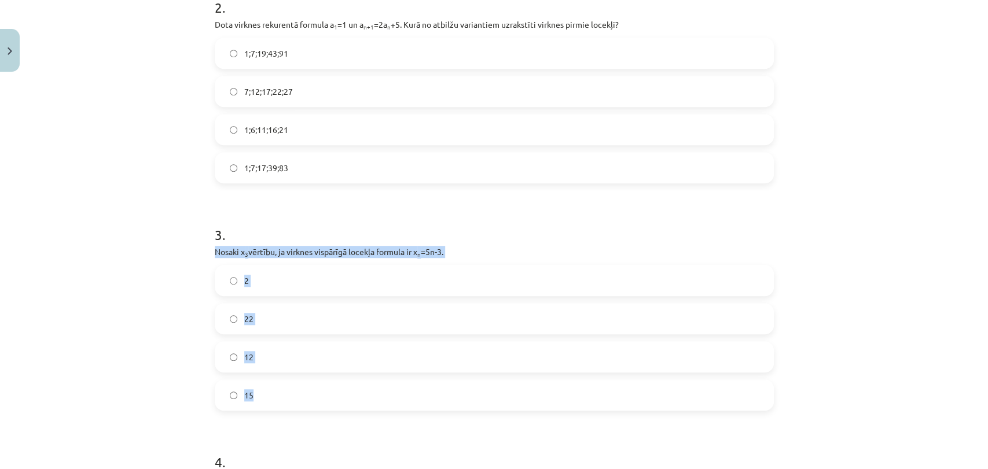
copy div "Nosaki x 3 vērtību, ja virknes vispārīgā locekļa formula ir x n =5n-3. 2 22 12 …"
click at [306, 209] on h1 "3 ." at bounding box center [494, 225] width 559 height 36
click at [273, 358] on label "12" at bounding box center [494, 356] width 557 height 29
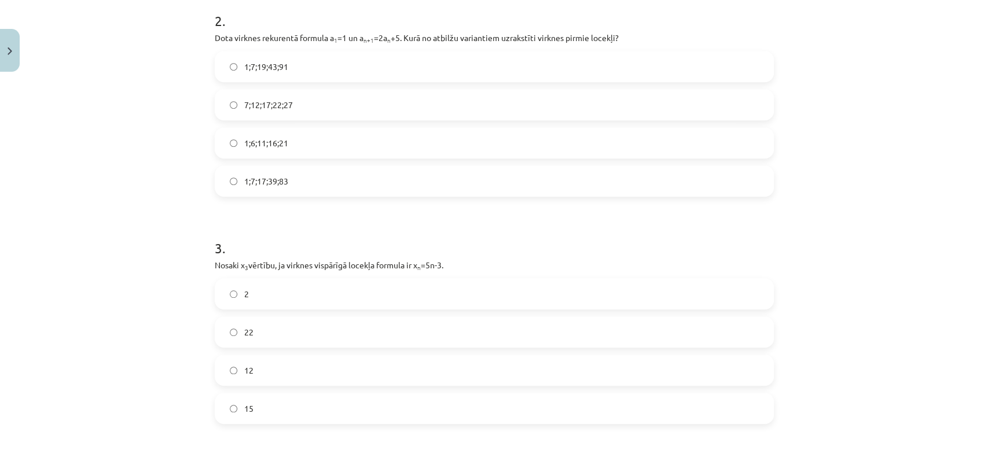
scroll to position [414, 0]
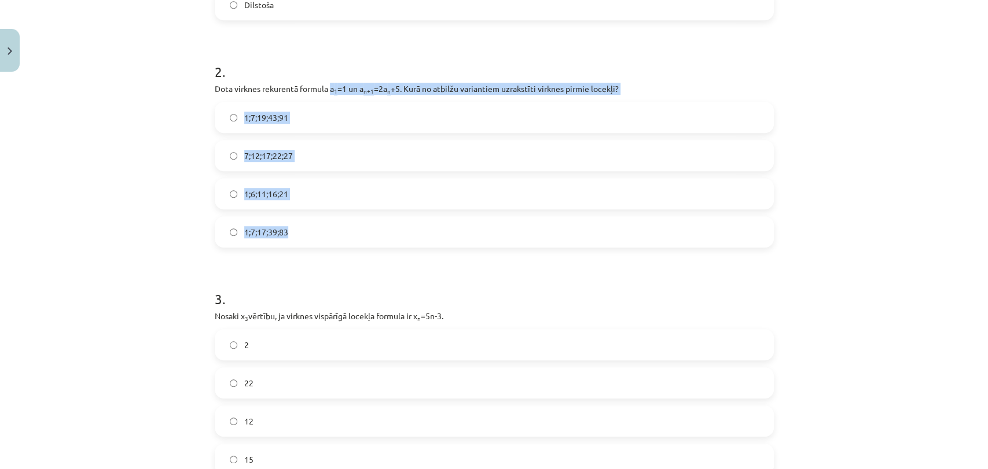
drag, startPoint x: 327, startPoint y: 90, endPoint x: 476, endPoint y: 226, distance: 201.1
click at [474, 237] on div "2 . Dota virknes rekurentā formula a 1 =1 un a n+1 =2a n +5. Kurā no atbilžu va…" at bounding box center [494, 145] width 559 height 204
copy div "a 1 =1 un a n+1 =2a n +5. Kurā no atbilžu variantiem uzrakstīti virknes pirmie …"
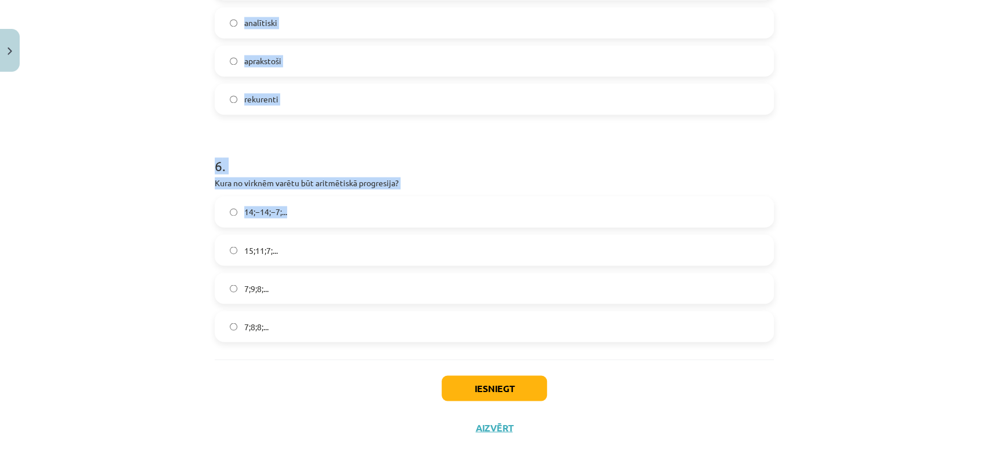
scroll to position [1240, 0]
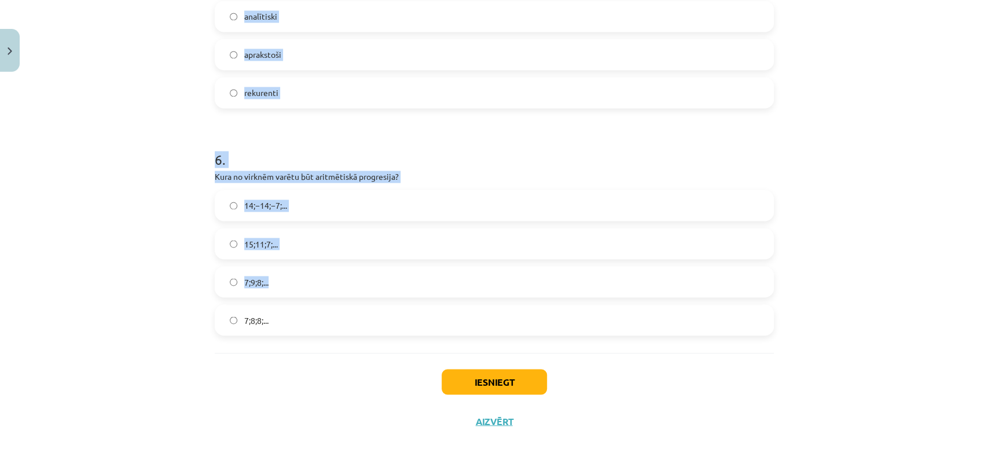
drag, startPoint x: 211, startPoint y: 29, endPoint x: 507, endPoint y: 242, distance: 364.8
click at [389, 132] on h1 "6 ." at bounding box center [494, 149] width 559 height 36
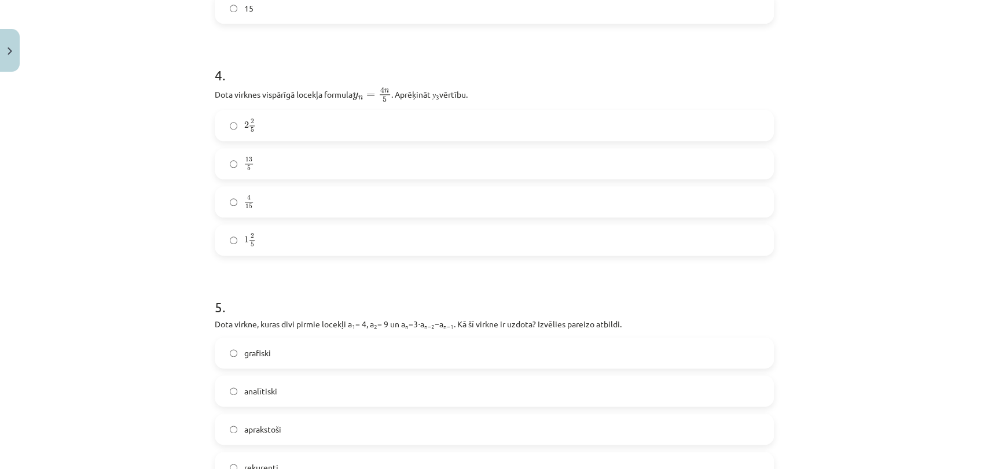
scroll to position [791, 0]
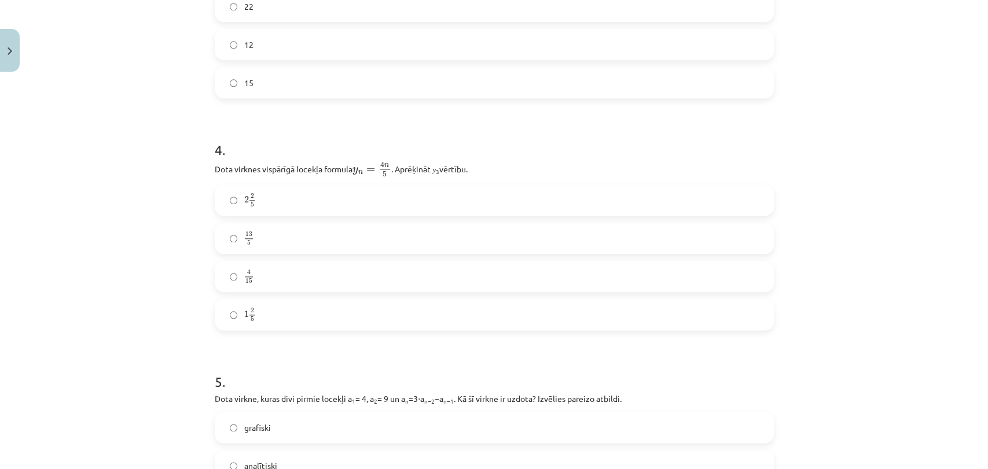
click at [373, 200] on label "2 2 5 2 2 5" at bounding box center [494, 200] width 557 height 29
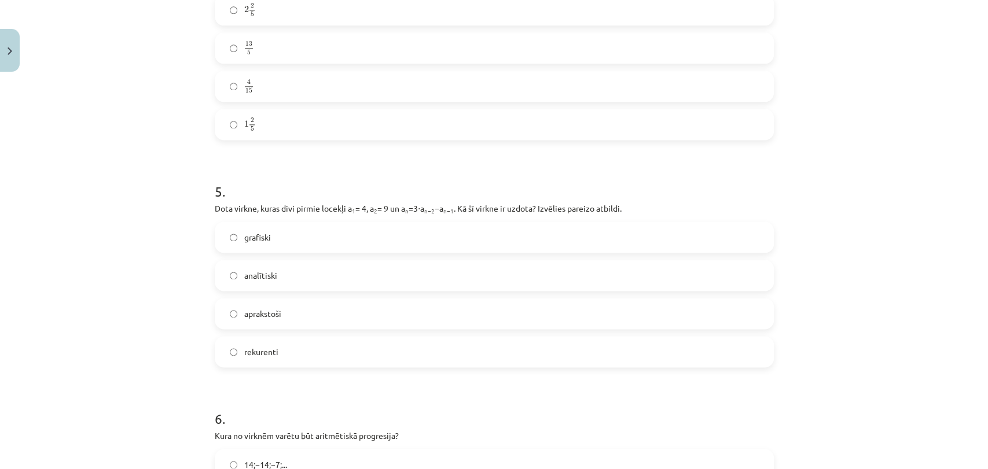
scroll to position [984, 0]
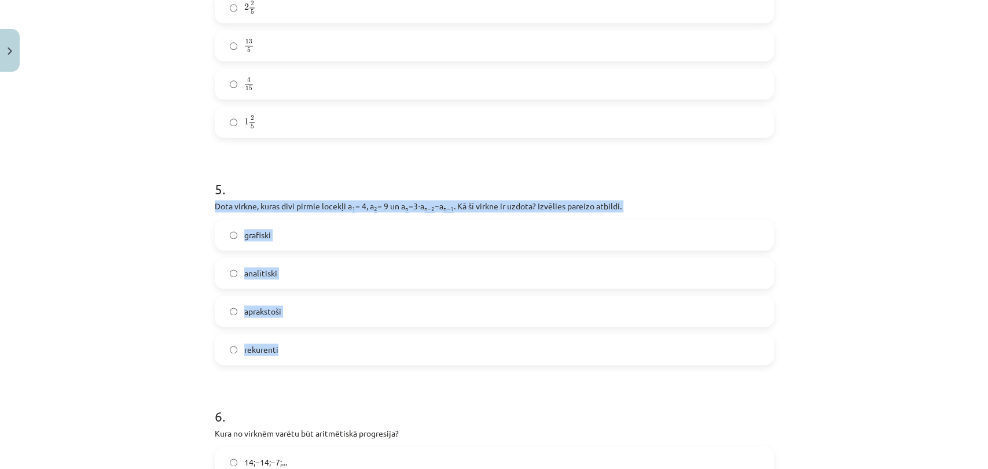
drag, startPoint x: 210, startPoint y: 207, endPoint x: 566, endPoint y: 262, distance: 360.6
click at [640, 359] on div "5 . Dota virkne, kuras divi pirmie locekļi a 1 = 4, a 2 = 9 un a n =3⋅a n−2 −a …" at bounding box center [494, 263] width 559 height 204
copy div "Dota virkne, kuras divi pirmie locekļi a 1 = 4, a 2 = 9 un a n =3⋅a n−2 −a n−1 …"
click at [290, 352] on label "rekurenti" at bounding box center [494, 349] width 557 height 29
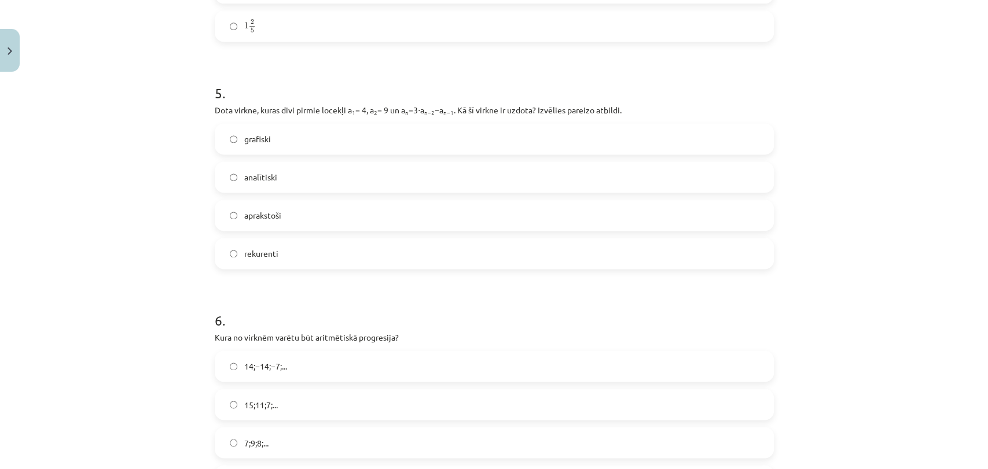
scroll to position [1176, 0]
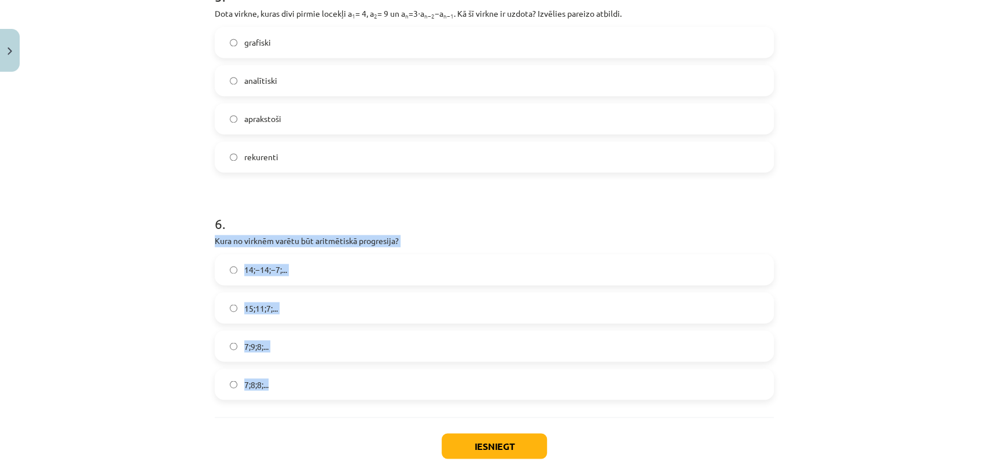
drag, startPoint x: 209, startPoint y: 240, endPoint x: 324, endPoint y: 300, distance: 129.1
click at [274, 388] on label "7;8;8;..." at bounding box center [494, 384] width 557 height 29
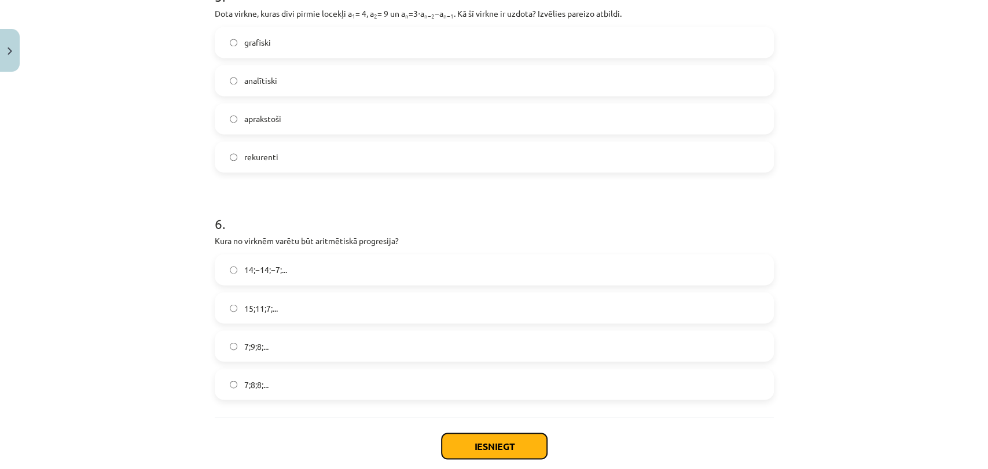
click at [470, 447] on button "Iesniegt" at bounding box center [493, 445] width 105 height 25
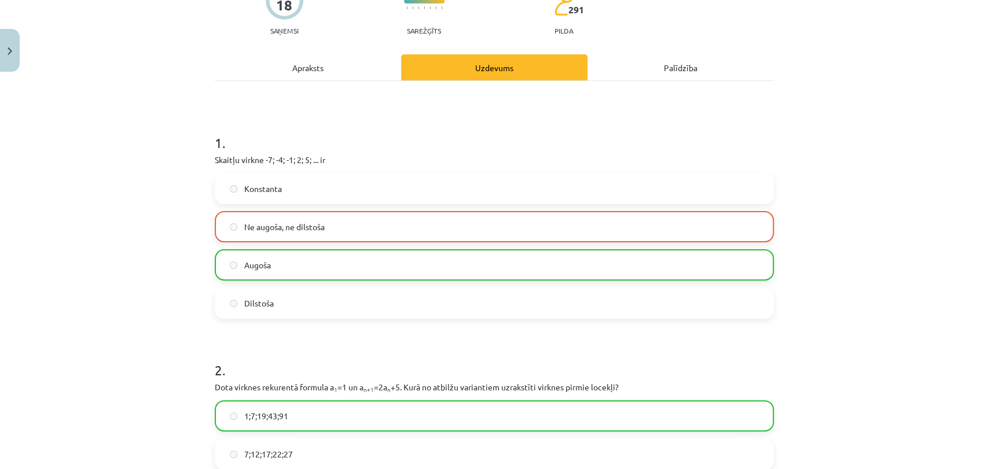
scroll to position [19, 0]
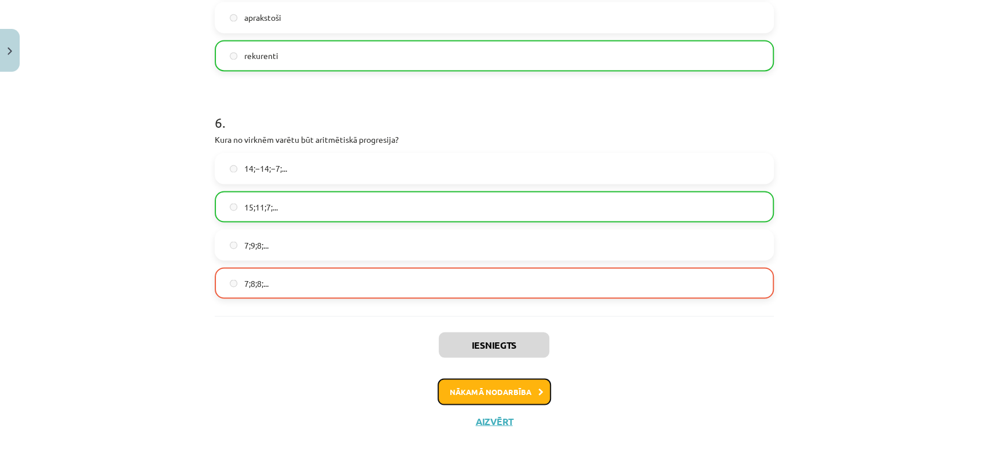
click at [503, 393] on button "Nākamā nodarbība" at bounding box center [493, 391] width 113 height 27
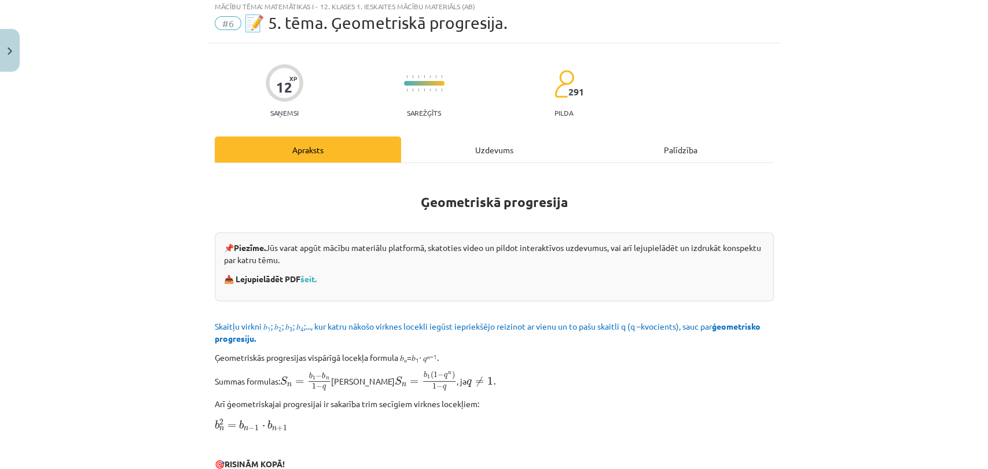
scroll to position [28, 0]
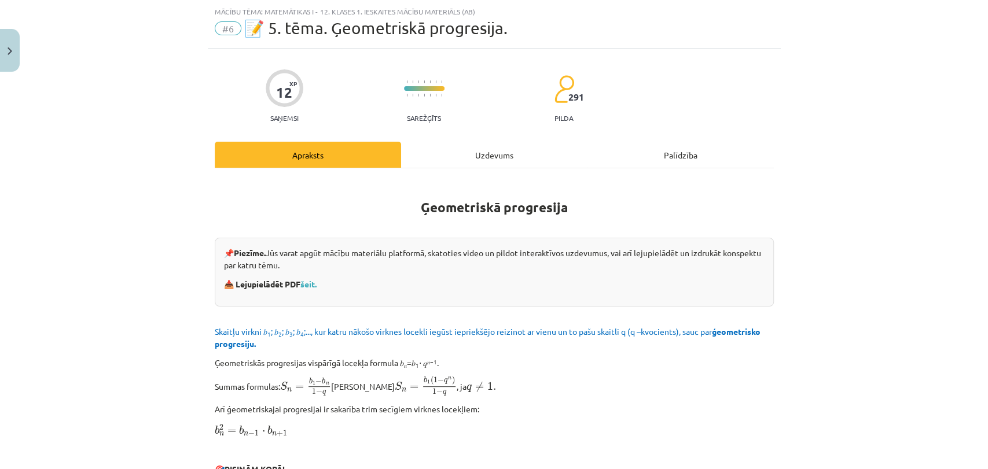
click at [467, 155] on div "Uzdevums" at bounding box center [494, 155] width 186 height 26
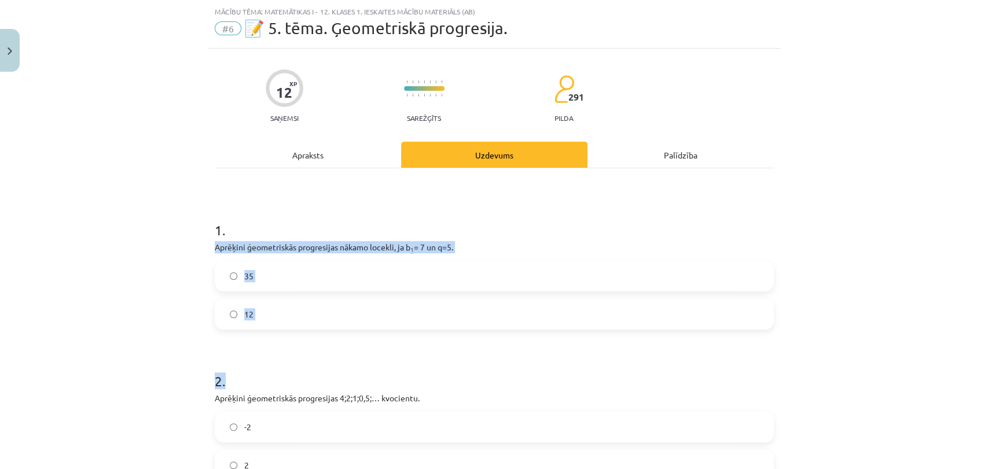
drag, startPoint x: 211, startPoint y: 245, endPoint x: 278, endPoint y: 330, distance: 107.9
click at [292, 255] on div "1 . Aprēķini ģeometriskās progresijas nākamo locekli, ja b 1 = 7 un q=5. 35 12" at bounding box center [494, 266] width 559 height 128
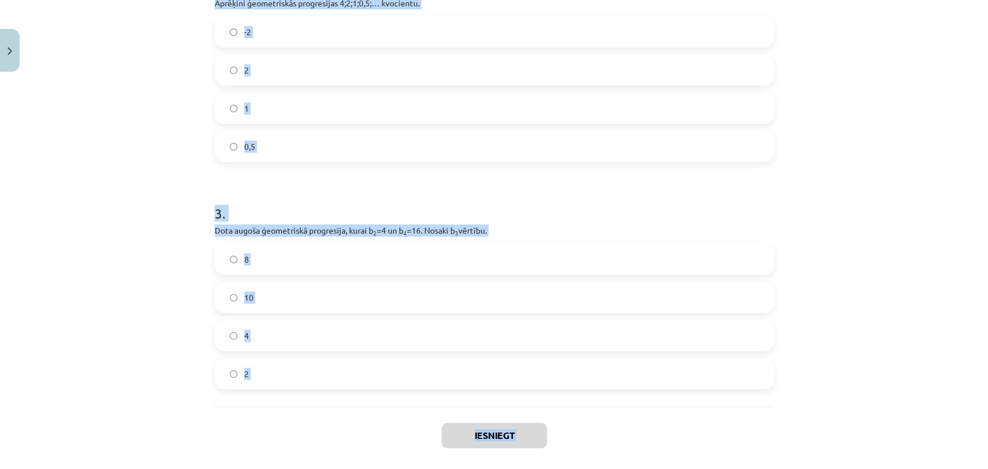
scroll to position [477, 0]
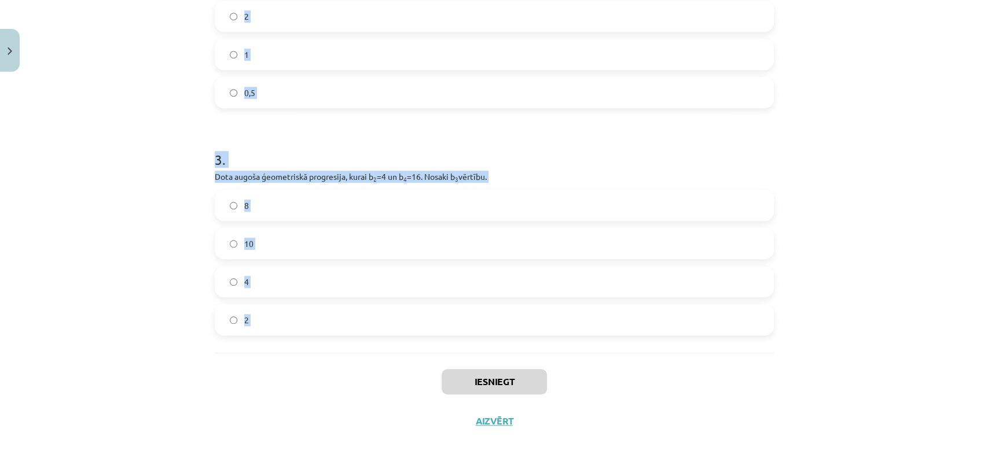
drag, startPoint x: 211, startPoint y: 247, endPoint x: 402, endPoint y: 362, distance: 222.5
click at [402, 362] on div "12 XP Saņemsi Sarežģīts 291 pilda Apraksts Uzdevums Palīdzība 1 . Aprēķini ģeom…" at bounding box center [494, 20] width 573 height 841
copy form "Aprēķini ģeometriskās progresijas nākamo locekli, ja b 1 = 7 un q=5. 35 12 2 . …"
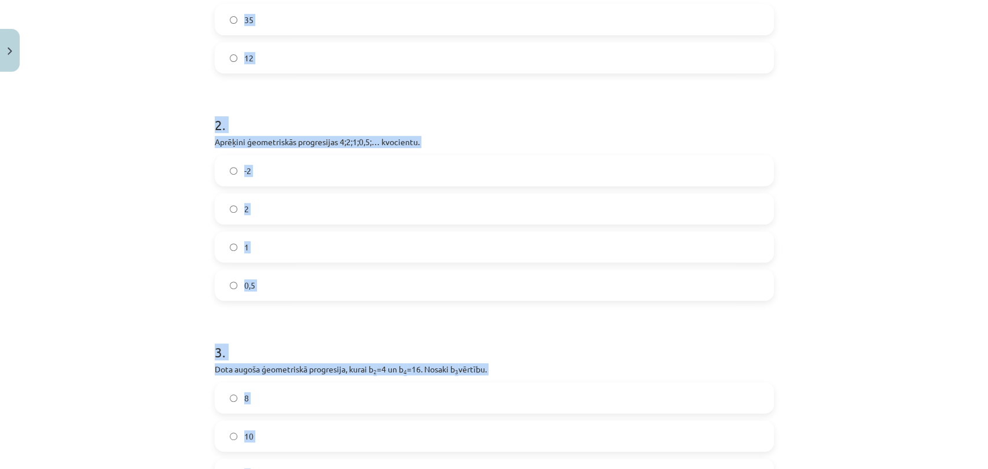
click at [278, 288] on label "0,5" at bounding box center [494, 285] width 557 height 29
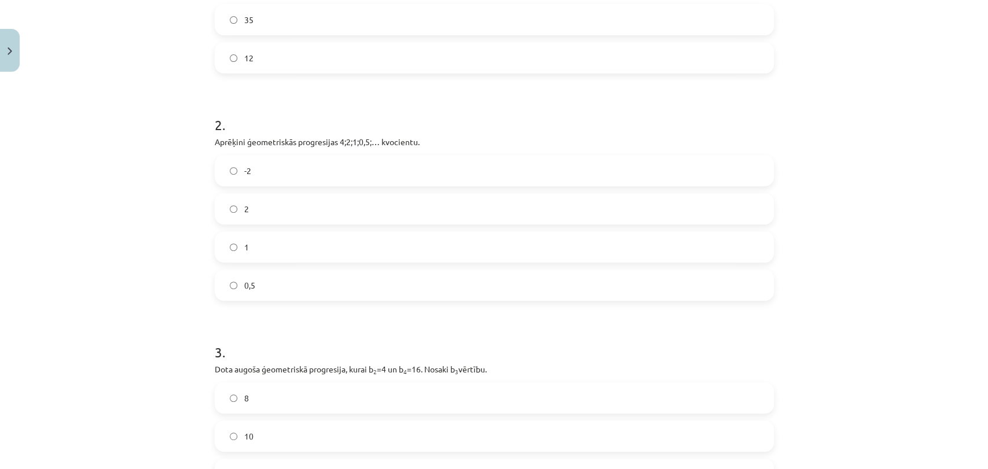
scroll to position [28, 0]
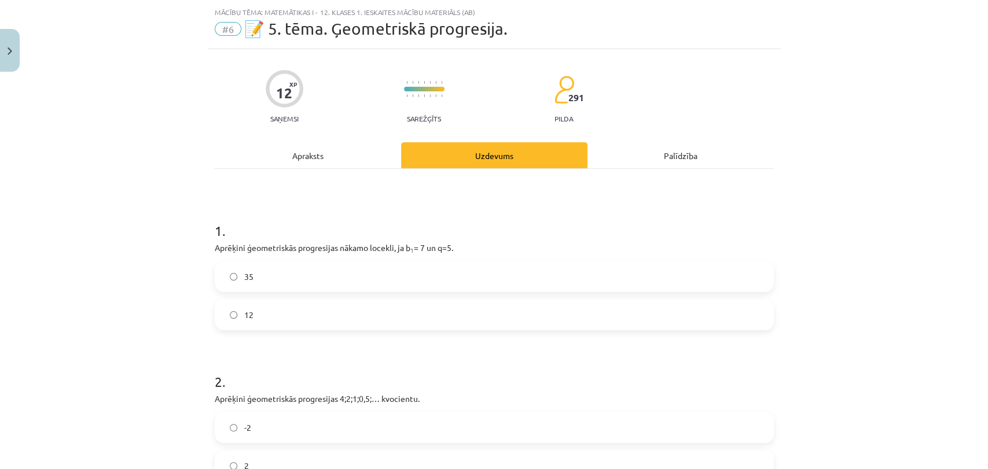
click at [282, 267] on label "35" at bounding box center [494, 276] width 557 height 29
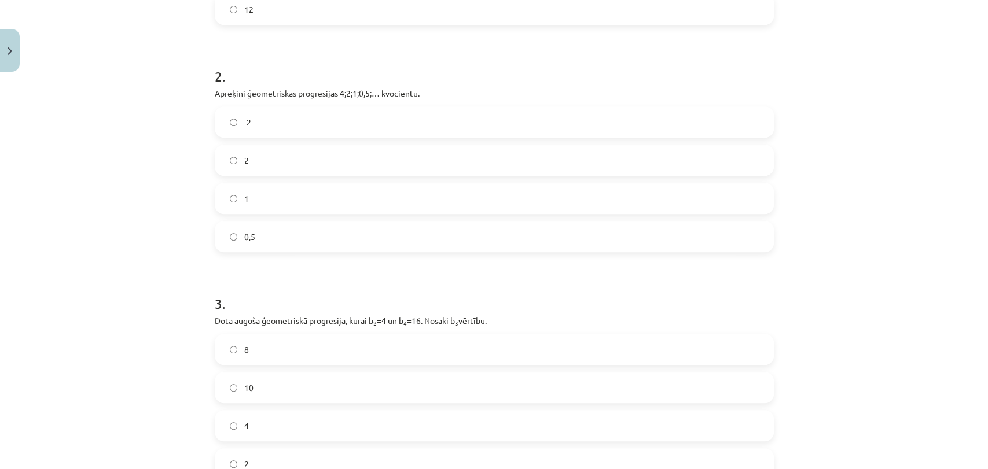
scroll to position [413, 0]
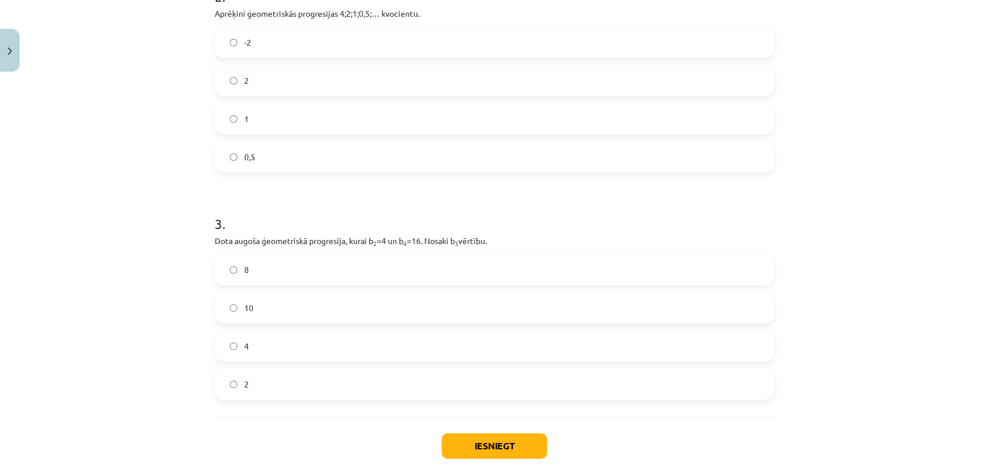
click at [285, 260] on label "8" at bounding box center [494, 269] width 557 height 29
click at [502, 444] on button "Iesniegt" at bounding box center [493, 445] width 105 height 25
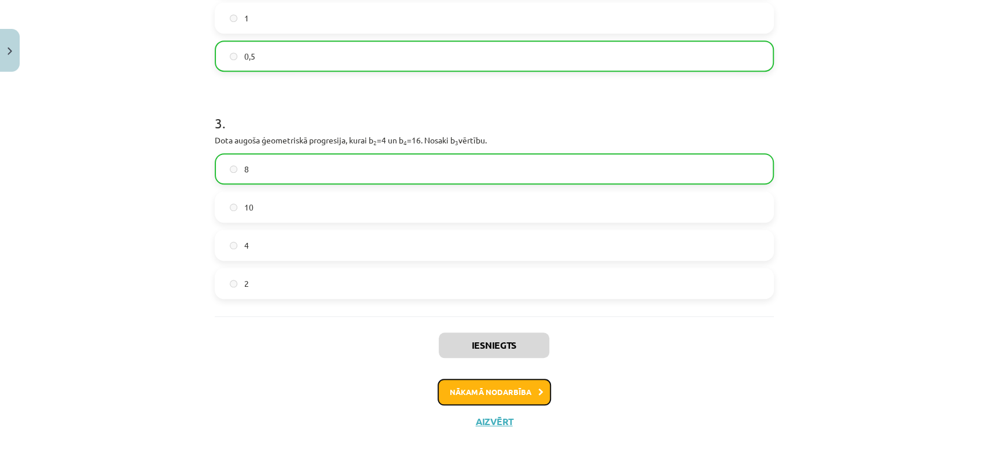
click at [485, 392] on button "Nākamā nodarbība" at bounding box center [493, 392] width 113 height 27
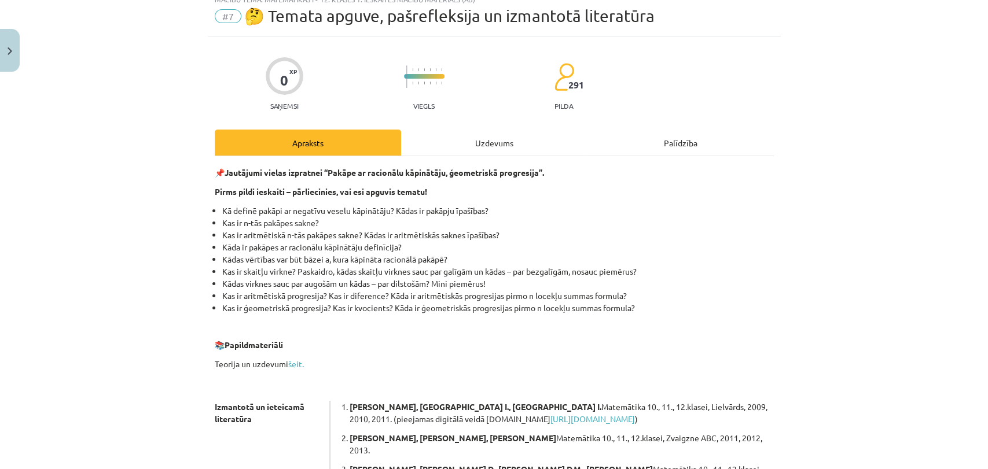
scroll to position [28, 0]
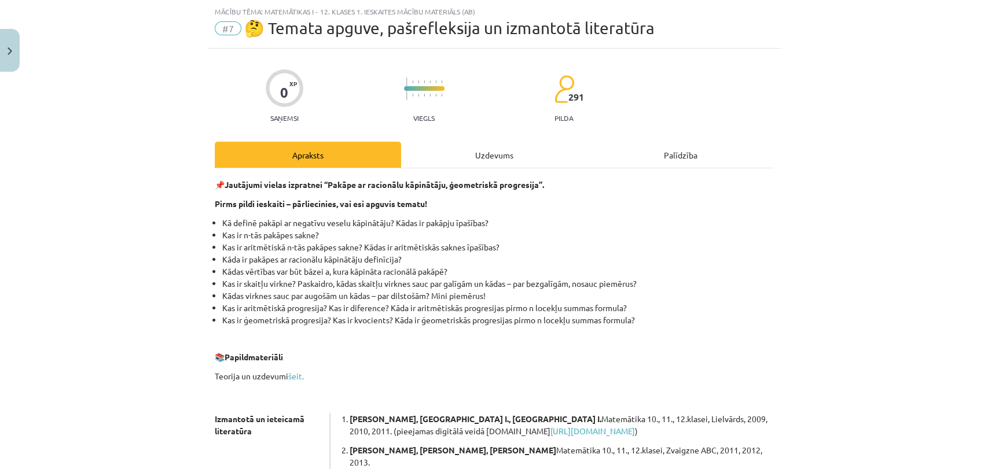
click at [419, 150] on div "Uzdevums" at bounding box center [494, 155] width 186 height 26
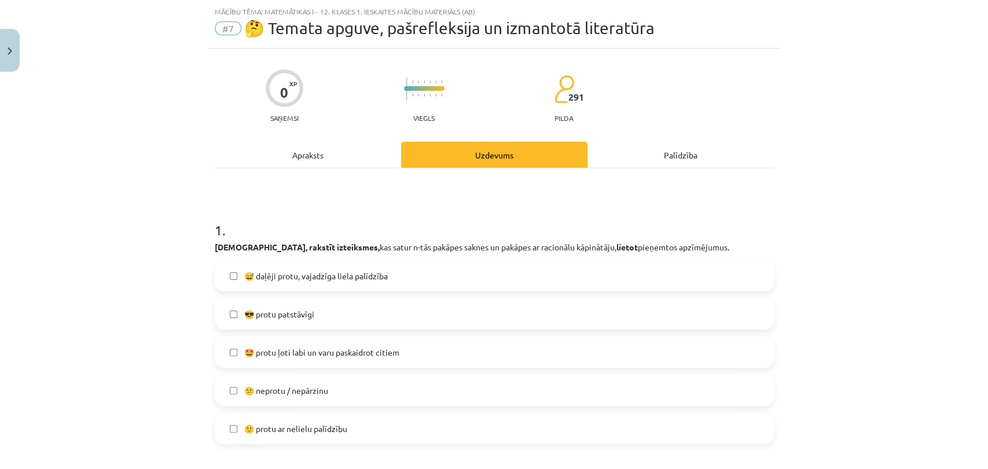
click at [353, 285] on label "😅 daļēji protu, vajadzīga liela palīdzība" at bounding box center [494, 276] width 557 height 29
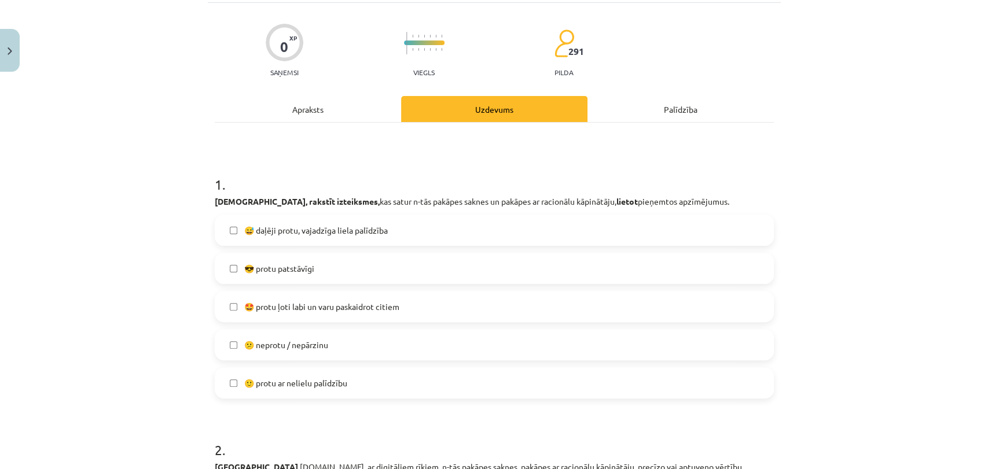
scroll to position [93, 0]
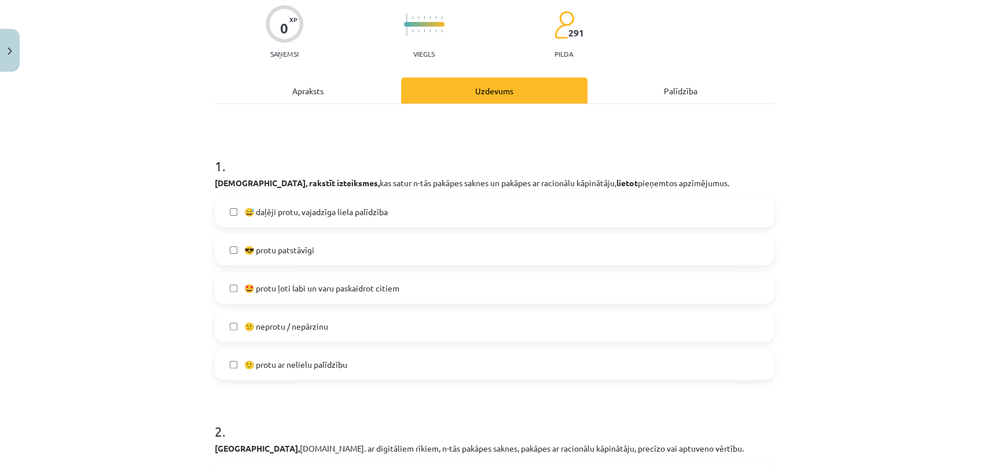
click at [324, 366] on span "🙂 protu ar nelielu palīdzību" at bounding box center [295, 365] width 103 height 12
click at [292, 219] on label "😅 daļēji protu, vajadzīga liela palīdzība" at bounding box center [494, 211] width 557 height 29
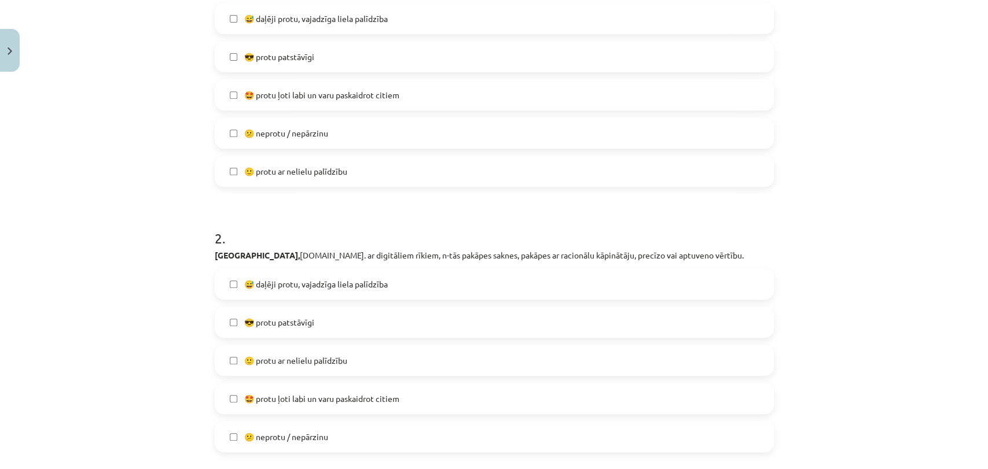
scroll to position [350, 0]
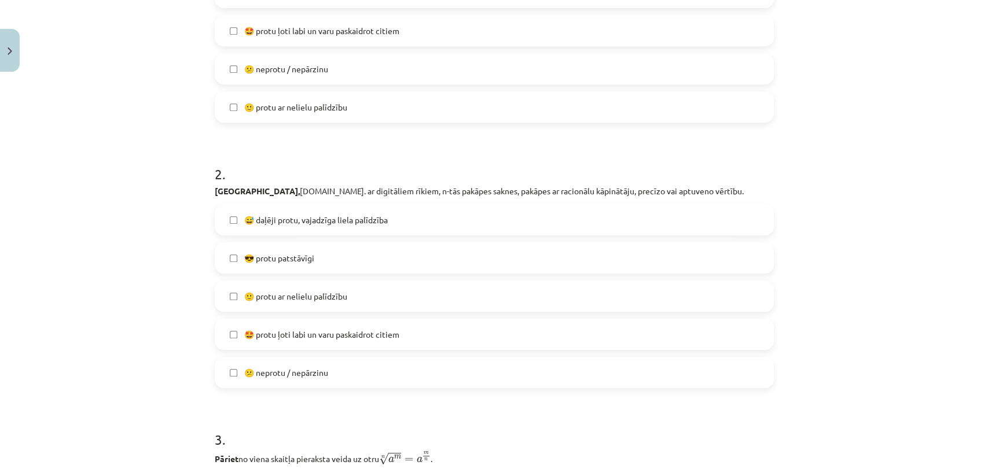
click at [352, 305] on label "🙂 protu ar nelielu palīdzību" at bounding box center [494, 296] width 557 height 29
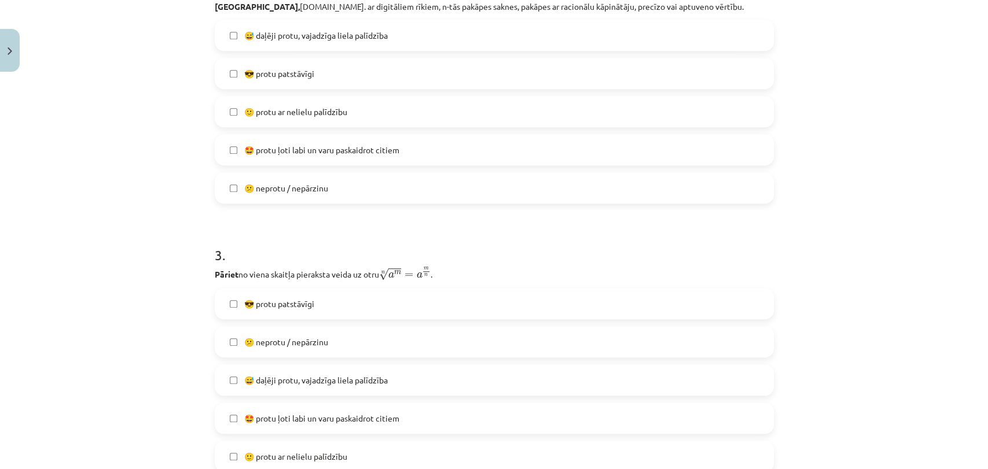
scroll to position [543, 0]
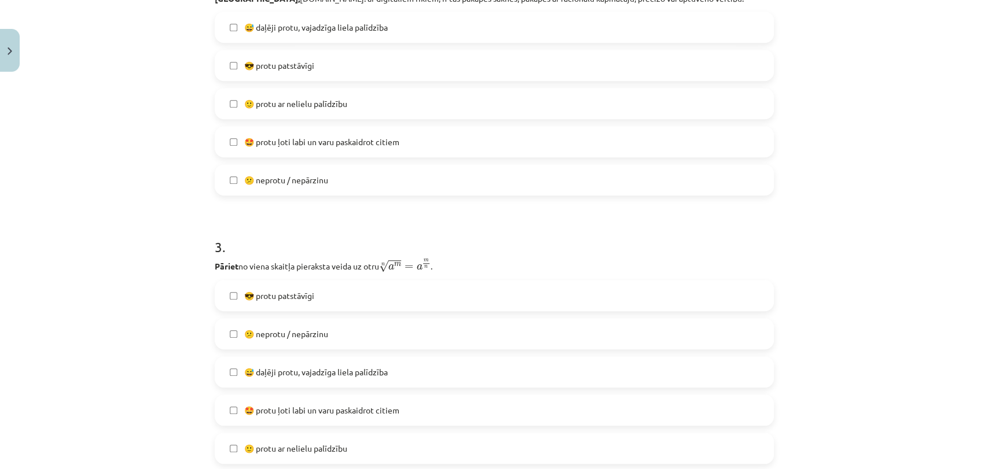
click at [338, 371] on span "😅 daļēji protu, vajadzīga liela palīdzība" at bounding box center [315, 372] width 143 height 12
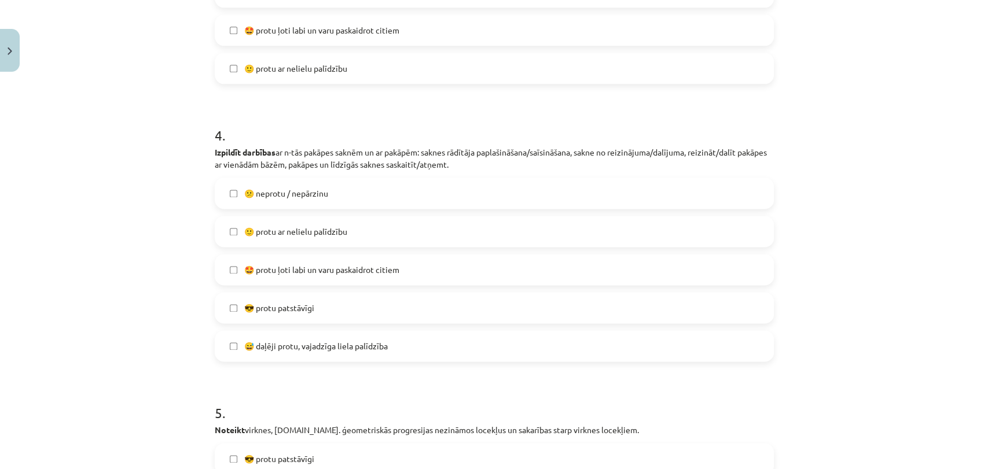
scroll to position [929, 0]
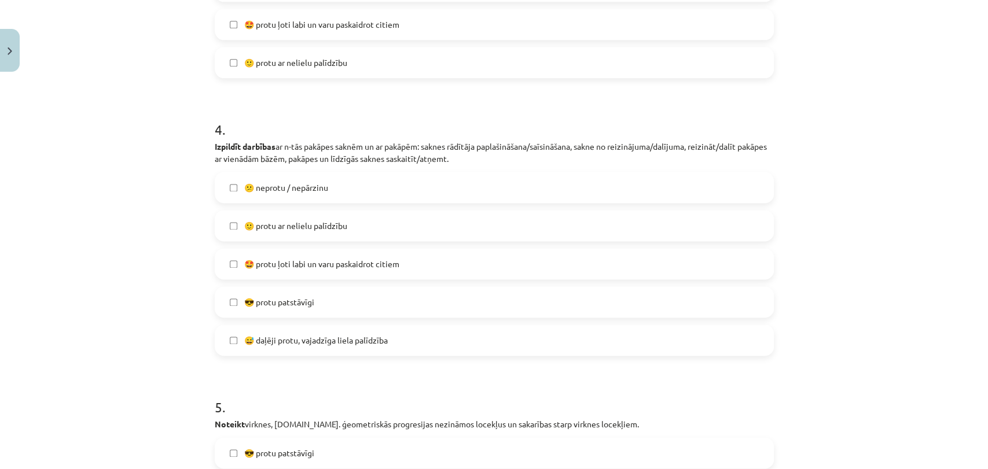
click at [318, 333] on label "😅 daļēji protu, vajadzīga liela palīdzība" at bounding box center [494, 340] width 557 height 29
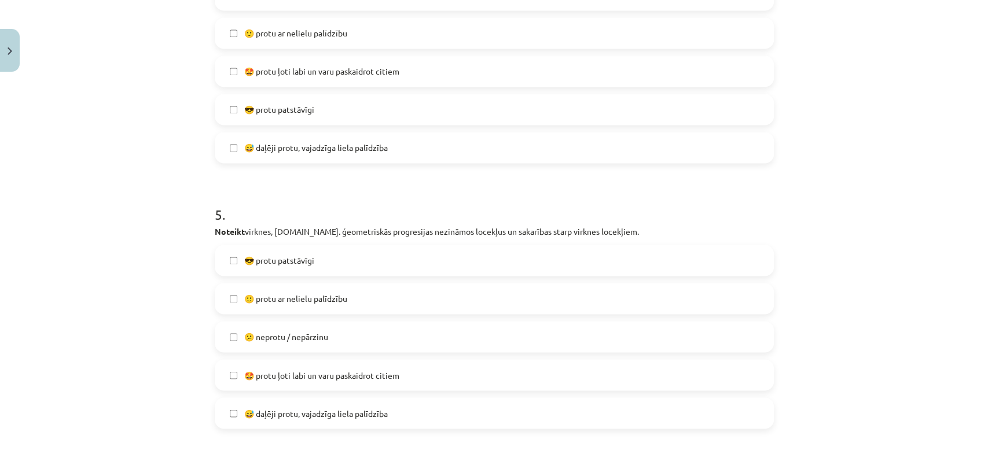
click at [373, 294] on label "🙂 protu ar nelielu palīdzību" at bounding box center [494, 298] width 557 height 29
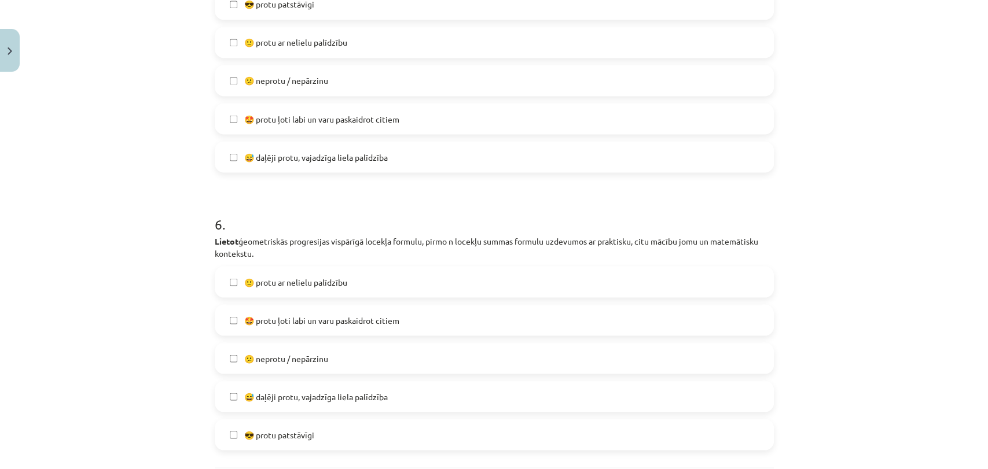
scroll to position [1379, 0]
click at [325, 391] on span "😅 daļēji protu, vajadzīga liela palīdzība" at bounding box center [315, 395] width 143 height 12
click at [337, 288] on label "🙂 protu ar nelielu palīdzību" at bounding box center [494, 280] width 557 height 29
click at [306, 386] on label "😅 daļēji protu, vajadzīga liela palīdzība" at bounding box center [494, 395] width 557 height 29
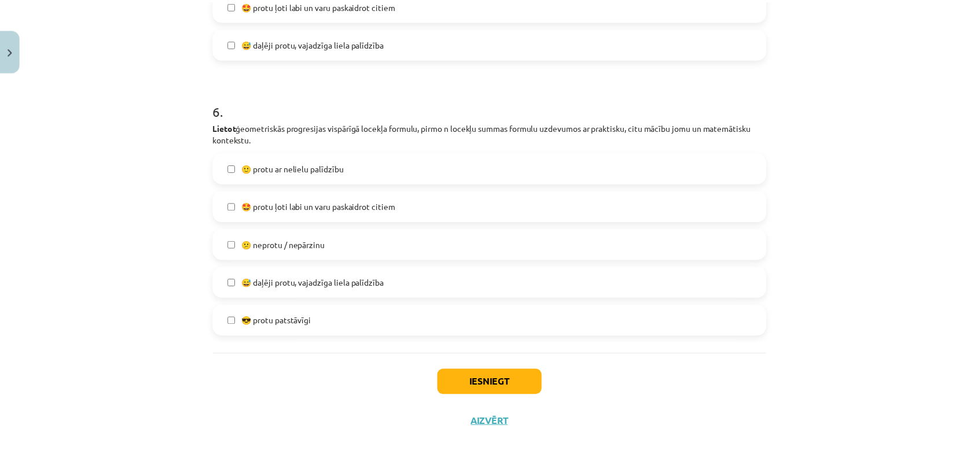
scroll to position [1492, 0]
click at [461, 374] on button "Iesniegt" at bounding box center [493, 381] width 105 height 25
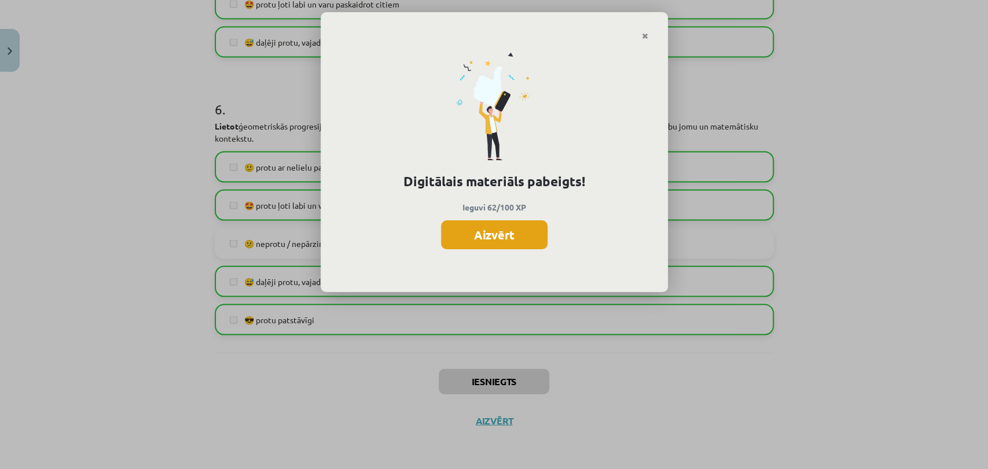
click at [465, 238] on button "Aizvērt" at bounding box center [494, 234] width 106 height 29
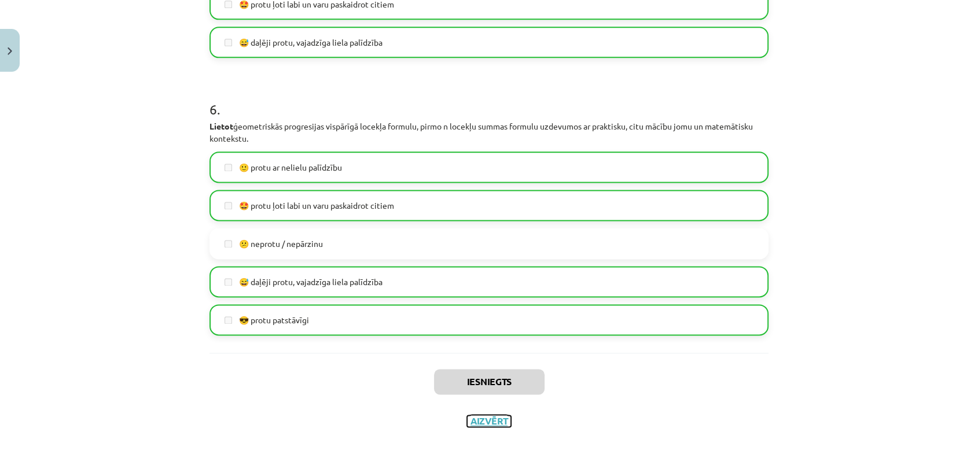
click at [483, 418] on button "Aizvērt" at bounding box center [489, 421] width 44 height 12
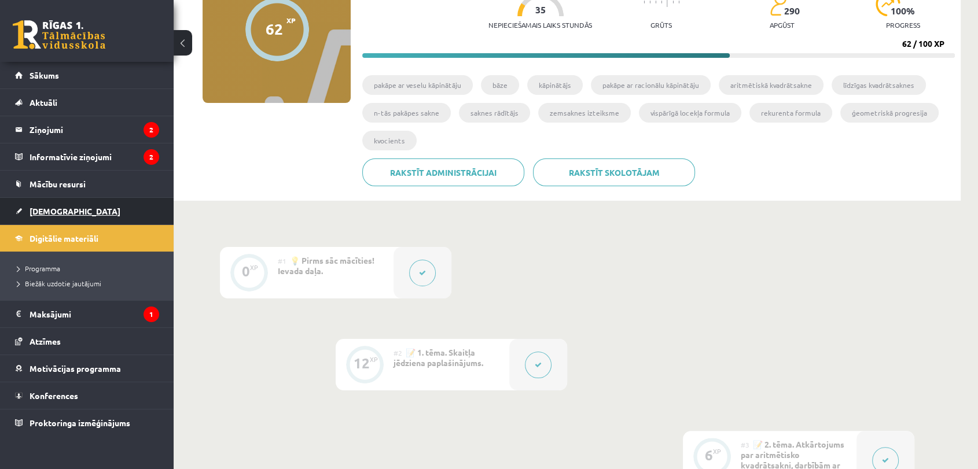
click at [64, 216] on link "[DEMOGRAPHIC_DATA]" at bounding box center [87, 211] width 144 height 27
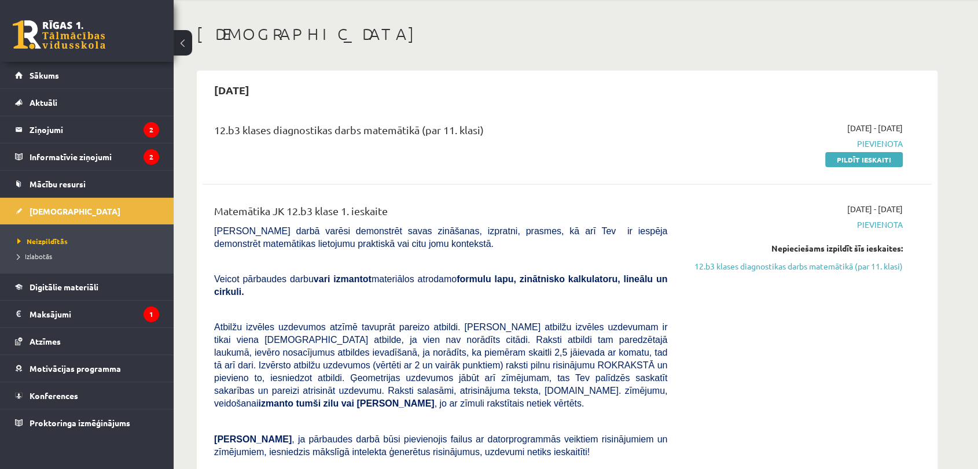
scroll to position [64, 0]
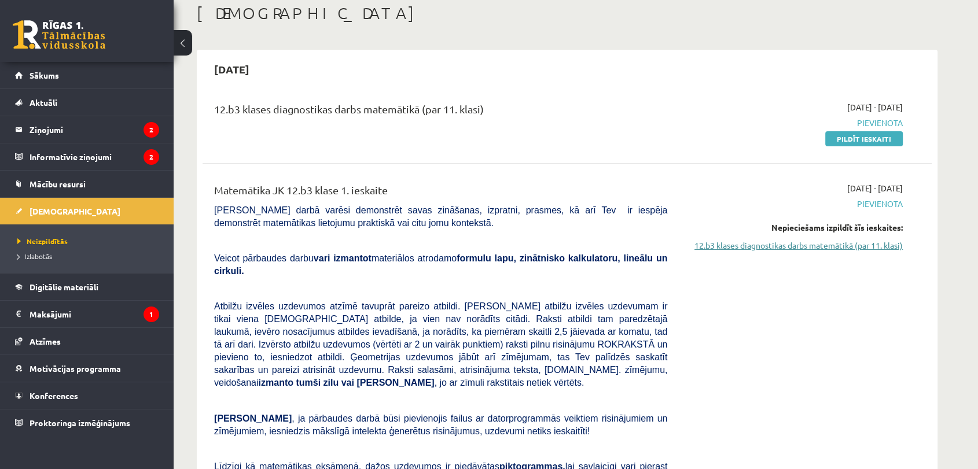
click at [743, 246] on link "12.b3 klases diagnostikas darbs matemātikā (par 11. klasi)" at bounding box center [793, 246] width 218 height 12
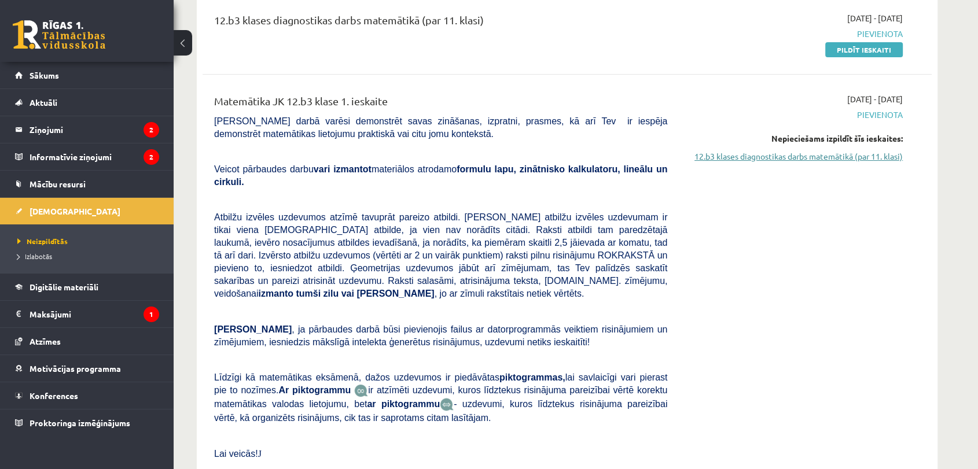
click at [708, 156] on link "12.b3 klases diagnostikas darbs matemātikā (par 11. klasi)" at bounding box center [793, 156] width 218 height 12
click at [720, 159] on link "12.b3 klases diagnostikas darbs matemātikā (par 11. klasi)" at bounding box center [793, 156] width 218 height 12
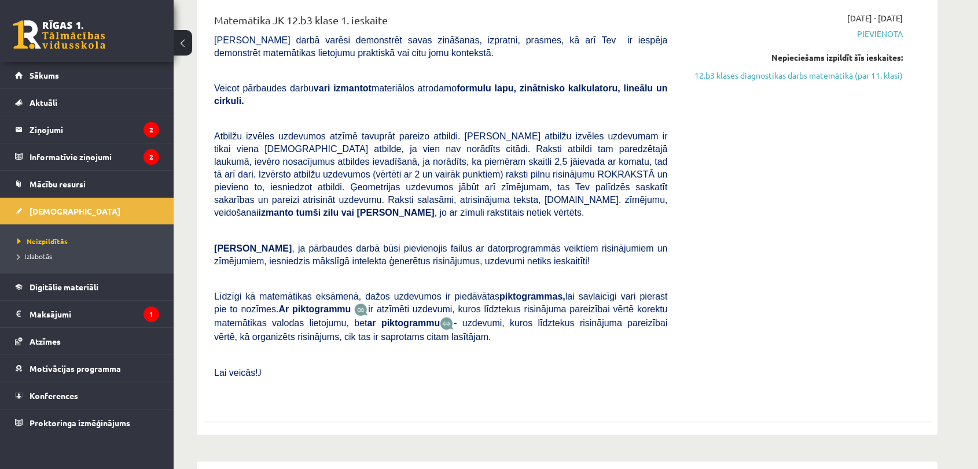
scroll to position [218, 0]
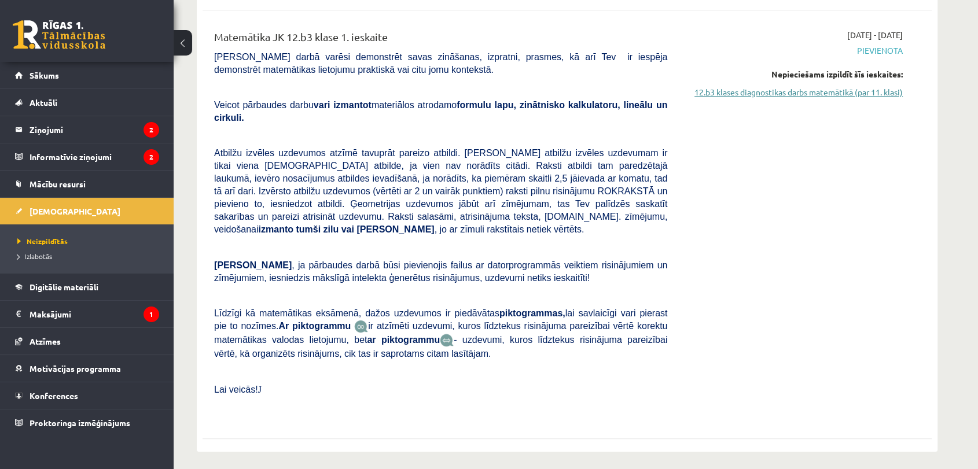
click at [807, 97] on link "12.b3 klases diagnostikas darbs matemātikā (par 11. klasi)" at bounding box center [793, 92] width 218 height 12
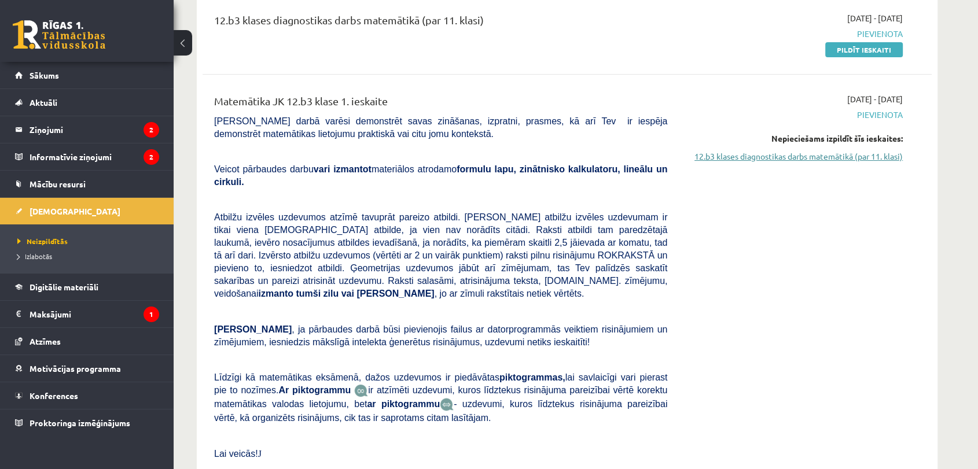
click at [786, 160] on link "12.b3 klases diagnostikas darbs matemātikā (par 11. klasi)" at bounding box center [793, 156] width 218 height 12
click at [82, 209] on link "[DEMOGRAPHIC_DATA]" at bounding box center [87, 211] width 144 height 27
click at [716, 150] on link "12.b3 klases diagnostikas darbs matemātikā (par 11. klasi)" at bounding box center [793, 156] width 218 height 12
click at [716, 157] on link "12.b3 klases diagnostikas darbs matemātikā (par 11. klasi)" at bounding box center [793, 156] width 218 height 12
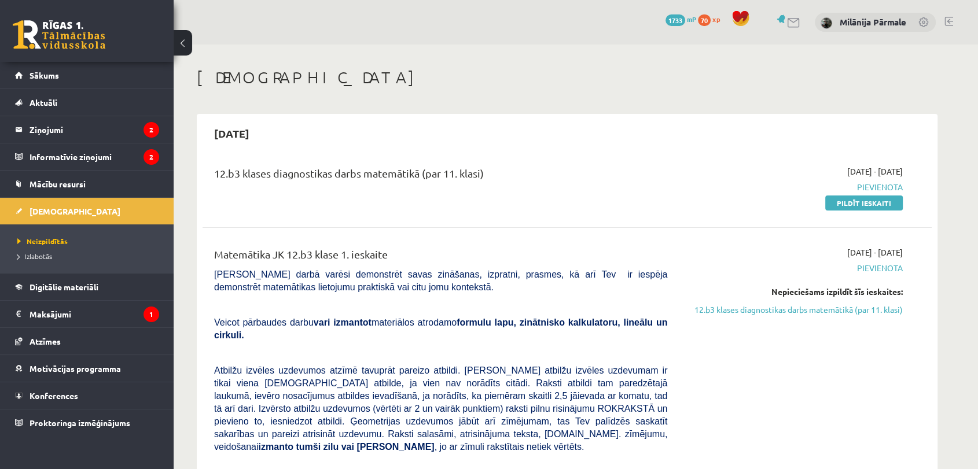
click at [738, 330] on div "2025-09-15 - 2025-09-18 Pievienota Nepieciešams izpildīt šīs ieskaites: 12.b3 k…" at bounding box center [793, 441] width 235 height 391
click at [747, 312] on link "12.b3 klases diagnostikas darbs matemātikā (par 11. klasi)" at bounding box center [793, 310] width 218 height 12
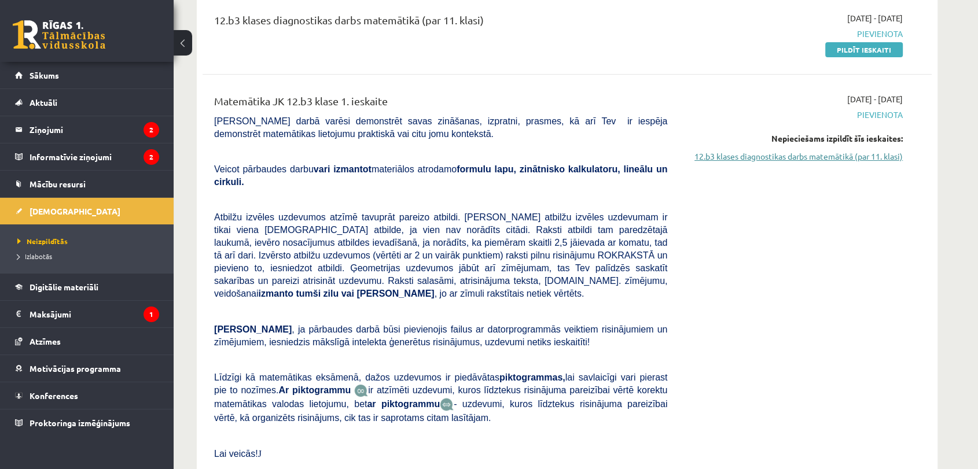
click at [828, 160] on link "12.b3 klases diagnostikas darbs matemātikā (par 11. klasi)" at bounding box center [793, 156] width 218 height 12
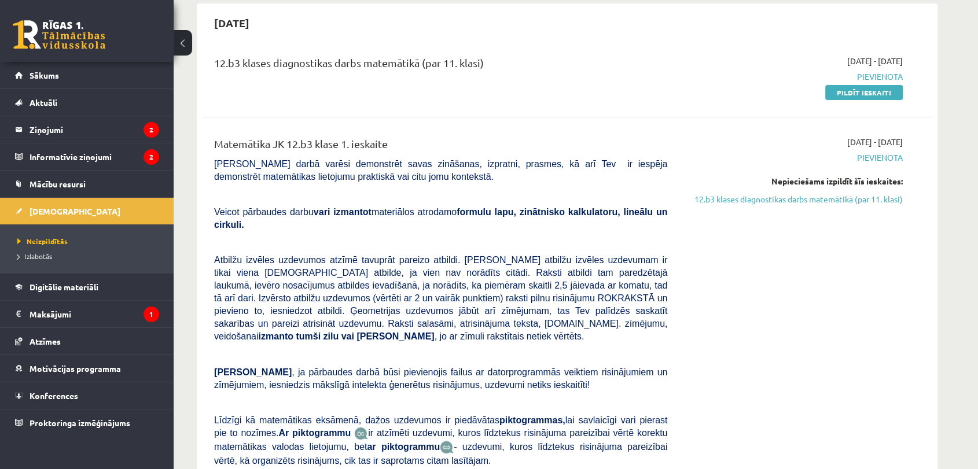
scroll to position [89, 0]
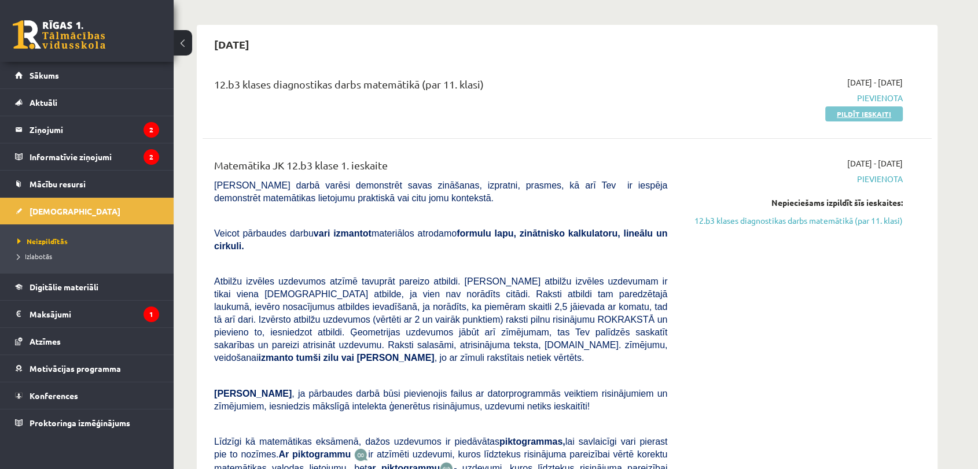
click at [852, 116] on link "Pildīt ieskaiti" at bounding box center [864, 113] width 78 height 15
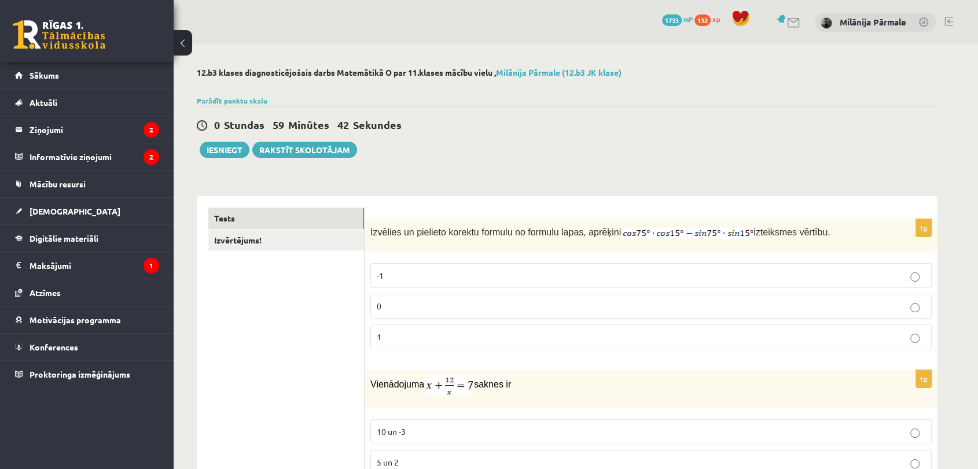
click at [369, 234] on div "Izvēlies un pielieto korektu formulu no formulu lapas, aprēķini izteiksmes vērt…" at bounding box center [650, 235] width 573 height 32
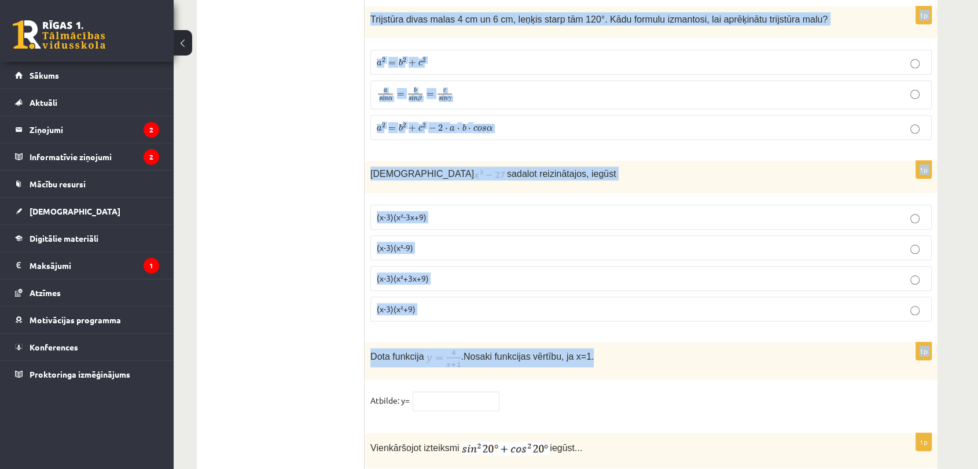
scroll to position [5602, 0]
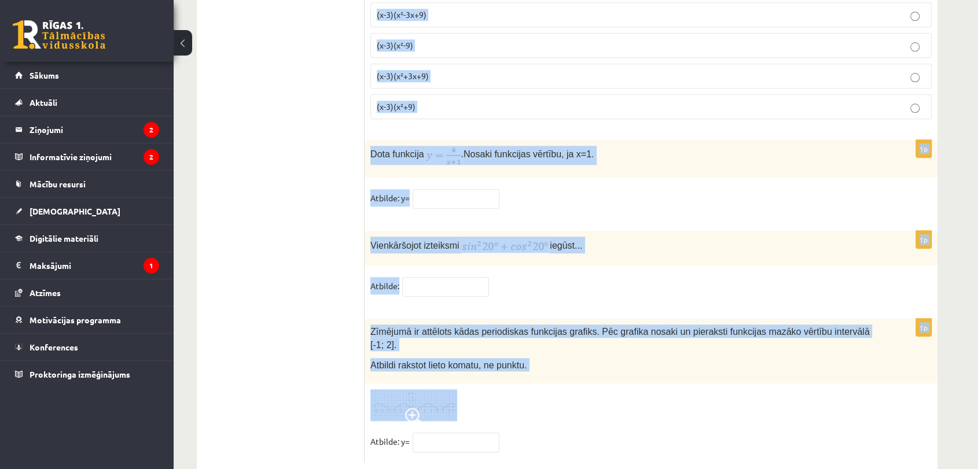
drag, startPoint x: 370, startPoint y: 230, endPoint x: 717, endPoint y: 373, distance: 374.6
copy form "Loremips do sitametc adipisc elitsed do eiusmod tempo, incididu utlaboreet dolo…"
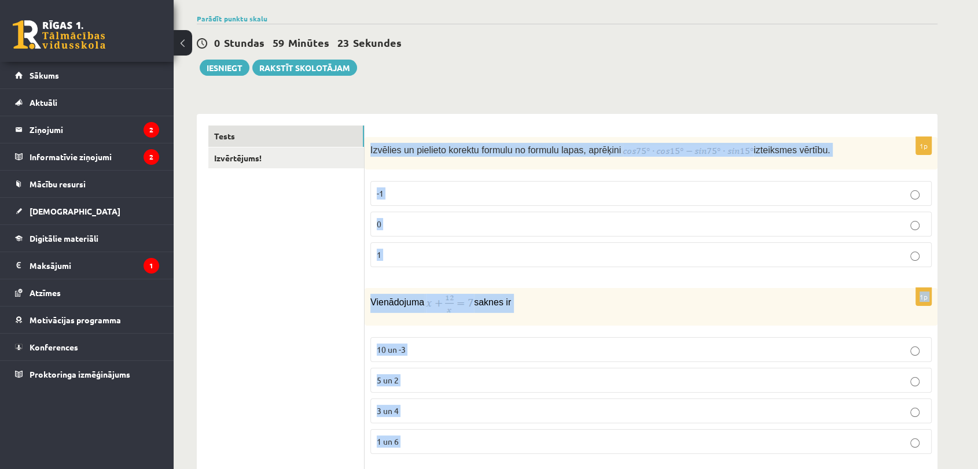
scroll to position [0, 0]
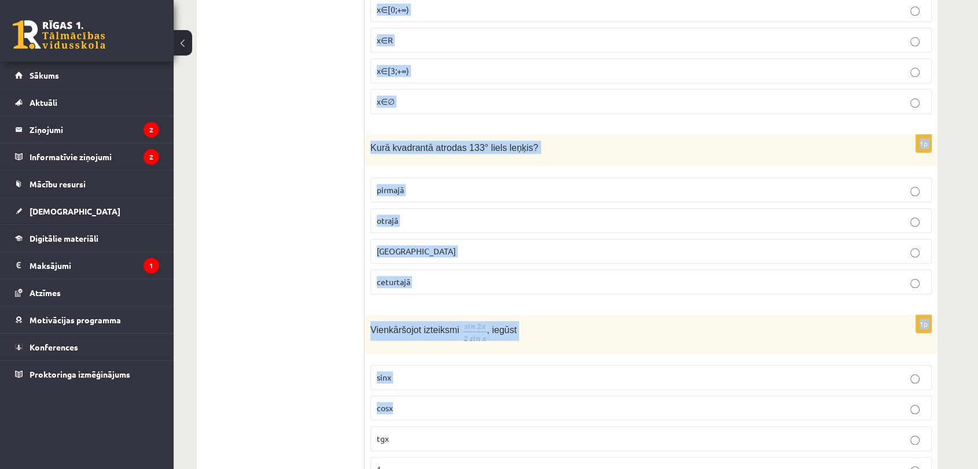
scroll to position [1350, 0]
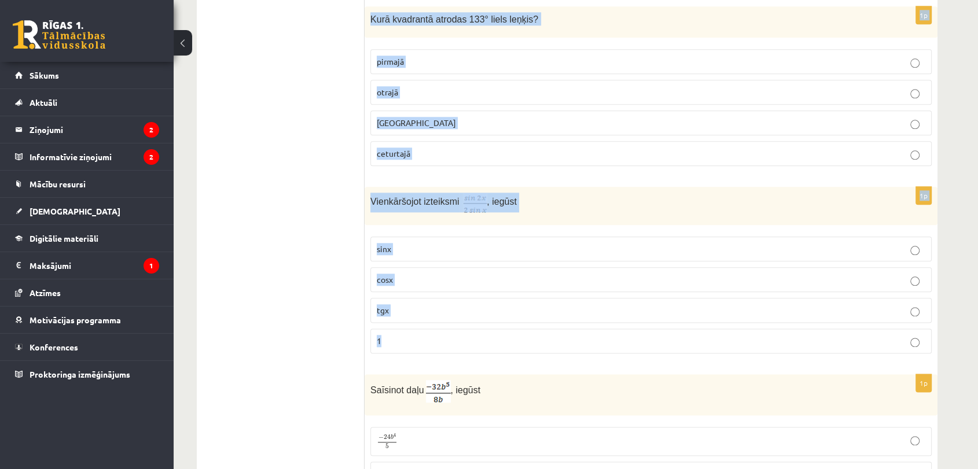
drag, startPoint x: 371, startPoint y: 233, endPoint x: 725, endPoint y: 340, distance: 370.1
copy form "Loremips do sitametc adipisc elitsed do eiusmod tempo, incididu utlaboreet dolo…"
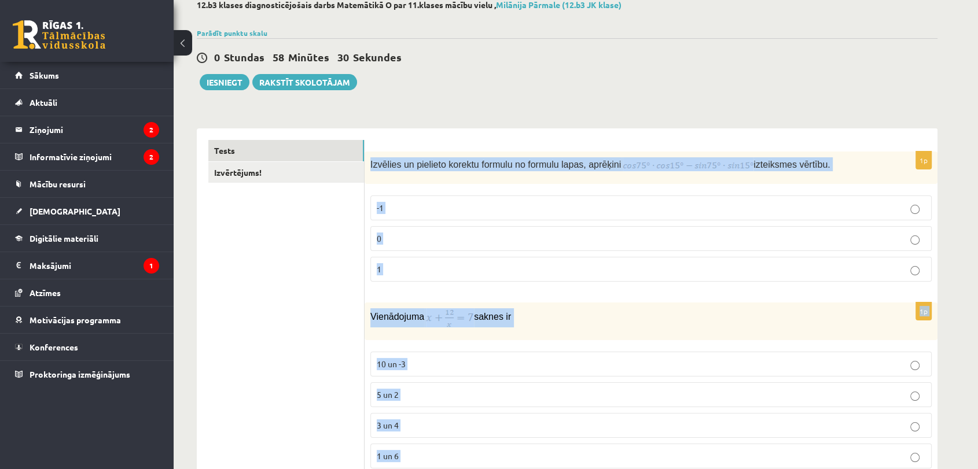
scroll to position [0, 0]
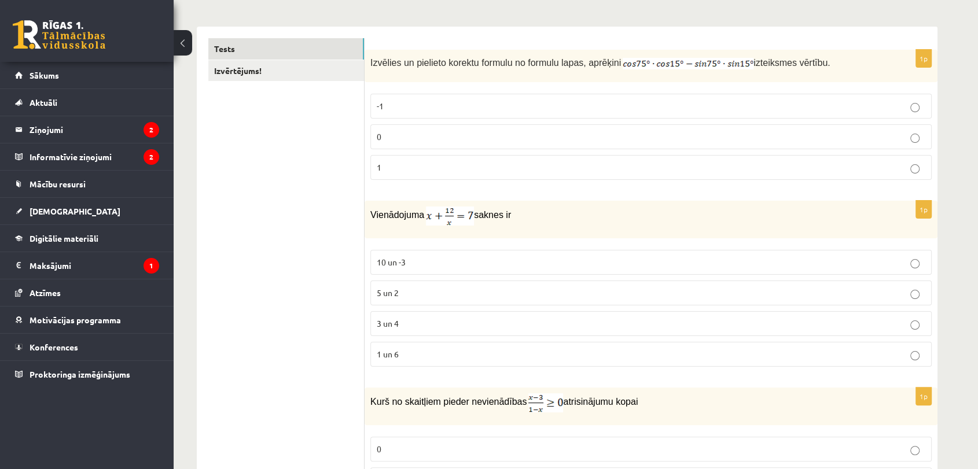
scroll to position [193, 0]
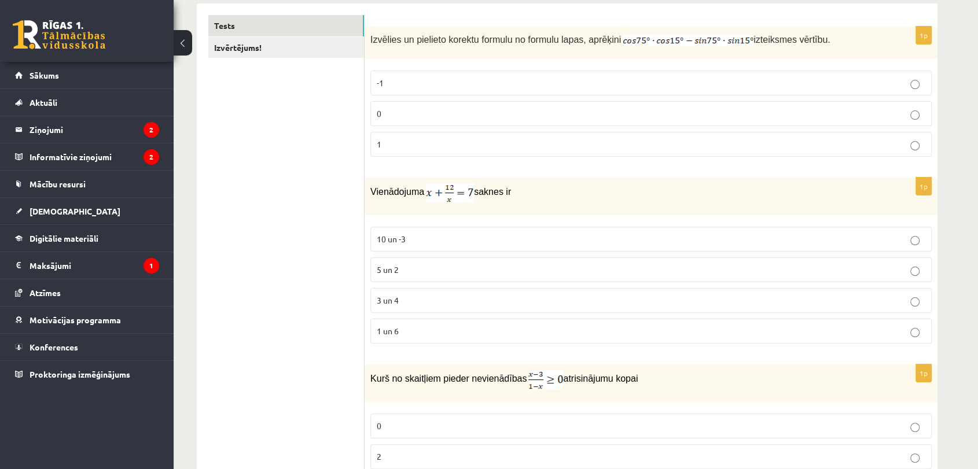
click at [593, 85] on p "-1" at bounding box center [651, 83] width 548 height 12
drag, startPoint x: 372, startPoint y: 38, endPoint x: 375, endPoint y: 50, distance: 12.6
click at [378, 51] on div "Izvēlies un pielieto korektu formulu no formulu lapas, aprēķini izteiksmes vērt…" at bounding box center [650, 43] width 573 height 32
click at [371, 38] on span "Izvēlies un pielieto korektu formulu no formulu lapas, aprēķini" at bounding box center [495, 40] width 251 height 10
click at [371, 39] on span "Izvēlies un pielieto korektu formulu no formulu lapas, aprēķini" at bounding box center [495, 40] width 251 height 10
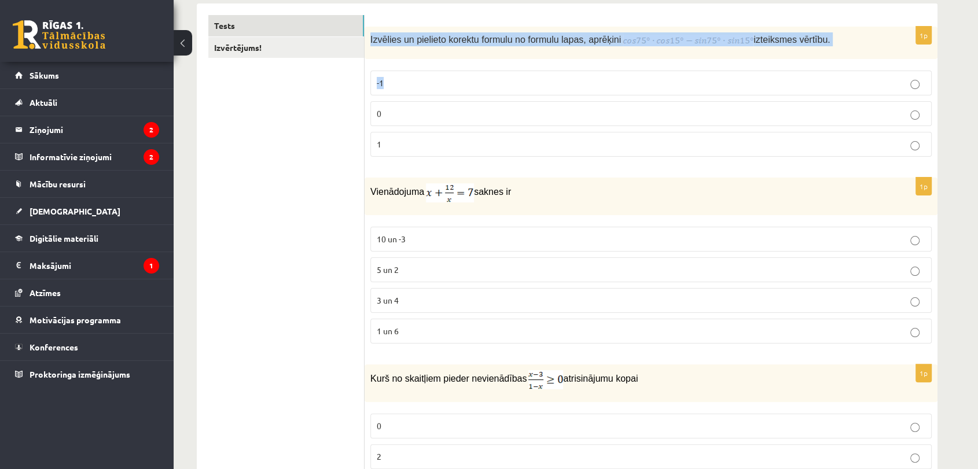
drag, startPoint x: 371, startPoint y: 39, endPoint x: 488, endPoint y: 61, distance: 119.0
click at [488, 61] on div "1p Izvēlies un pielieto korektu formulu no formulu lapas, aprēķini izteiksmes v…" at bounding box center [650, 96] width 573 height 139
click at [484, 53] on div "Izvēlies un pielieto korektu formulu no formulu lapas, aprēķini izteiksmes vērt…" at bounding box center [650, 43] width 573 height 32
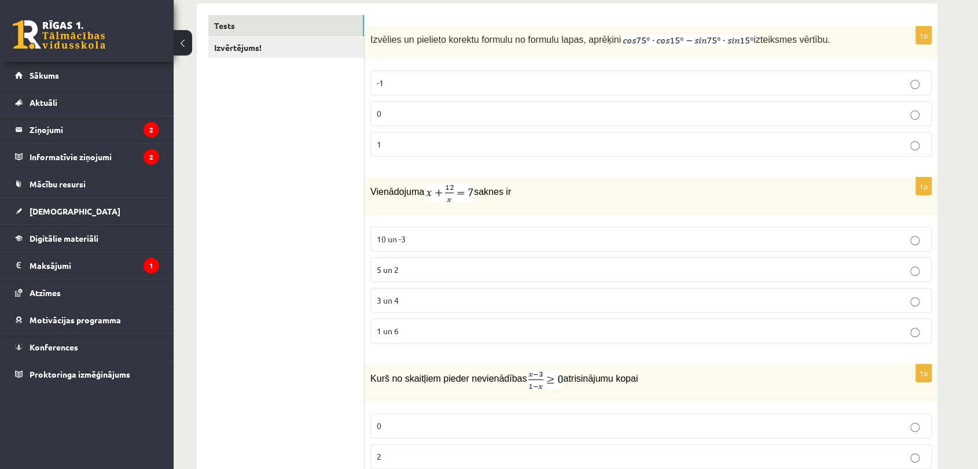
click at [369, 43] on div "Izvēlies un pielieto korektu formulu no formulu lapas, aprēķini izteiksmes vērt…" at bounding box center [650, 43] width 573 height 32
click at [421, 117] on p "0" at bounding box center [651, 114] width 548 height 12
click at [466, 302] on p "3 un 4" at bounding box center [651, 300] width 548 height 12
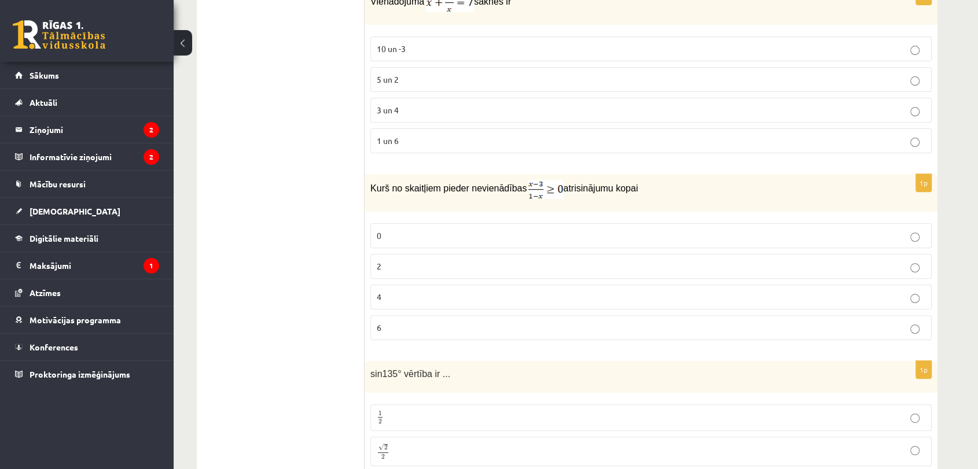
scroll to position [385, 0]
click at [424, 319] on p "6" at bounding box center [651, 325] width 548 height 12
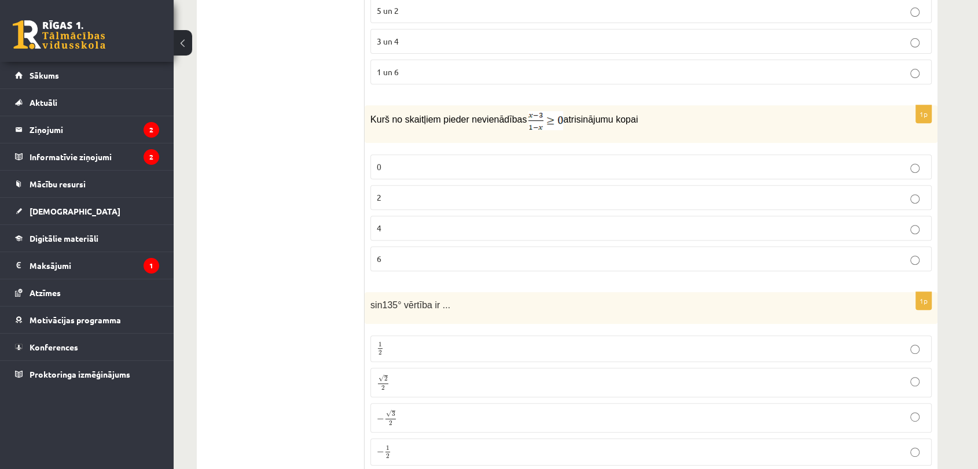
scroll to position [514, 0]
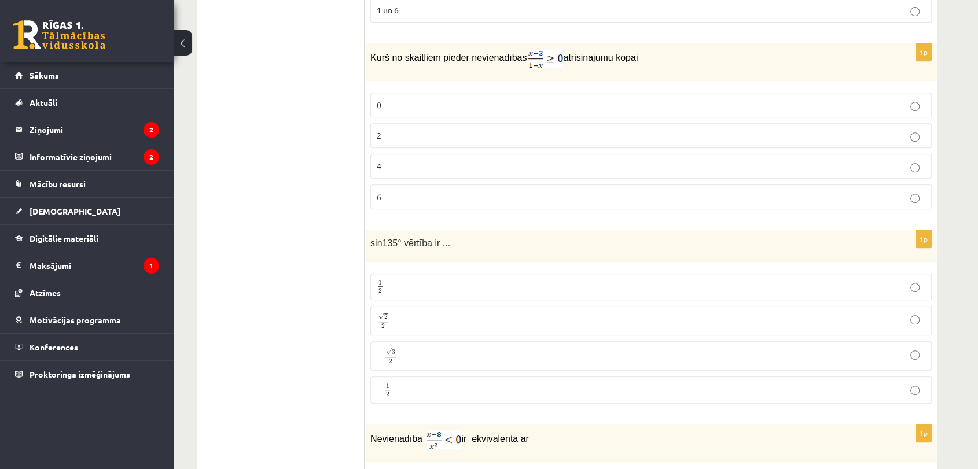
click at [468, 312] on p "√ 2 2 2 2" at bounding box center [651, 320] width 548 height 17
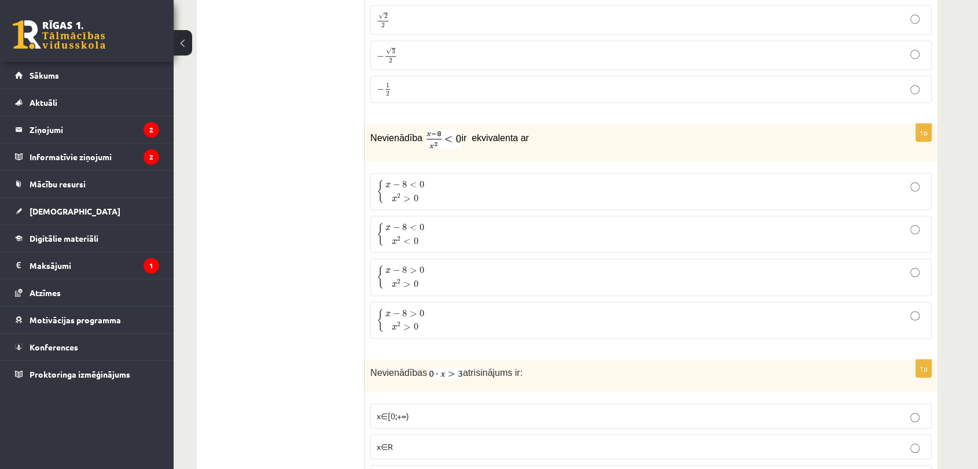
scroll to position [835, 0]
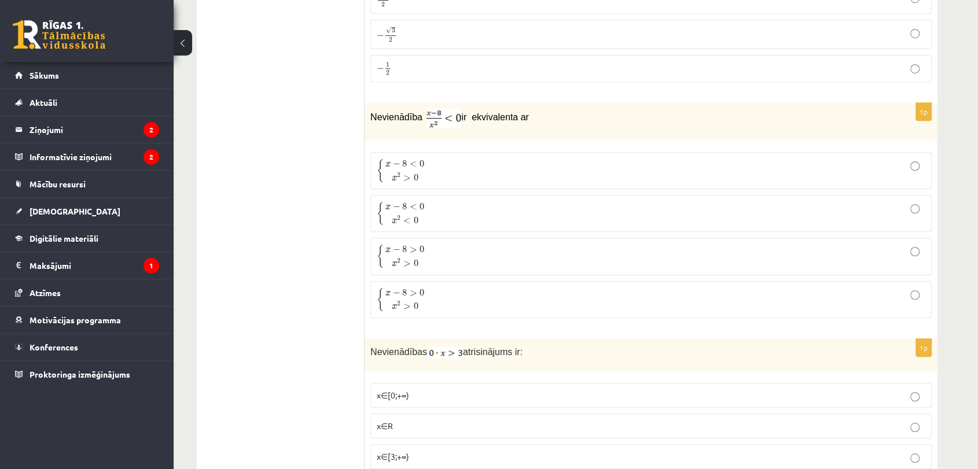
click at [473, 160] on p "{ x − 8 < 0 x 2 > 0 { x − 8 < 0 x 2 > 0" at bounding box center [651, 171] width 548 height 24
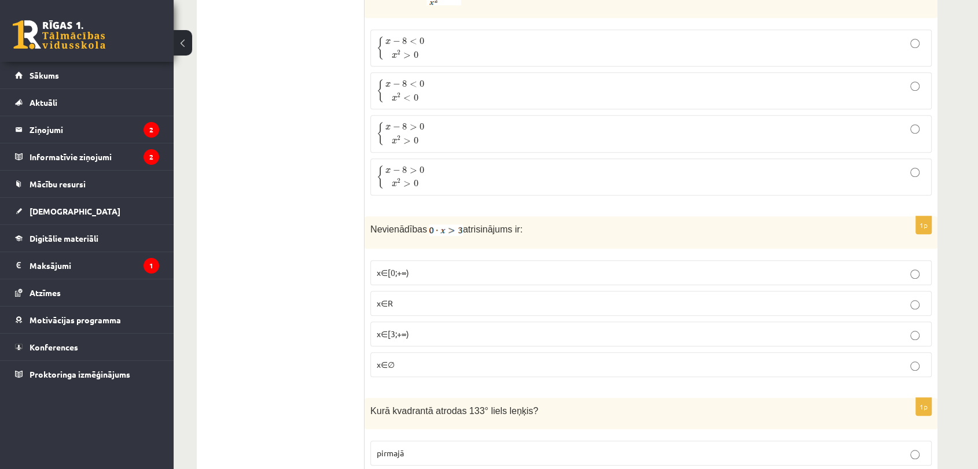
scroll to position [1028, 0]
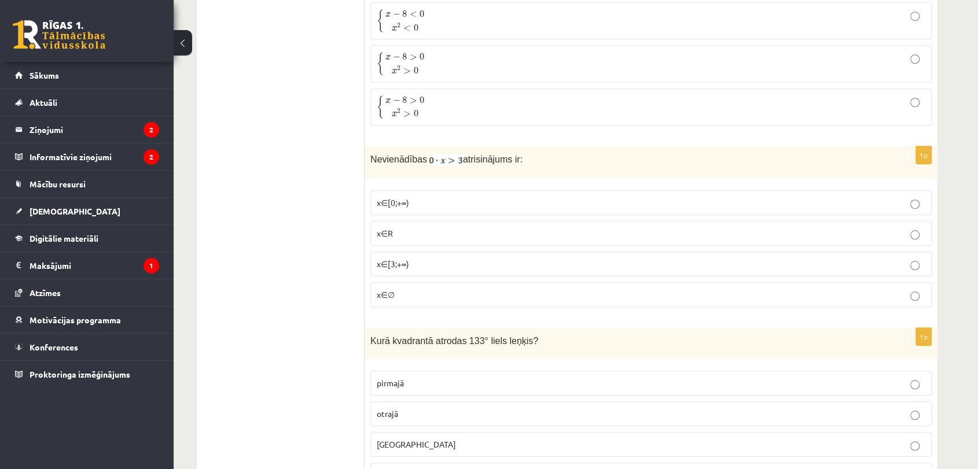
click at [421, 293] on p "x∈∅" at bounding box center [651, 295] width 548 height 12
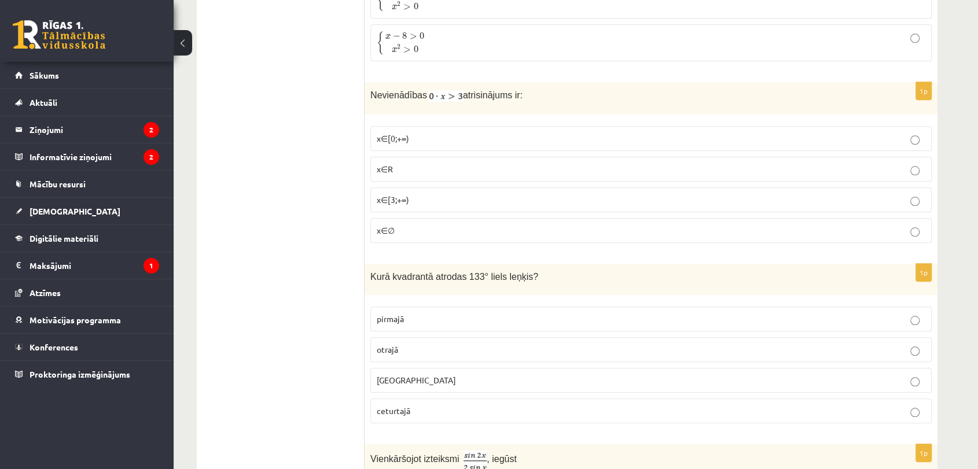
scroll to position [1157, 0]
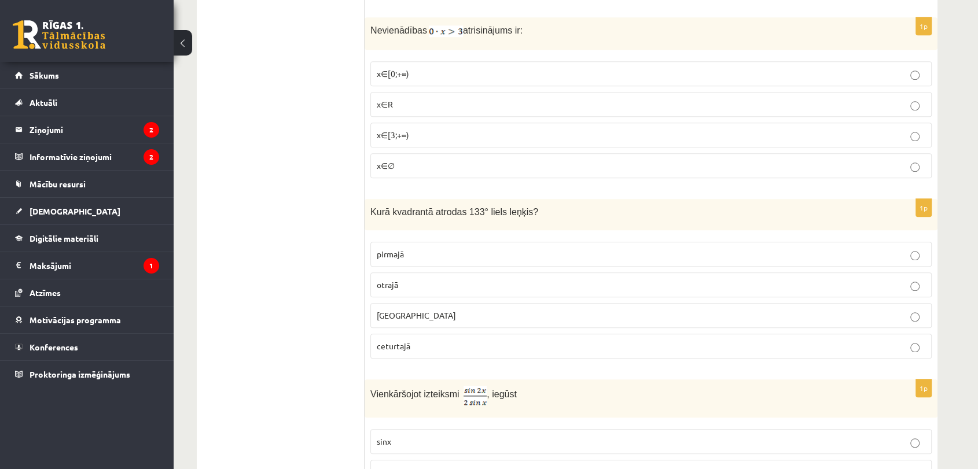
click at [406, 312] on p "trešajā" at bounding box center [651, 316] width 548 height 12
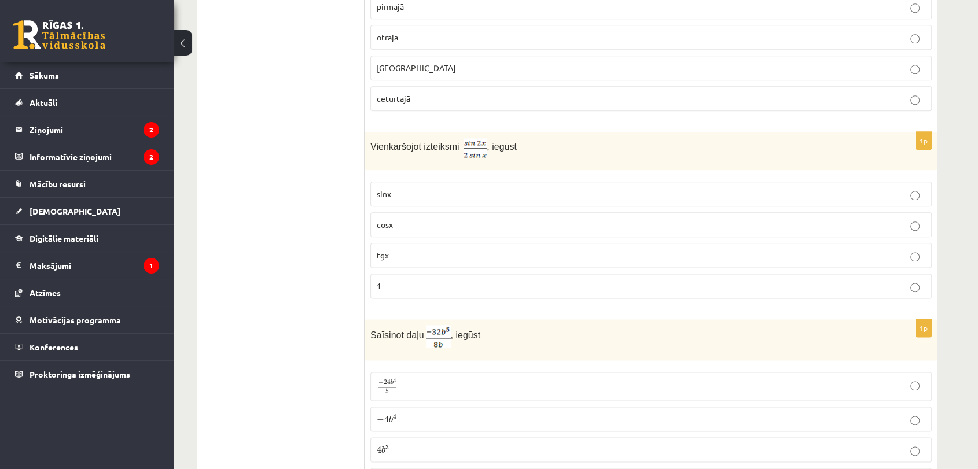
scroll to position [1414, 0]
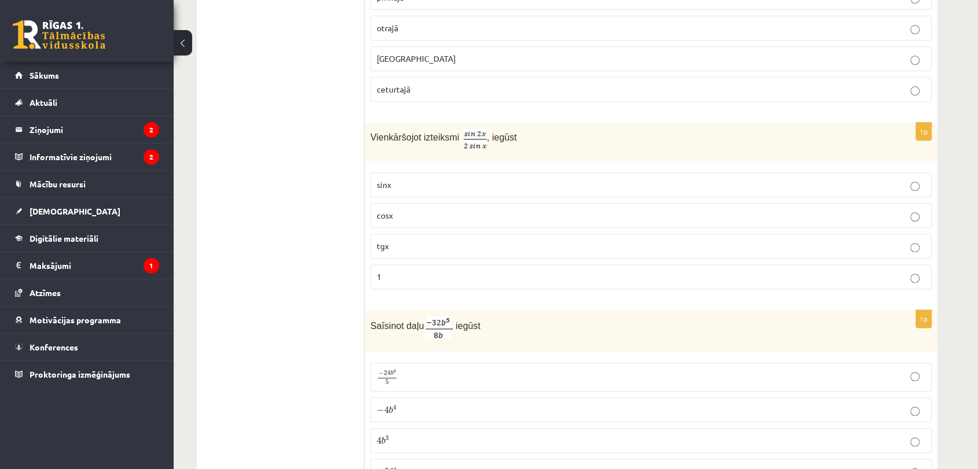
click at [501, 209] on p "cosx" at bounding box center [651, 215] width 548 height 12
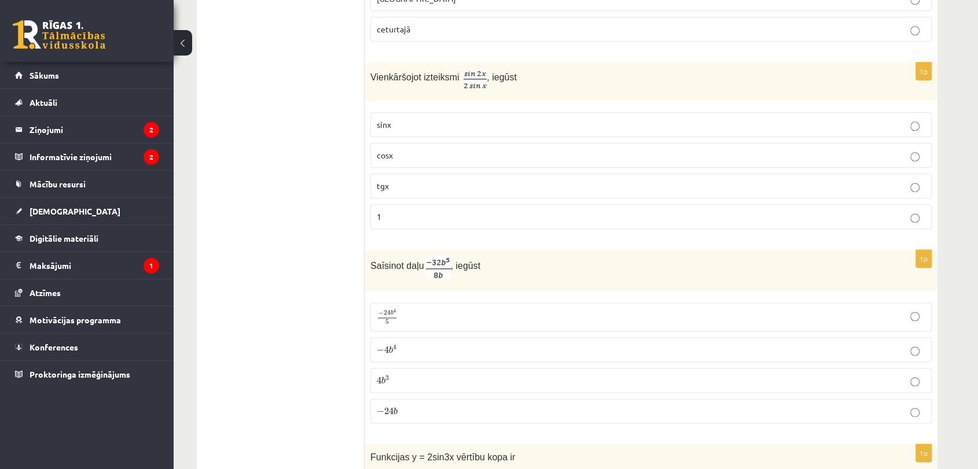
scroll to position [1607, 0]
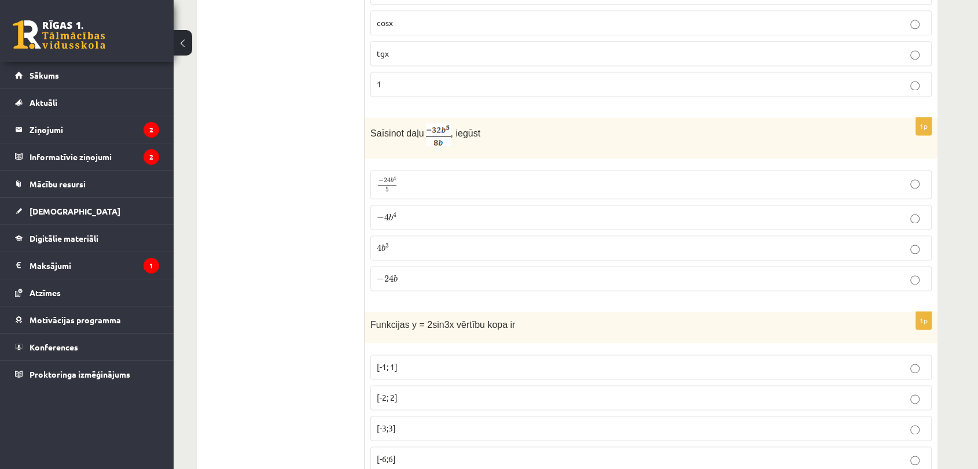
click at [474, 211] on p "− 4 b 4 − 4 b 4" at bounding box center [651, 217] width 548 height 12
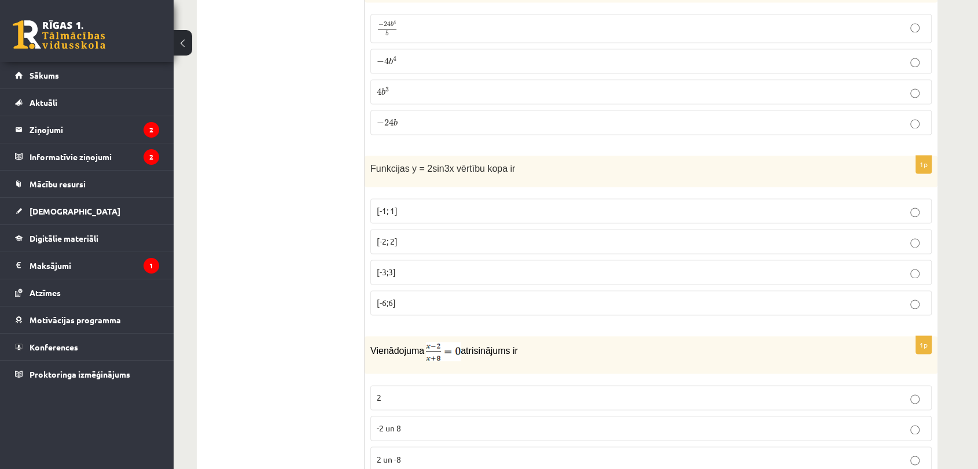
scroll to position [1800, 0]
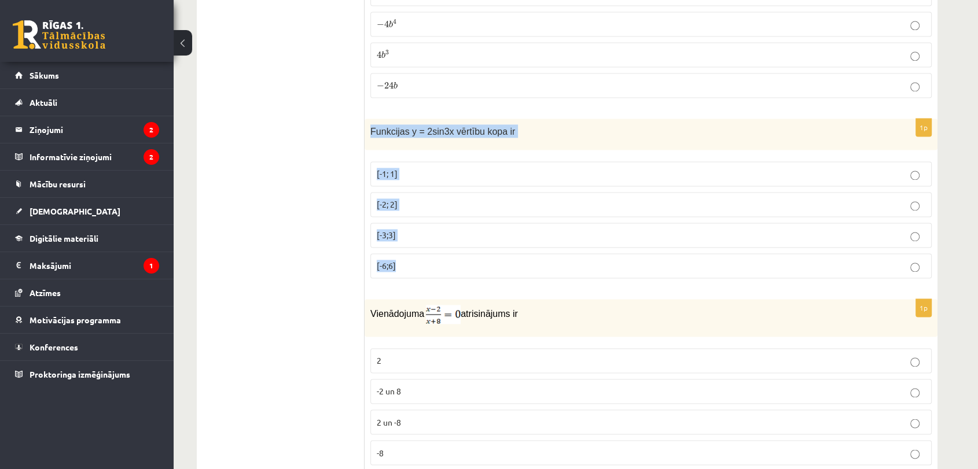
drag, startPoint x: 370, startPoint y: 124, endPoint x: 510, endPoint y: 202, distance: 159.8
click at [546, 258] on div "1p Funkcijas y = 2sin3x vērtību kopa ir [-1; 1] [-2; 2] [-3;3] [-6;6]" at bounding box center [650, 204] width 573 height 170
copy div "Funkcijas y = 2sin3x vērtību kopa ir [-1; 1] [-2; 2] [-3;3] [-6;6]"
click at [431, 198] on p "[-2; 2]" at bounding box center [651, 204] width 548 height 12
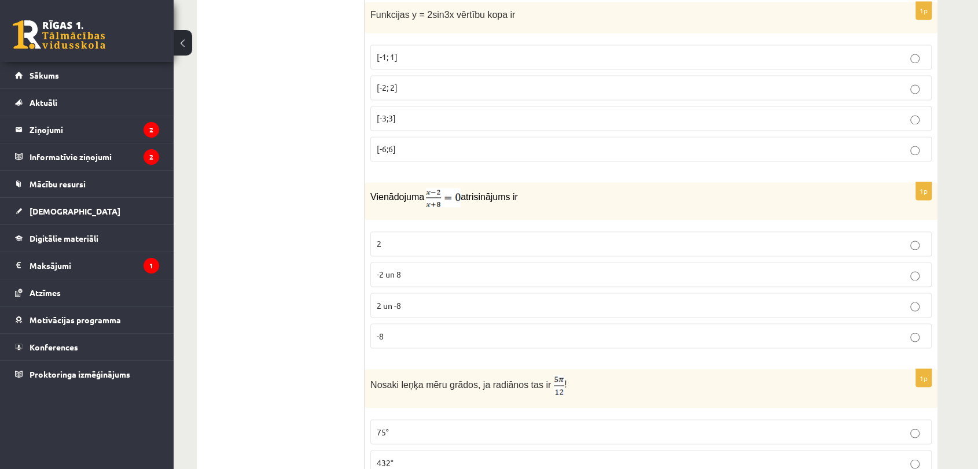
scroll to position [1928, 0]
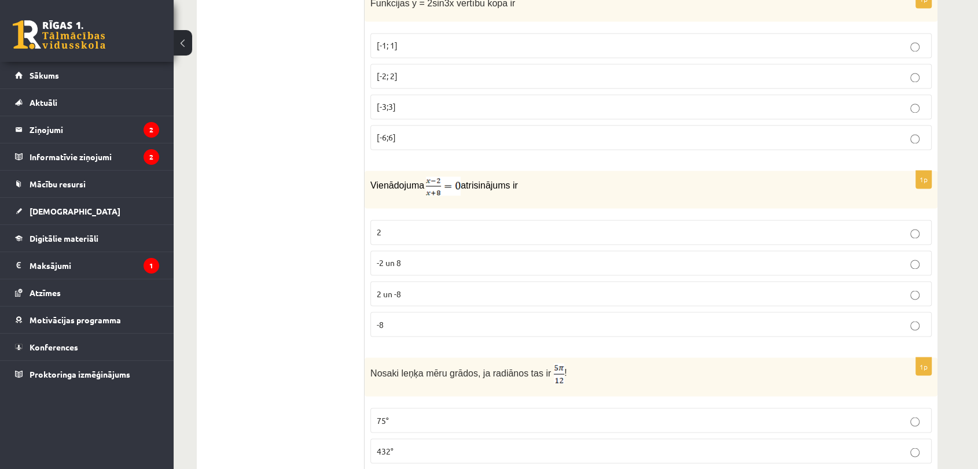
click at [451, 288] on p "2 un -8" at bounding box center [651, 294] width 548 height 12
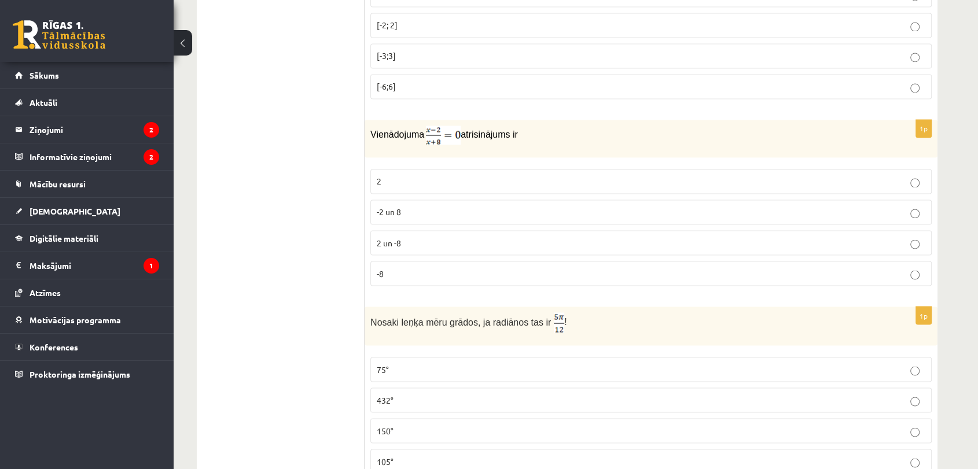
scroll to position [2121, 0]
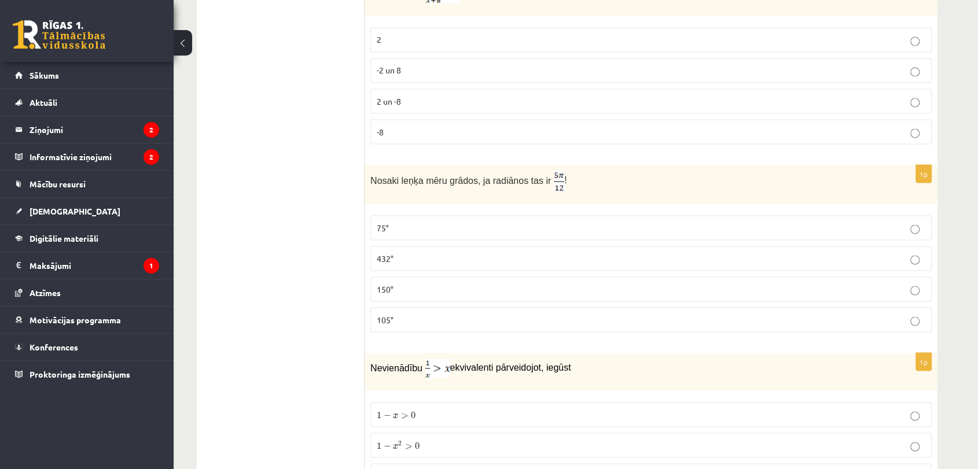
drag, startPoint x: 437, startPoint y: 317, endPoint x: 432, endPoint y: 308, distance: 10.6
click at [436, 316] on p "105°" at bounding box center [651, 320] width 548 height 12
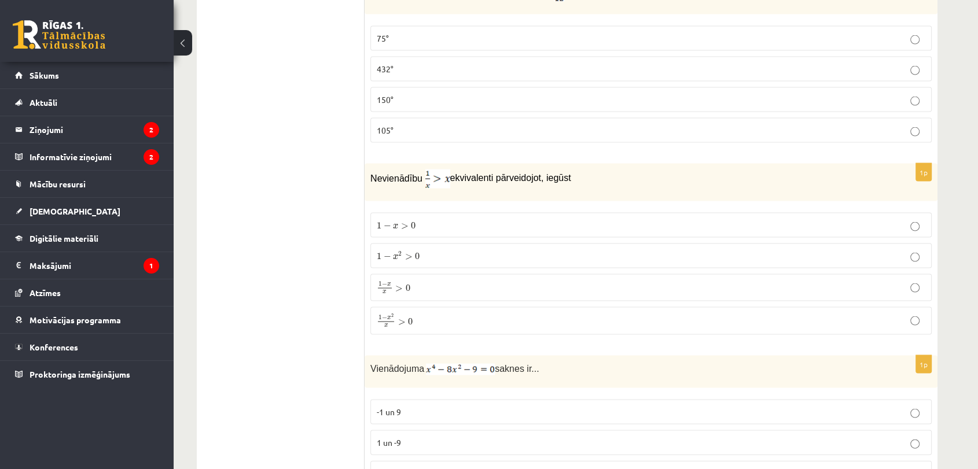
scroll to position [2314, 0]
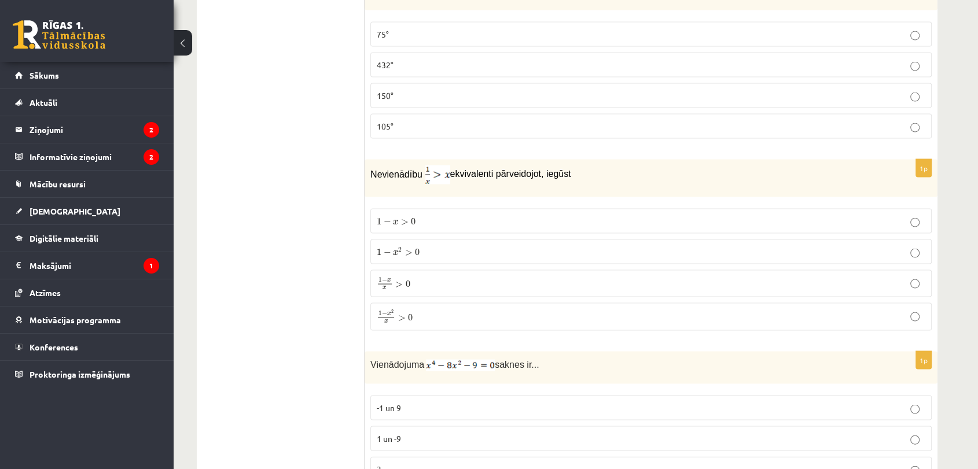
click at [426, 310] on p "1 − x 2 x > 0 1 − x 2 x > 0" at bounding box center [651, 317] width 548 height 15
click at [436, 283] on p "1 − x x > 0 1 − x x > 0" at bounding box center [651, 284] width 548 height 14
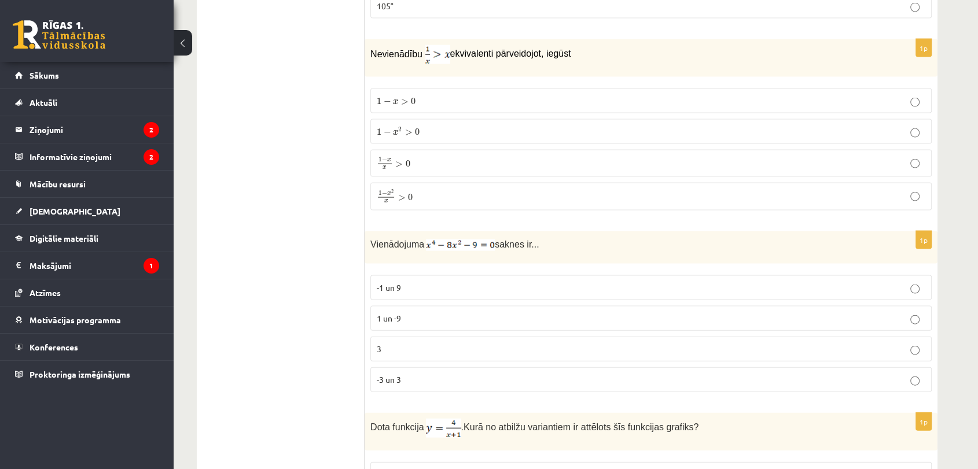
scroll to position [2443, 0]
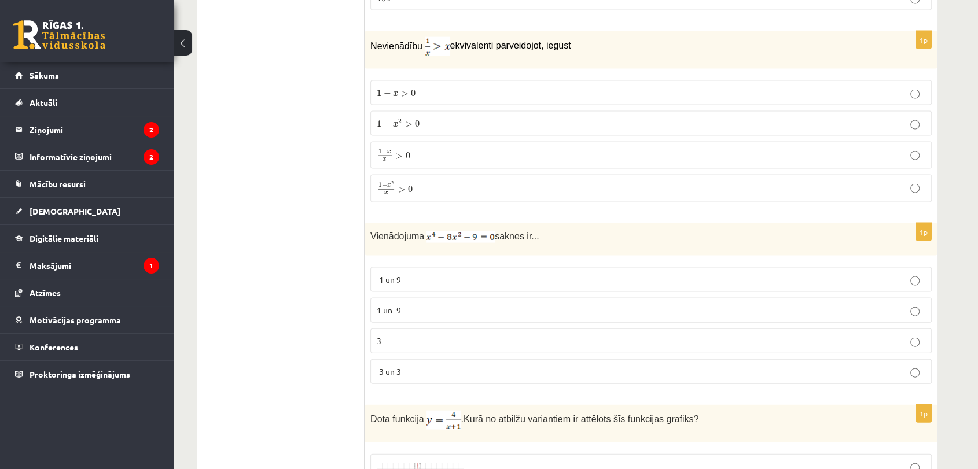
click at [447, 181] on p "1 − x 2 x > 0 1 − x 2 x > 0" at bounding box center [651, 188] width 548 height 15
click at [448, 366] on p "-3 un 3" at bounding box center [651, 372] width 548 height 12
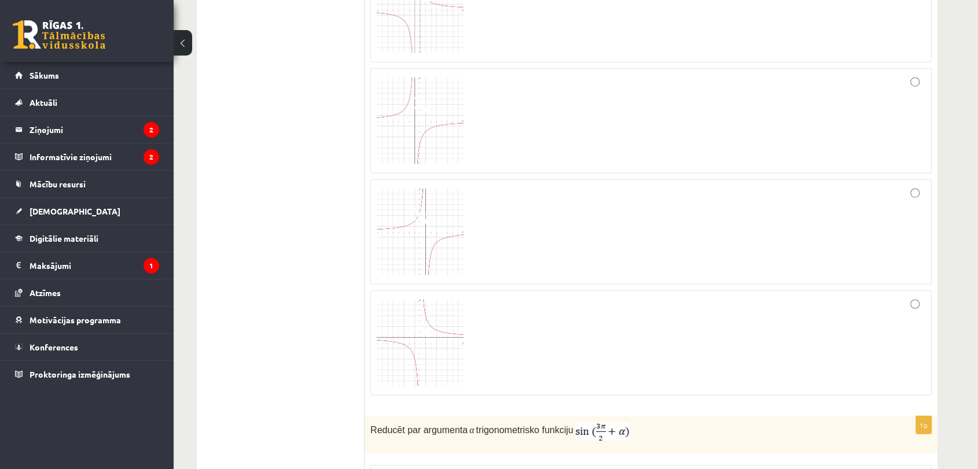
scroll to position [3021, 0]
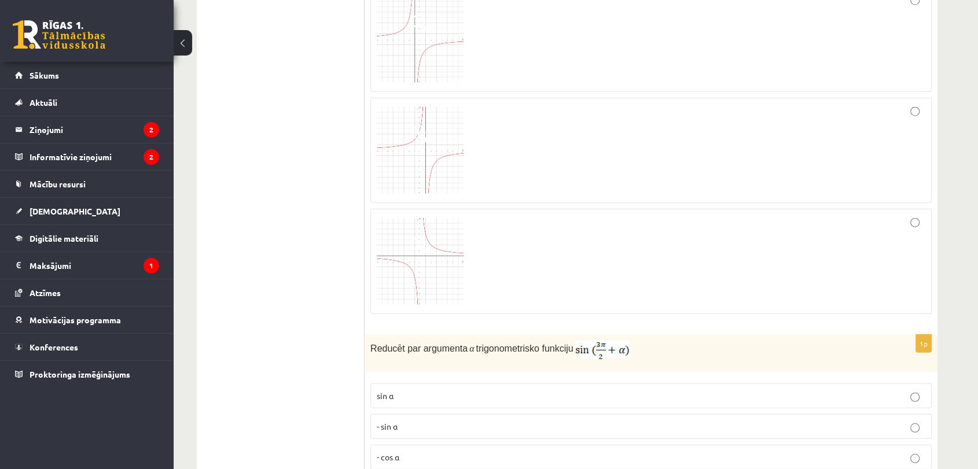
click at [474, 251] on div at bounding box center [651, 261] width 548 height 93
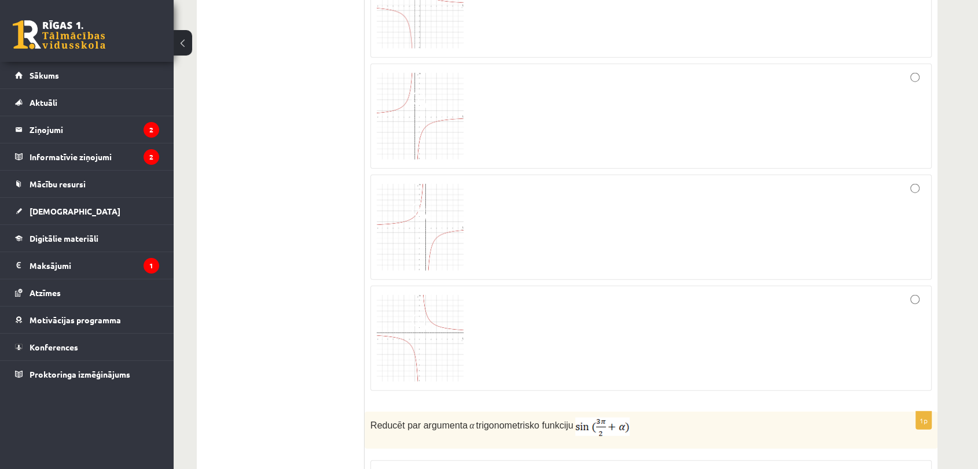
scroll to position [2828, 0]
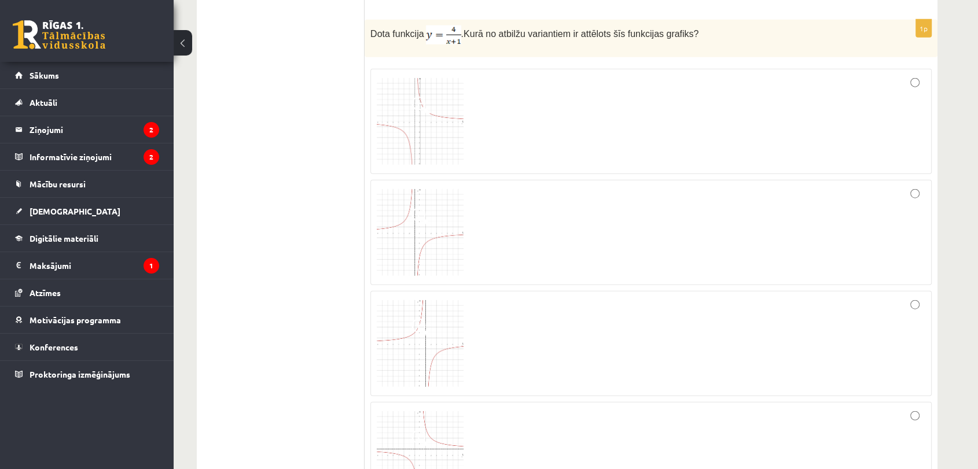
click at [442, 315] on img at bounding box center [420, 343] width 87 height 87
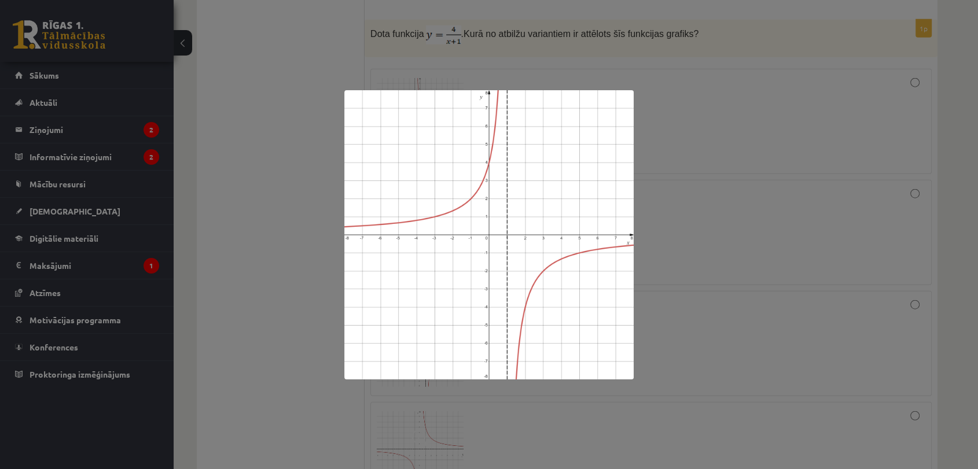
click at [742, 185] on div at bounding box center [489, 234] width 978 height 469
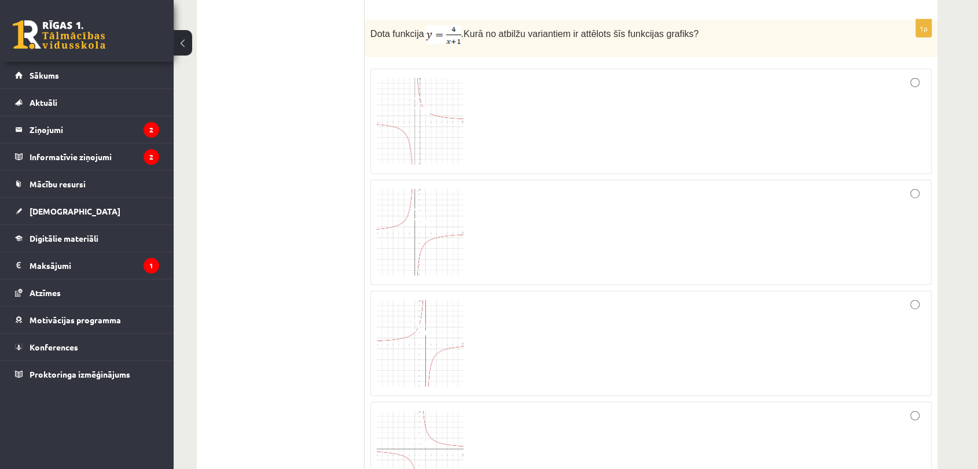
drag, startPoint x: 535, startPoint y: 126, endPoint x: 528, endPoint y: 124, distance: 7.7
click at [535, 126] on div at bounding box center [651, 121] width 548 height 93
click at [406, 88] on img at bounding box center [420, 121] width 87 height 87
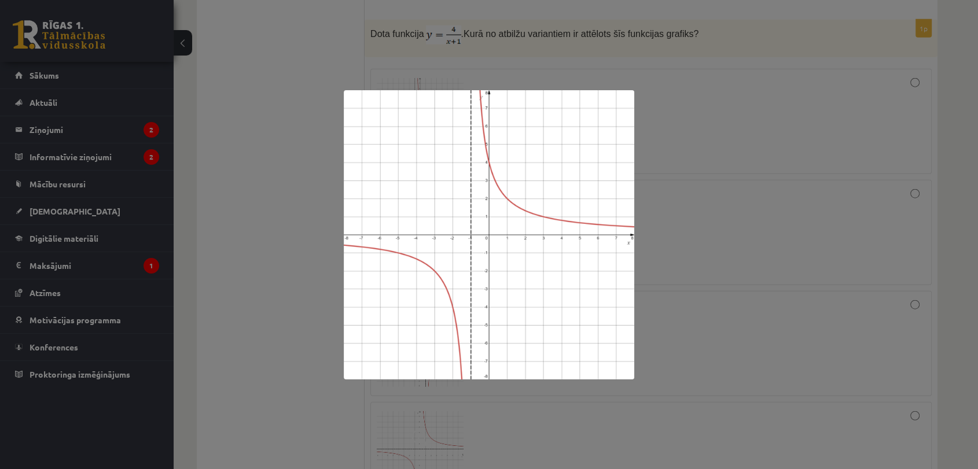
click at [709, 186] on div at bounding box center [489, 234] width 978 height 469
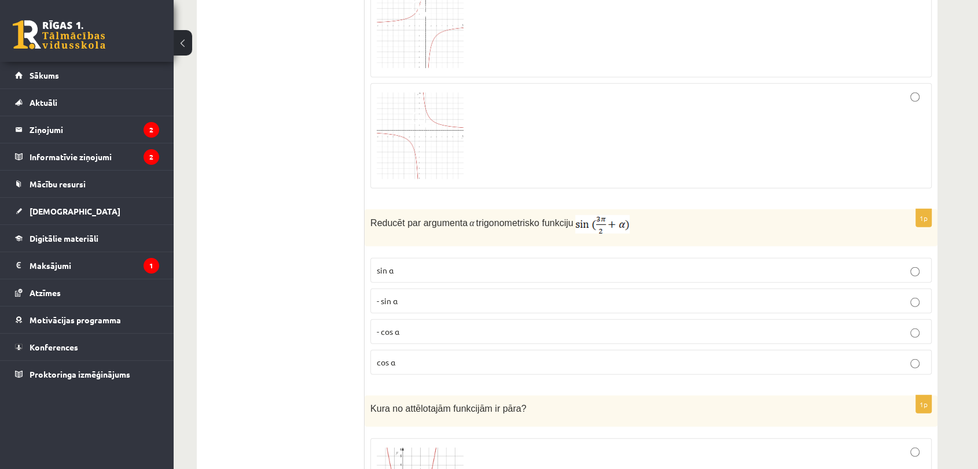
scroll to position [3214, 0]
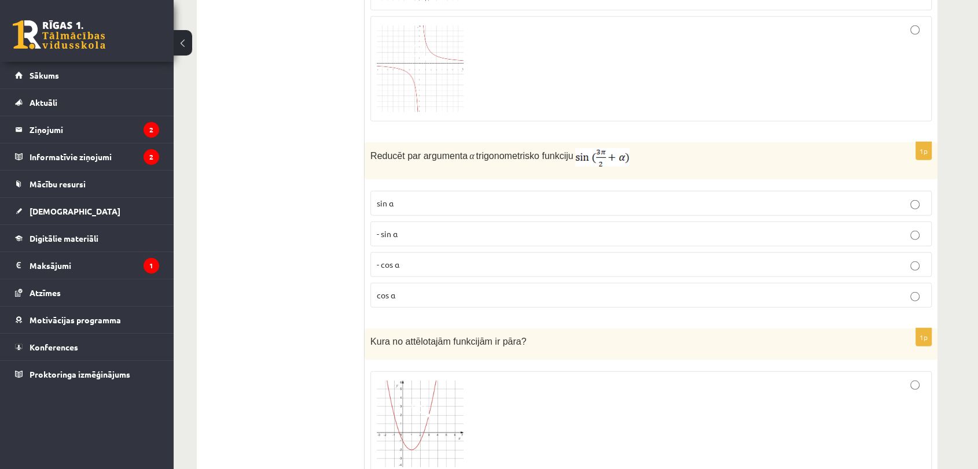
click at [486, 260] on p "- cos ⁡α" at bounding box center [651, 265] width 548 height 12
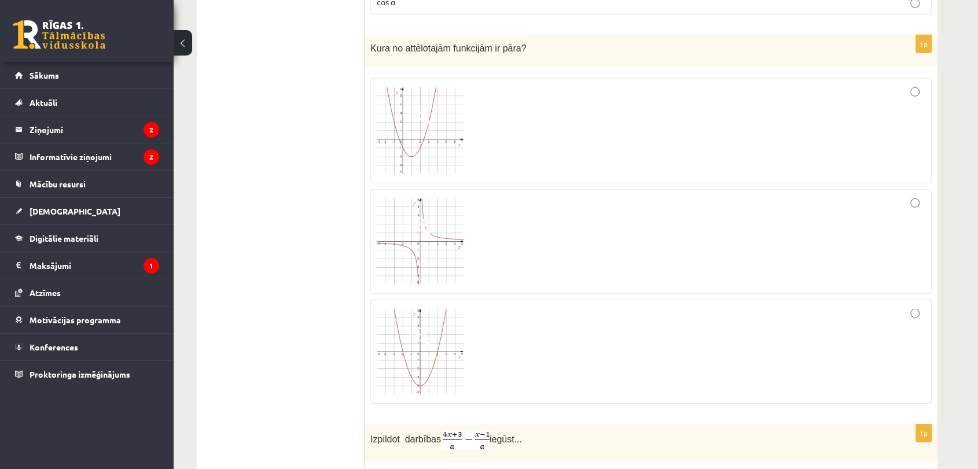
scroll to position [3535, 0]
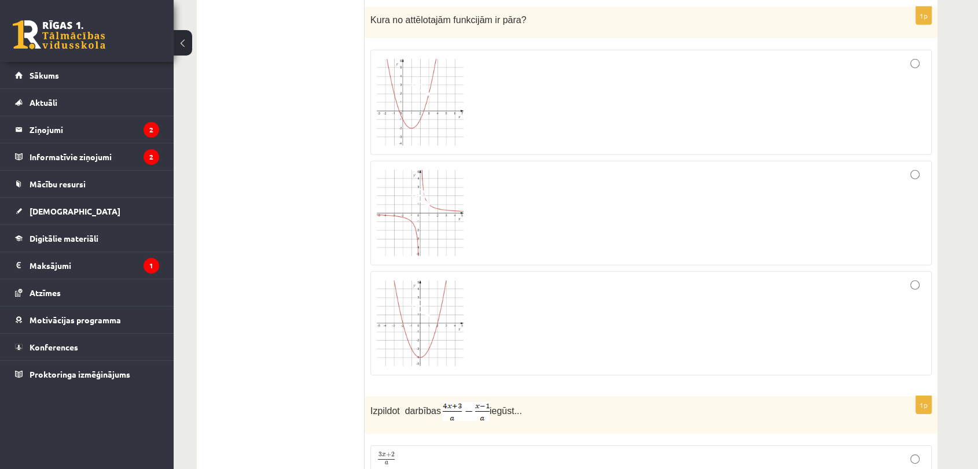
click at [443, 329] on img at bounding box center [420, 324] width 87 height 86
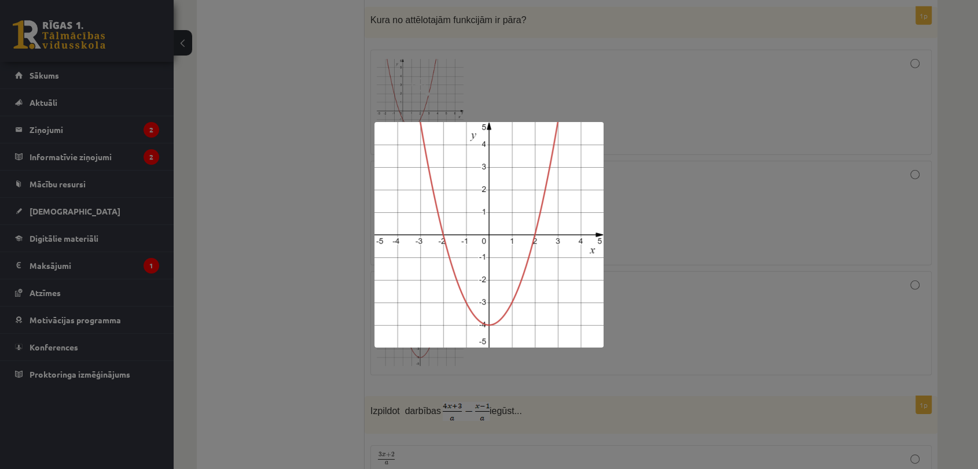
drag, startPoint x: 658, startPoint y: 311, endPoint x: 853, endPoint y: 321, distance: 195.2
click at [682, 312] on div at bounding box center [489, 234] width 978 height 469
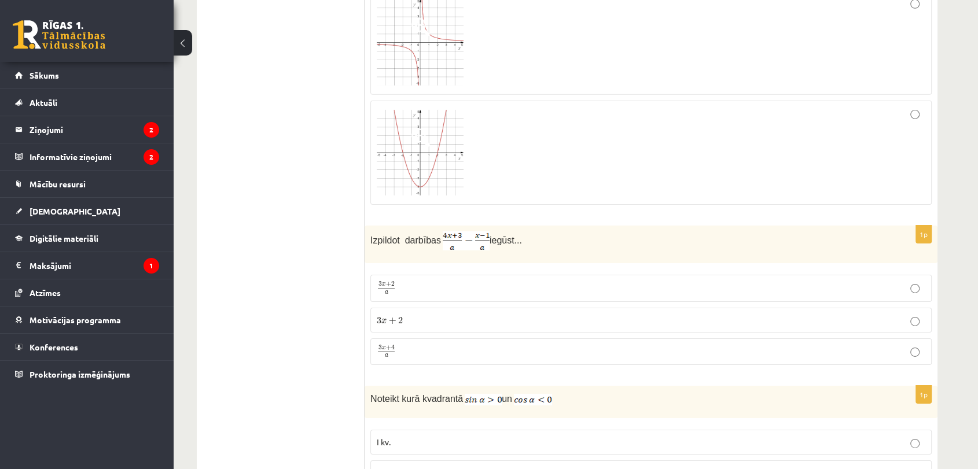
scroll to position [3728, 0]
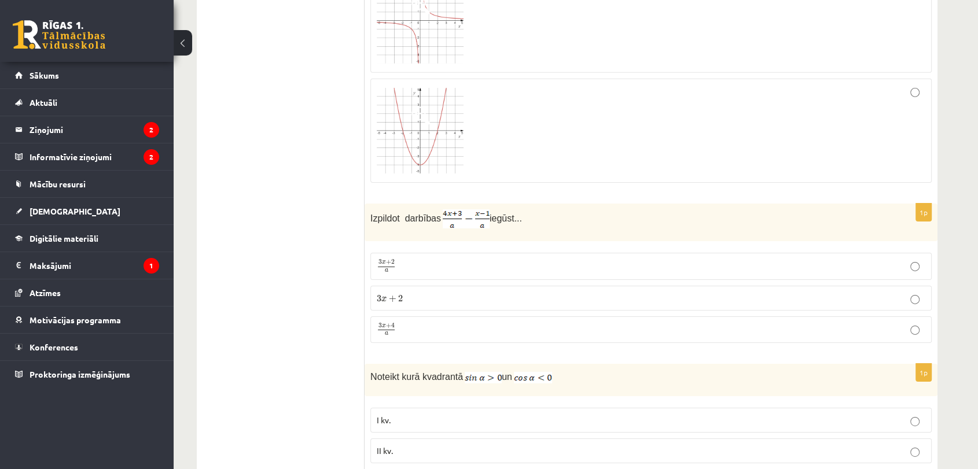
click at [396, 323] on p "3 x + 4 a 3 x + 4 a" at bounding box center [651, 330] width 548 height 14
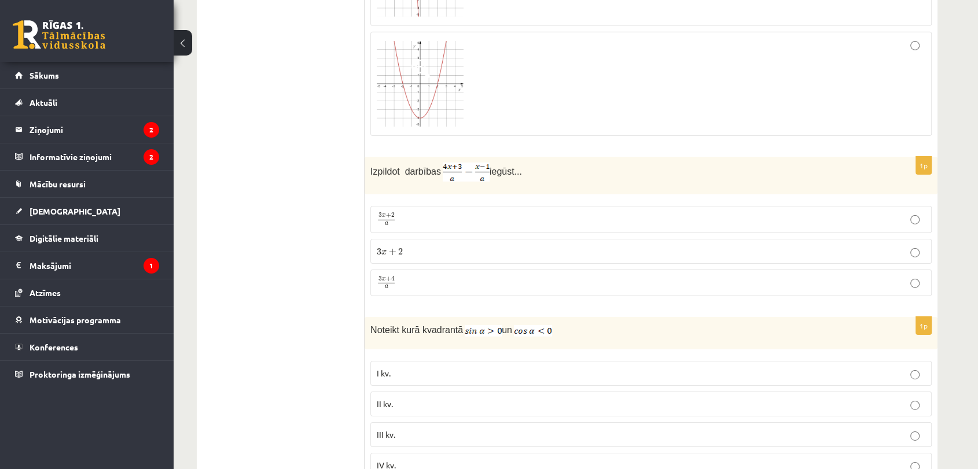
scroll to position [3857, 0]
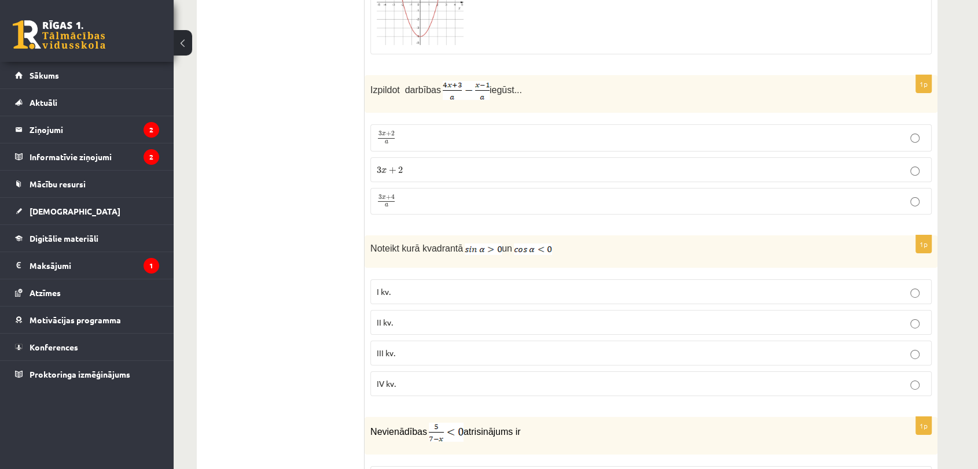
click at [481, 286] on p "I kv." at bounding box center [651, 292] width 548 height 12
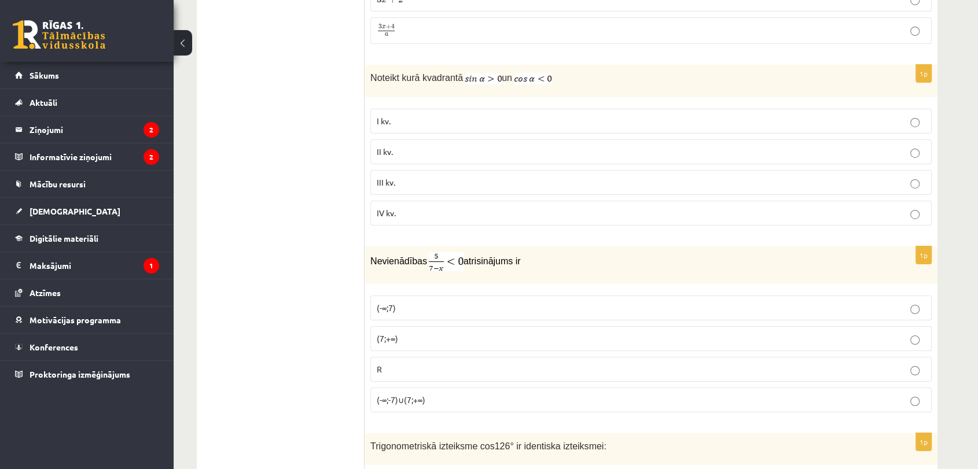
scroll to position [4050, 0]
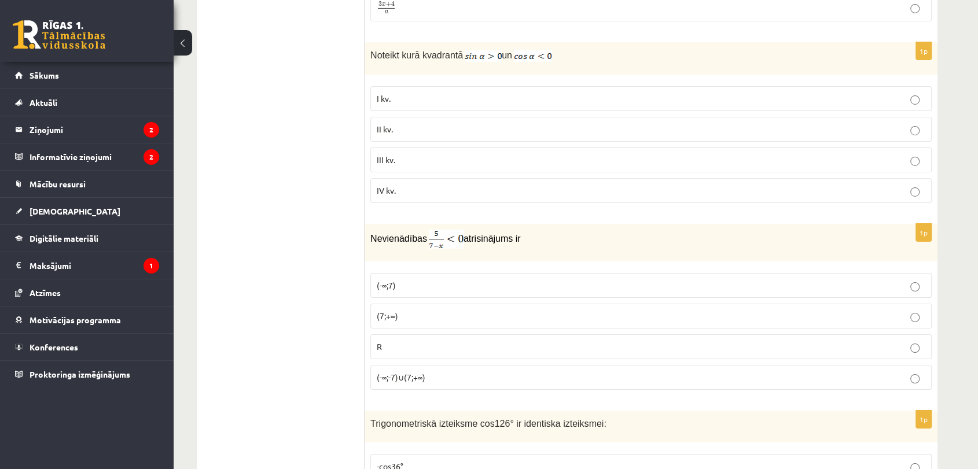
click at [434, 371] on p "(-∞;-7)∪(7;+∞)" at bounding box center [651, 377] width 548 height 12
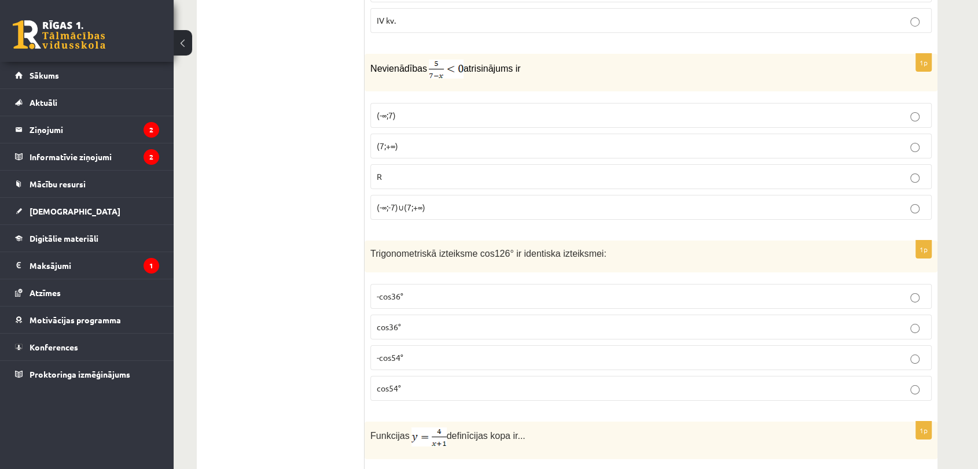
scroll to position [4242, 0]
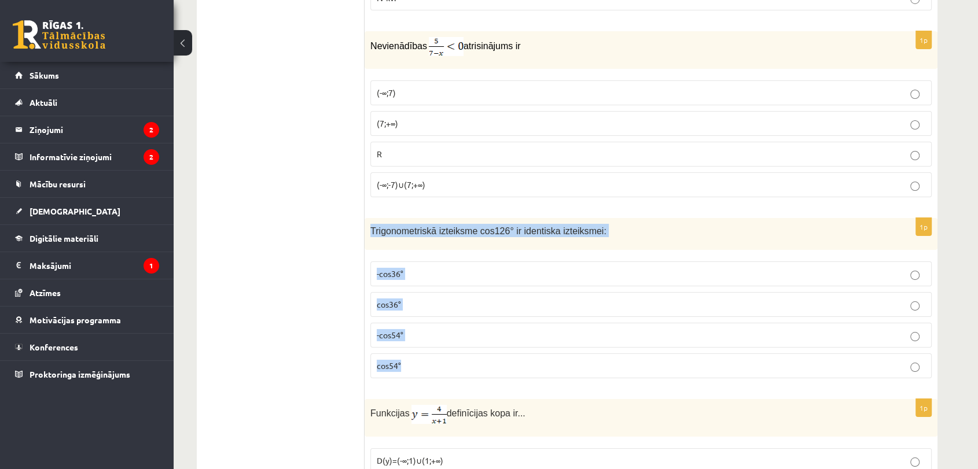
drag, startPoint x: 370, startPoint y: 222, endPoint x: 635, endPoint y: 344, distance: 291.5
click at [635, 344] on div "1p Trigonometriskā izteiksme cos126° ir identiska izteiksmei: -cos36° cos36° -c…" at bounding box center [650, 303] width 573 height 170
copy div "Trigonometriskā izteiksme cos126° ir identiska izteiksmei: -cos36° cos36° -cos5…"
click at [430, 329] on p "-cos54°" at bounding box center [651, 335] width 548 height 12
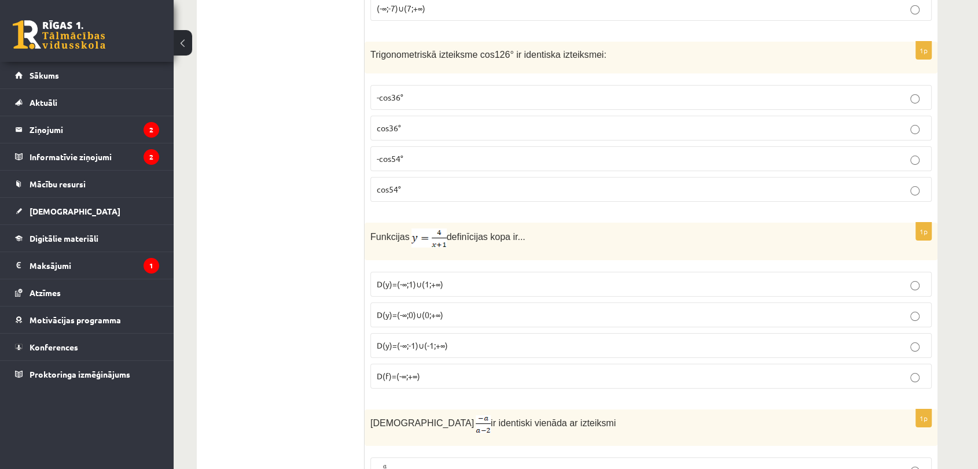
scroll to position [4435, 0]
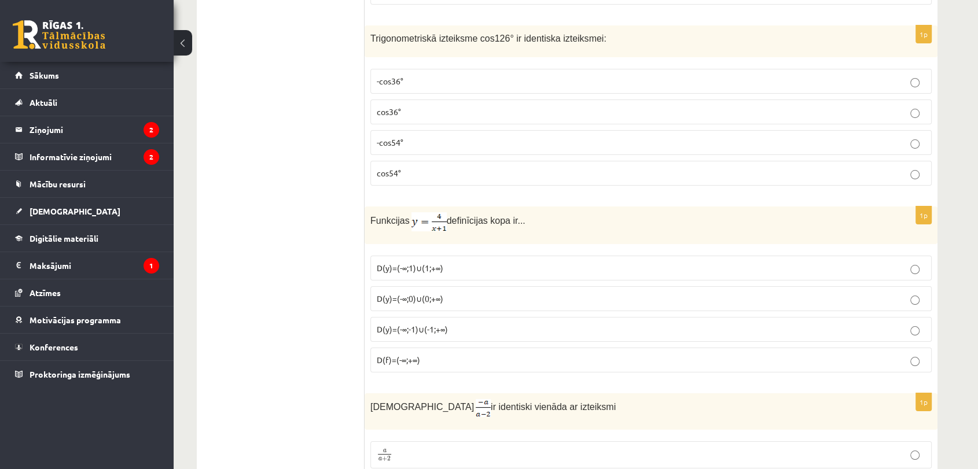
drag, startPoint x: 370, startPoint y: 208, endPoint x: 542, endPoint y: 219, distance: 171.6
click at [542, 219] on div "Funkcijas definīcijas kopa ir..." at bounding box center [650, 226] width 573 height 38
copy p "Funkcijas definīcijas kopa ir..."
drag, startPoint x: 463, startPoint y: 323, endPoint x: 410, endPoint y: 173, distance: 159.4
click at [463, 322] on label "D(y)=(-∞;-1)∪(-1;+∞)" at bounding box center [650, 329] width 561 height 25
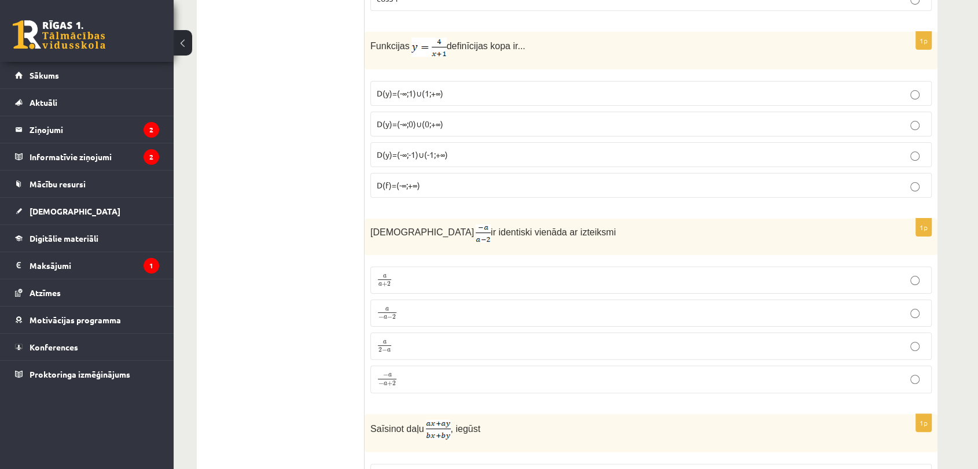
scroll to position [4628, 0]
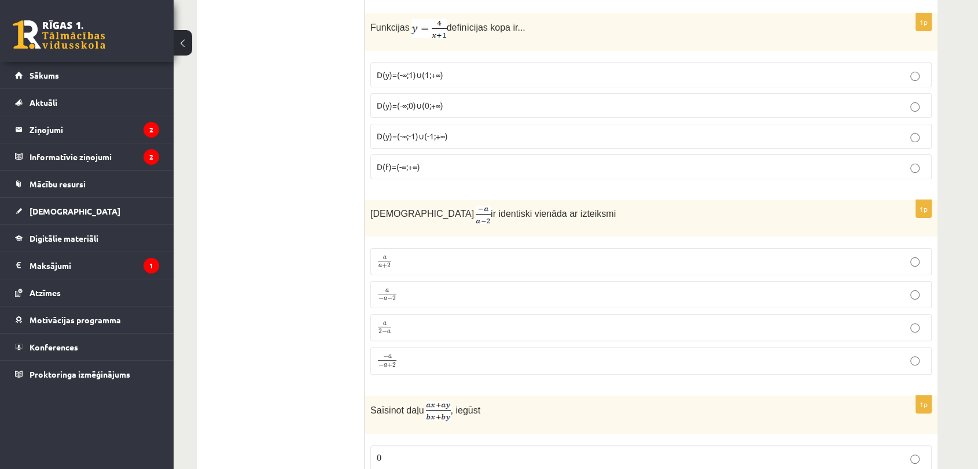
drag, startPoint x: 370, startPoint y: 200, endPoint x: 579, endPoint y: 212, distance: 209.2
click at [579, 212] on div "Izteiksme ir identiski vienāda ar izteiksmi" at bounding box center [650, 218] width 573 height 36
copy p "Izteiksme ir identiski vienāda ar izteiksmi"
click at [532, 223] on div "Izteiksme ir identiski vienāda ar izteiksmi" at bounding box center [650, 218] width 573 height 36
click at [435, 353] on p "− a − a + 2 − a − a + 2" at bounding box center [651, 360] width 548 height 15
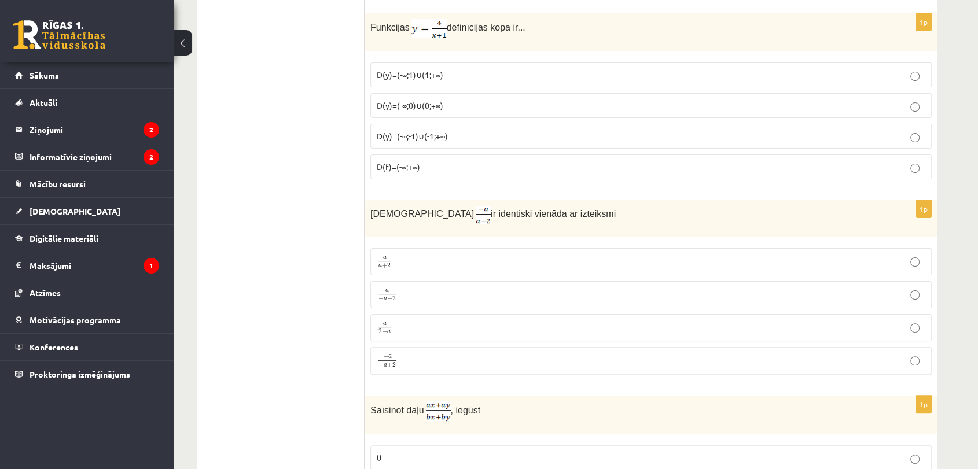
scroll to position [4821, 0]
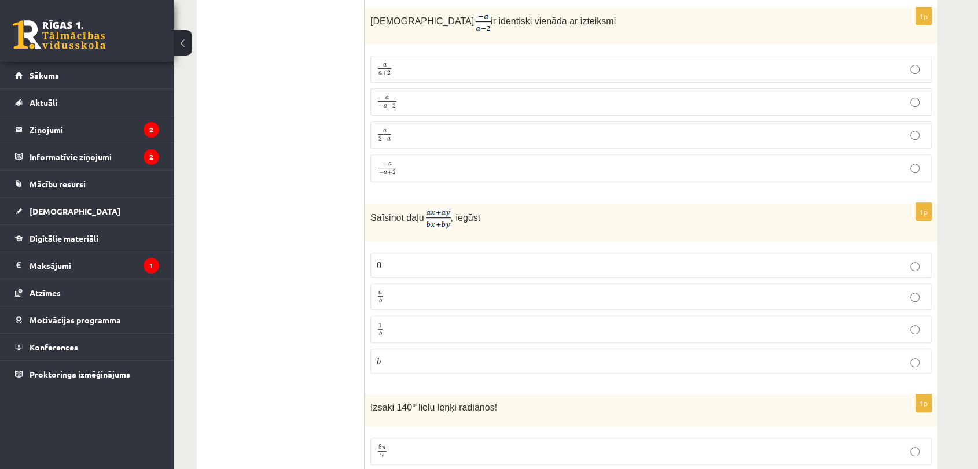
click at [497, 290] on p "a b a b" at bounding box center [651, 297] width 548 height 14
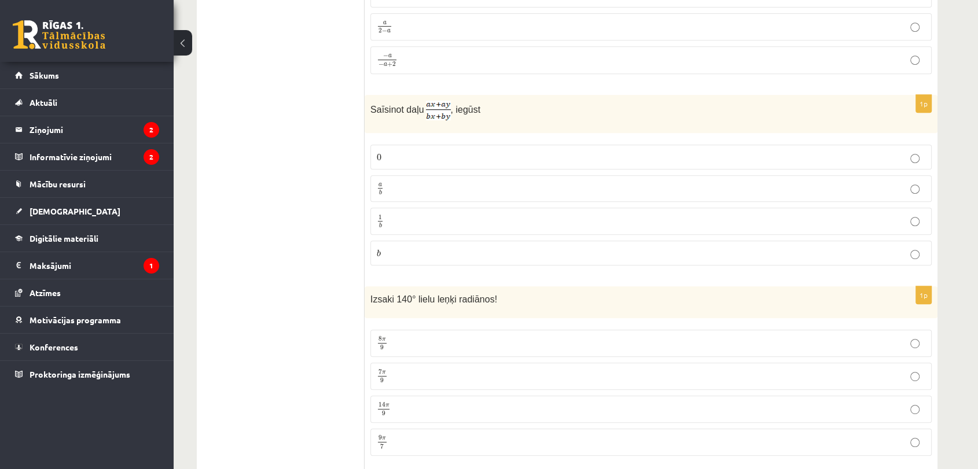
scroll to position [4949, 0]
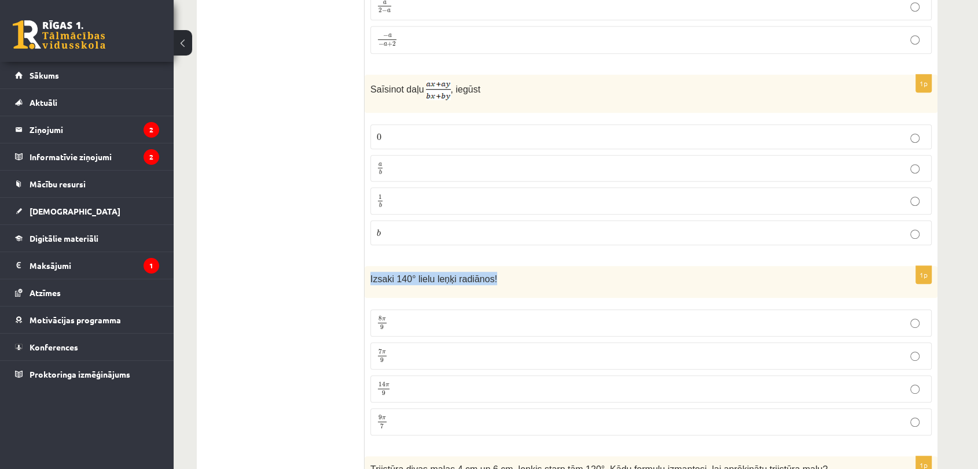
drag, startPoint x: 371, startPoint y: 259, endPoint x: 548, endPoint y: 275, distance: 178.3
click at [548, 275] on div "Izsaki 140° lielu leņķi radiānos!" at bounding box center [650, 282] width 573 height 32
copy span "Izsaki 140° lielu leņķi radiānos!"
click at [410, 349] on p "7 π 9 7 π 9" at bounding box center [651, 356] width 548 height 14
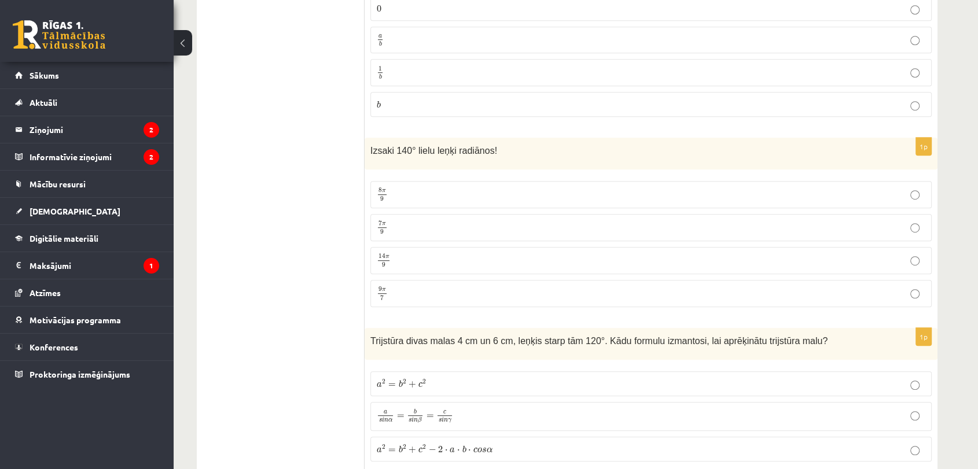
scroll to position [5207, 0]
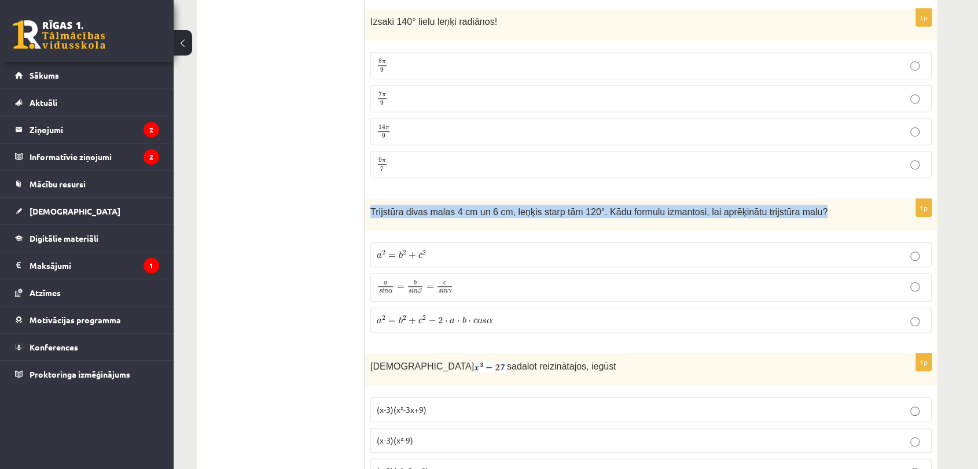
drag, startPoint x: 371, startPoint y: 196, endPoint x: 852, endPoint y: 211, distance: 480.4
click at [852, 211] on div "Trijstūra divas malas 4 cm un 6 cm, leņķis starp tām 120°. Kādu formulu izmanto…" at bounding box center [650, 215] width 573 height 32
copy span "Trijstūra divas malas 4 cm un 6 cm, leņķis starp tām 120°. Kādu formulu izmanto…"
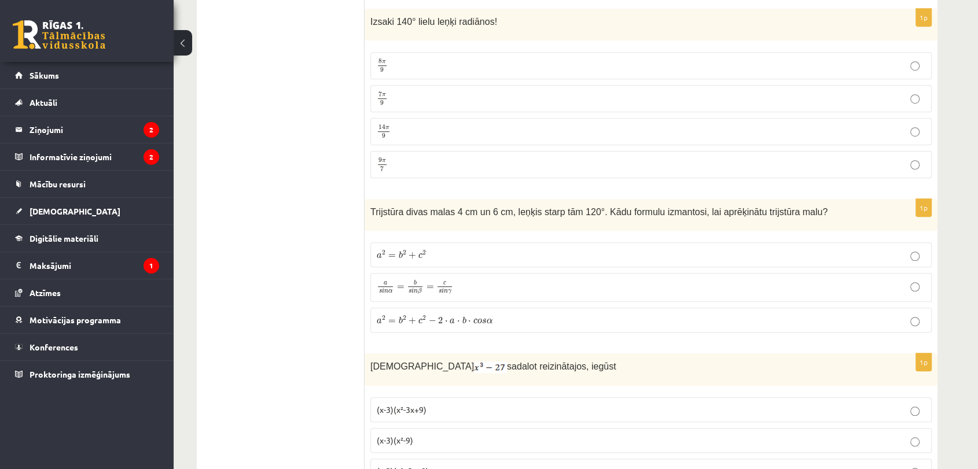
click at [403, 251] on span "2" at bounding box center [404, 253] width 3 height 5
click at [422, 308] on label "a 2 = b 2 + c 2 − 2 ⋅ a ⋅ b ⋅ c o s α a 2 = b 2 + c 2 − 2 ⋅ a ⋅ b ⋅ c o s α" at bounding box center [650, 320] width 561 height 25
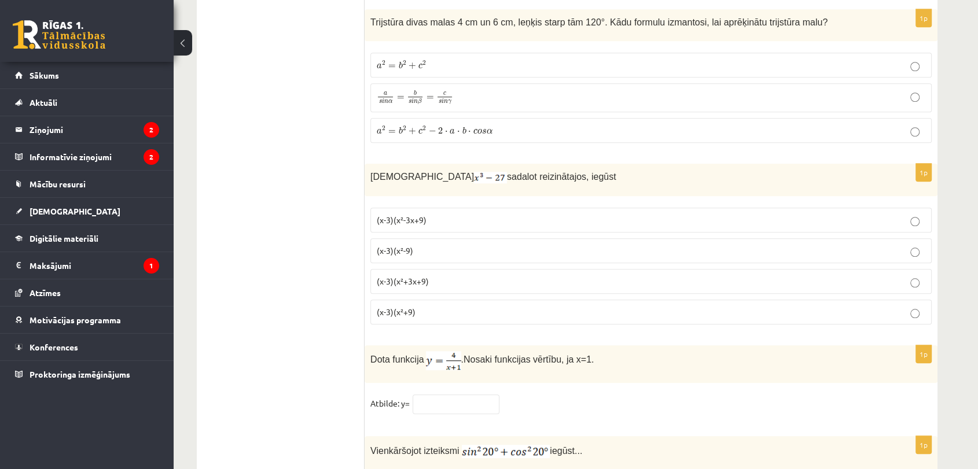
scroll to position [5400, 0]
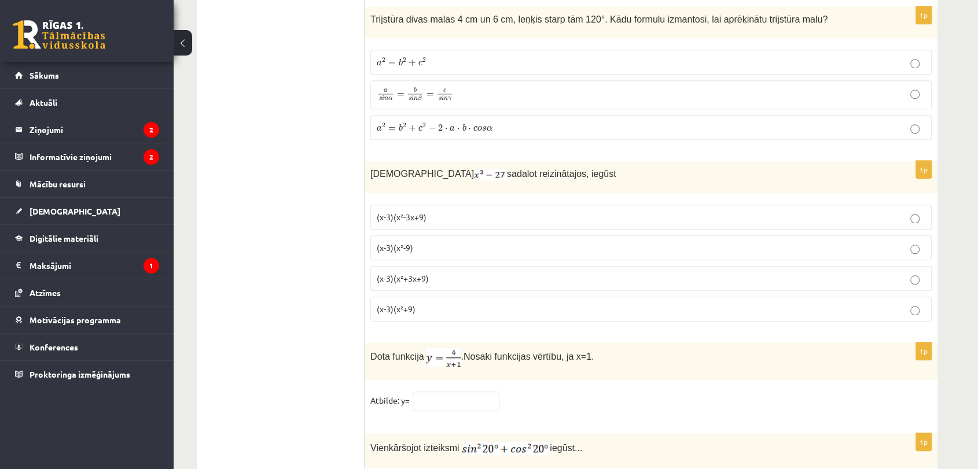
click at [452, 205] on label "(x-3)(x²-3x+9)" at bounding box center [650, 217] width 561 height 25
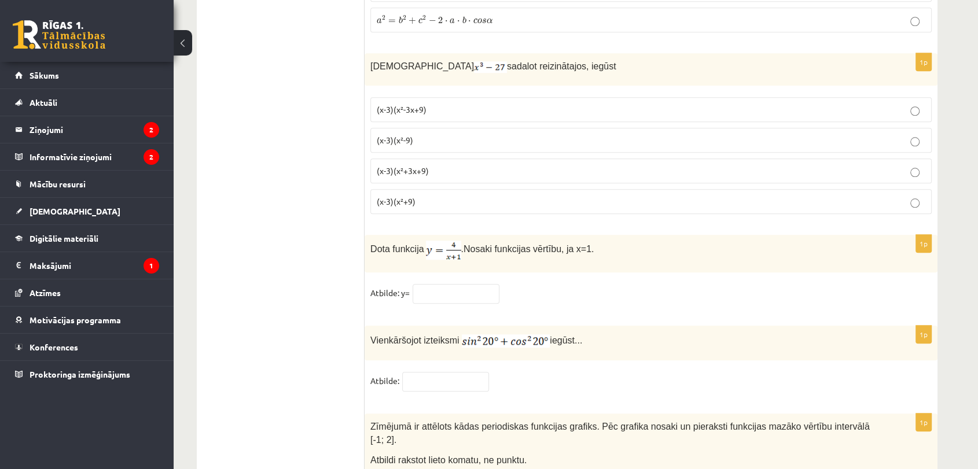
scroll to position [5528, 0]
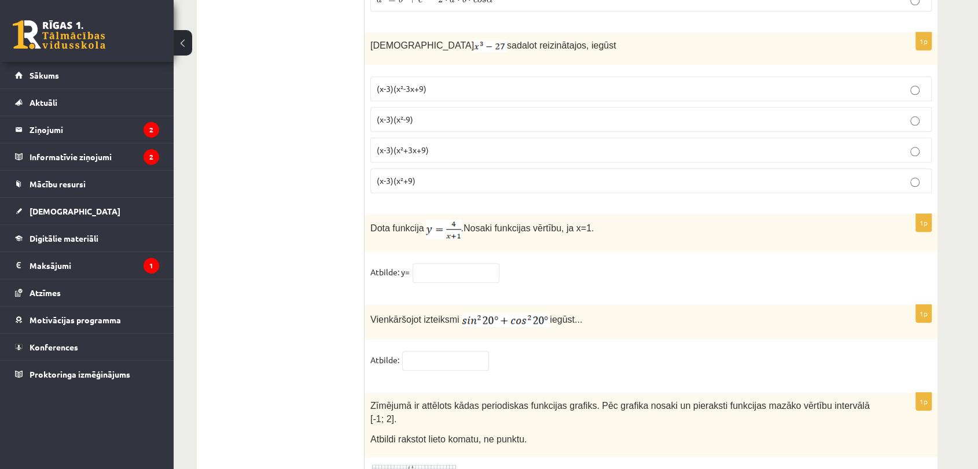
click at [433, 144] on p "(x-3)(x²+3x+9)" at bounding box center [651, 150] width 548 height 12
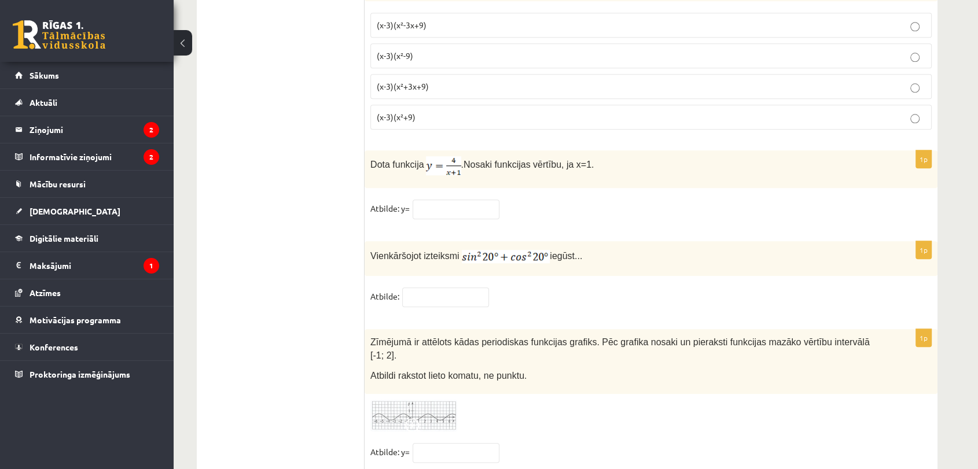
scroll to position [5592, 0]
click at [459, 199] on input "text" at bounding box center [455, 209] width 87 height 20
type input "*"
drag, startPoint x: 371, startPoint y: 236, endPoint x: 603, endPoint y: 255, distance: 232.8
click at [603, 255] on div "Vienkāršojot izteiksmi iegūst..." at bounding box center [650, 258] width 573 height 35
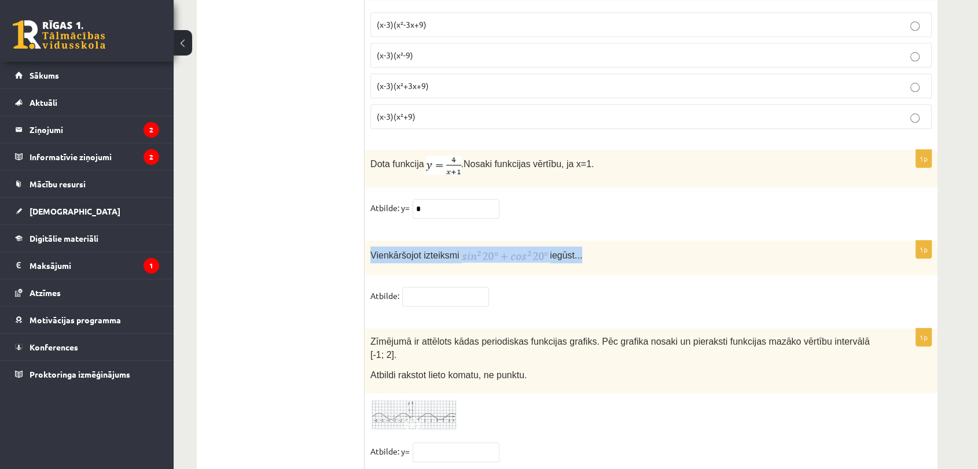
copy p "Vienkāršojot izteiksmi iegūst..."
click at [413, 287] on input "text" at bounding box center [445, 297] width 87 height 20
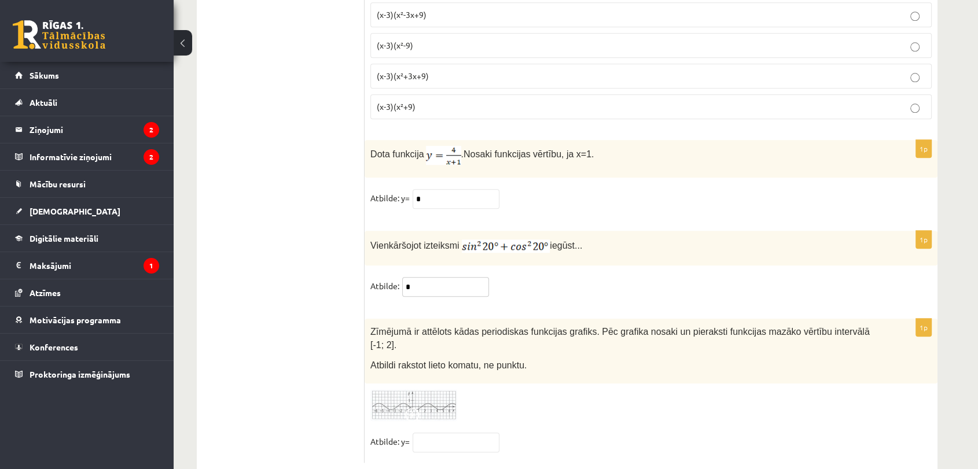
type input "*"
click at [417, 389] on img at bounding box center [413, 405] width 87 height 32
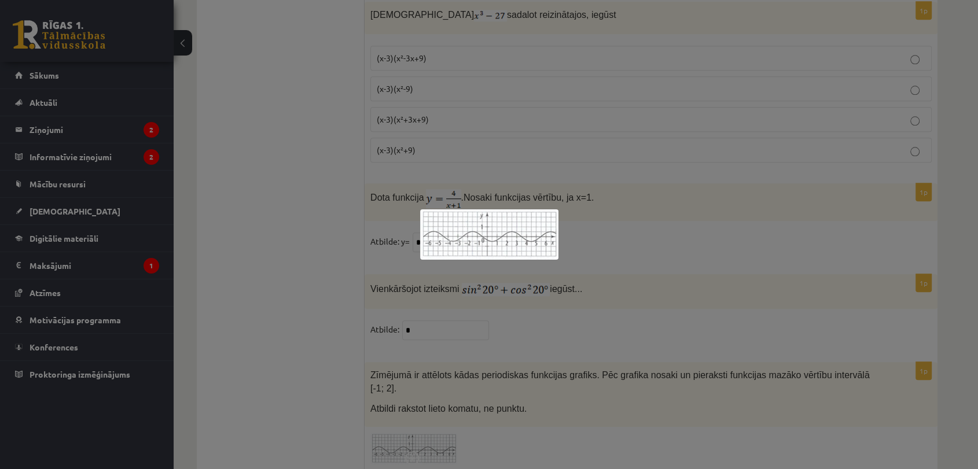
scroll to position [5538, 0]
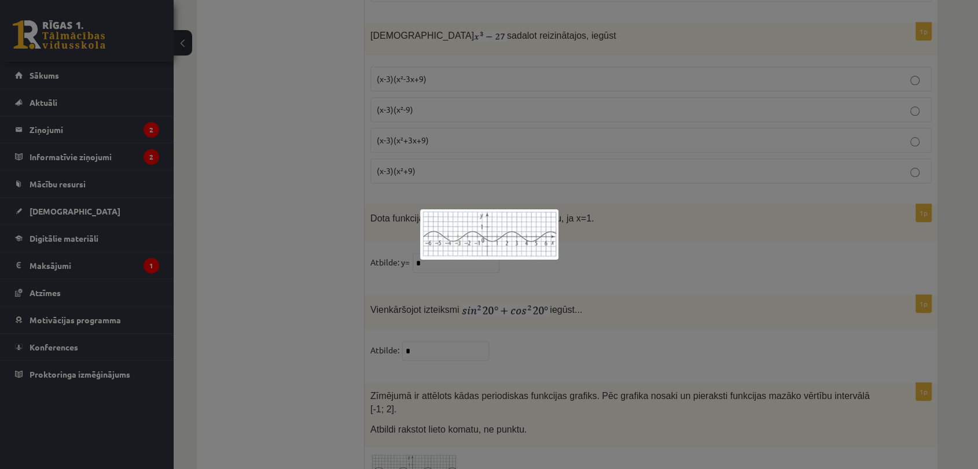
click at [661, 301] on div at bounding box center [489, 234] width 978 height 469
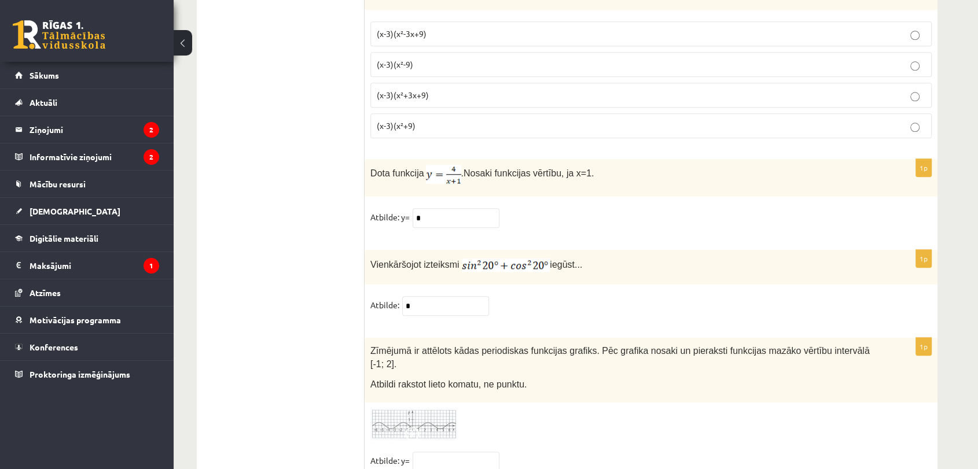
scroll to position [5602, 0]
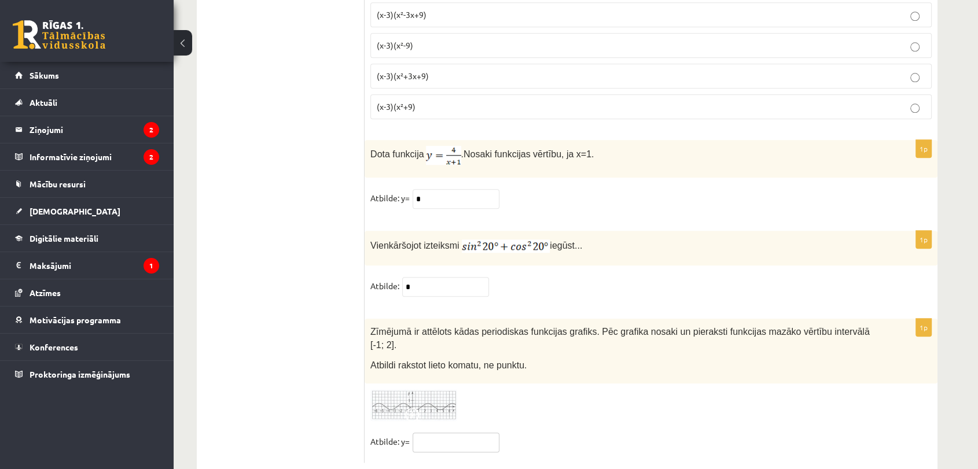
click at [449, 433] on input "text" at bounding box center [455, 443] width 87 height 20
type input "****"
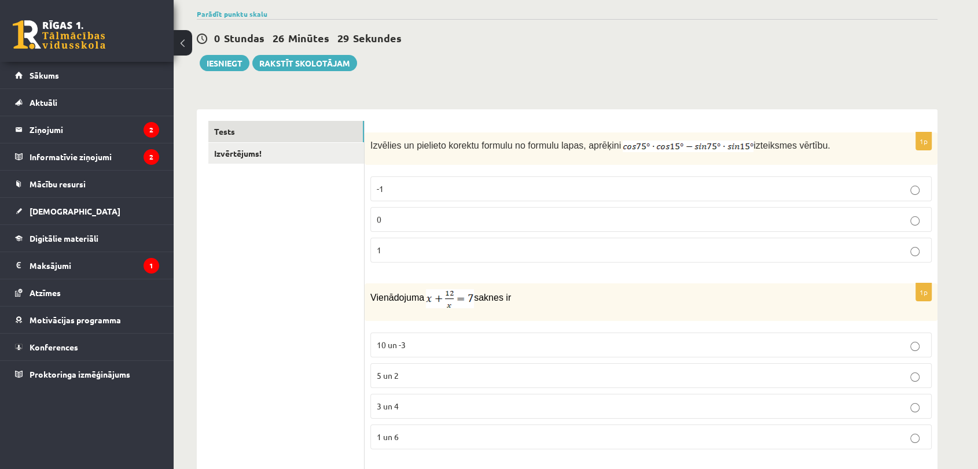
scroll to position [0, 0]
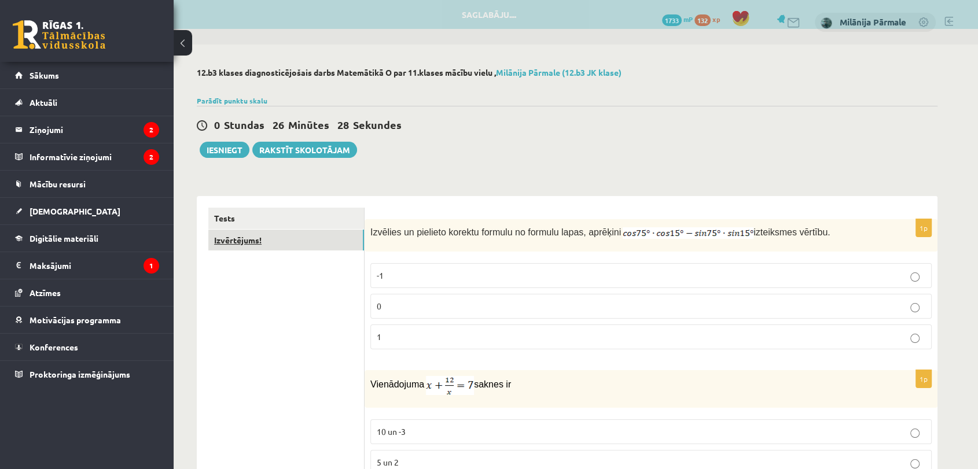
click at [307, 238] on link "Izvērtējums!" at bounding box center [286, 240] width 156 height 21
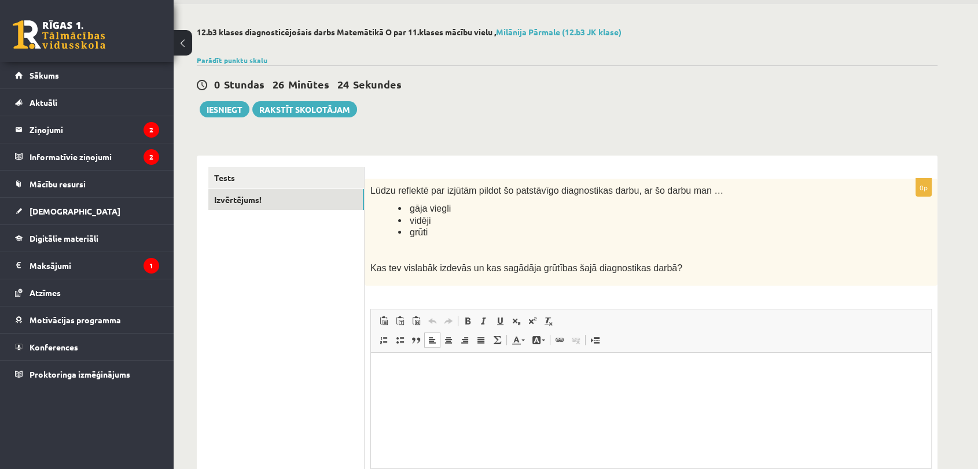
click at [494, 388] on html at bounding box center [651, 370] width 560 height 35
click at [229, 178] on link "Tests" at bounding box center [286, 177] width 156 height 21
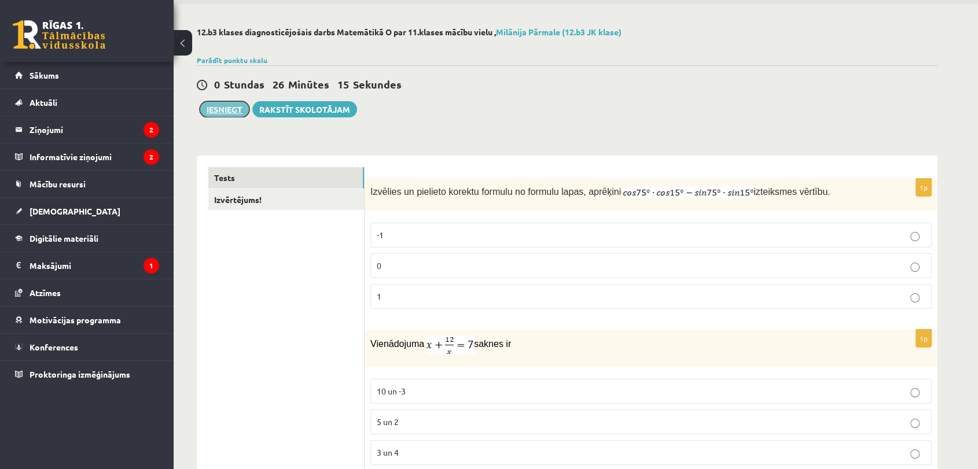
click at [235, 112] on button "Iesniegt" at bounding box center [225, 109] width 50 height 16
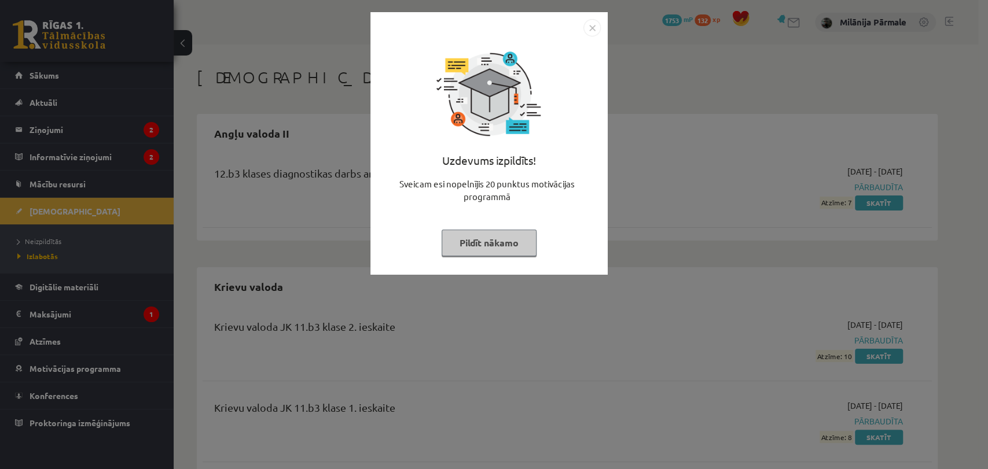
click at [584, 23] on img "Close" at bounding box center [591, 27] width 17 height 17
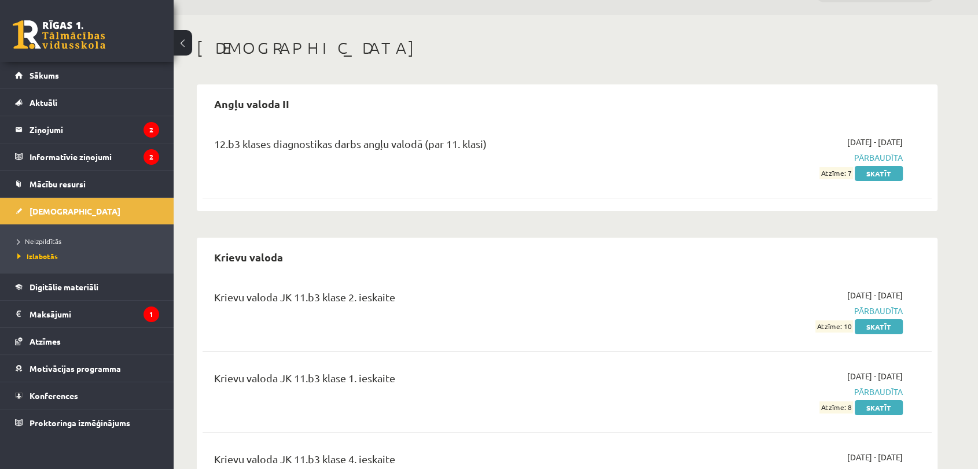
scroll to position [257, 0]
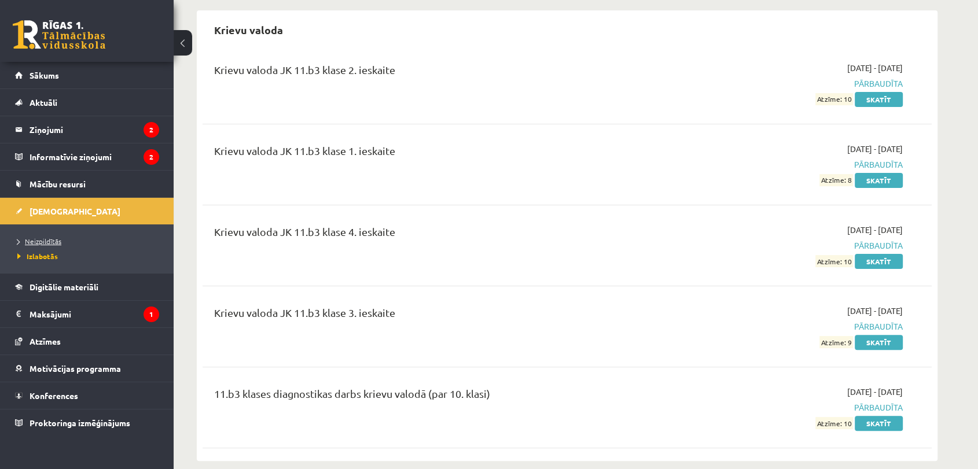
click at [73, 242] on link "Neizpildītās" at bounding box center [89, 241] width 145 height 10
